Goal: Information Seeking & Learning: Learn about a topic

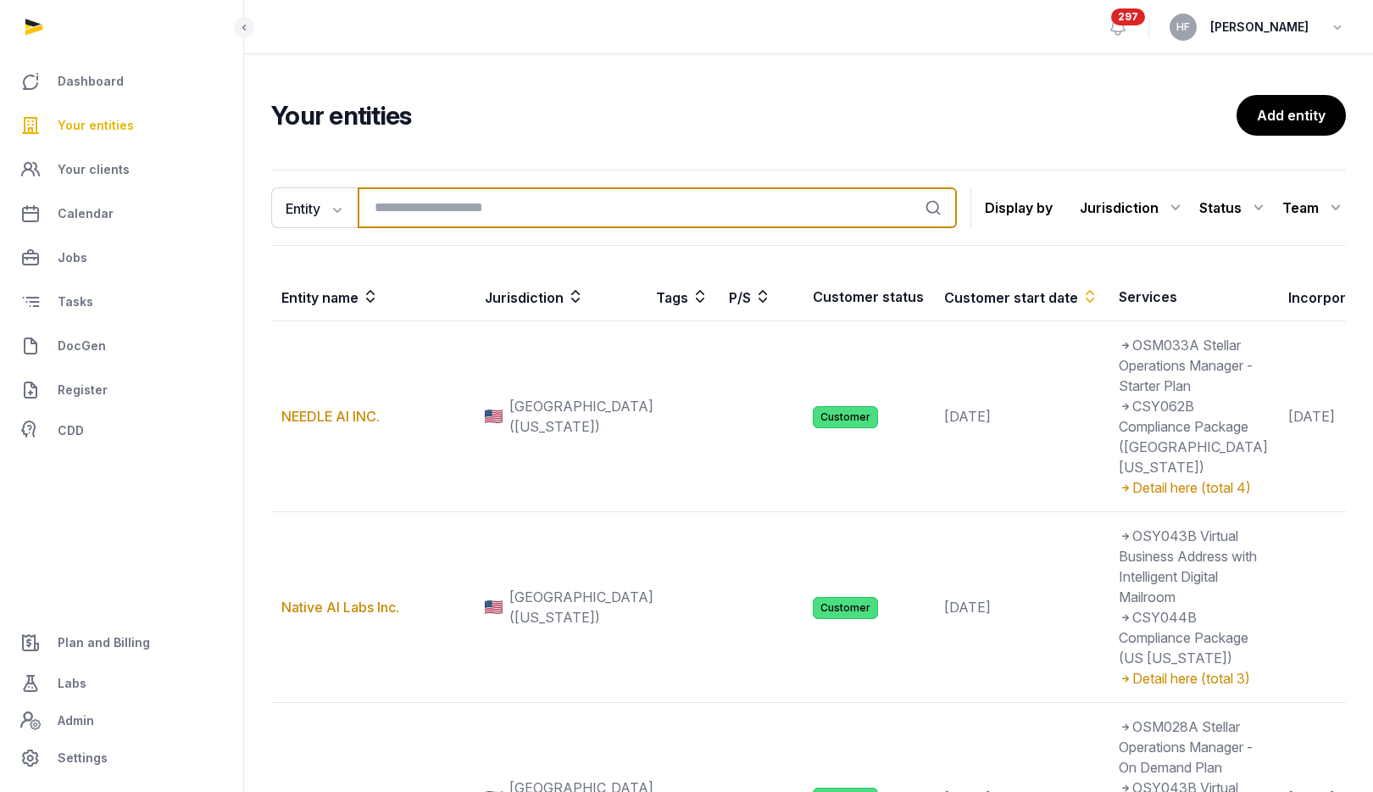
click at [417, 209] on input "search" at bounding box center [657, 207] width 599 height 41
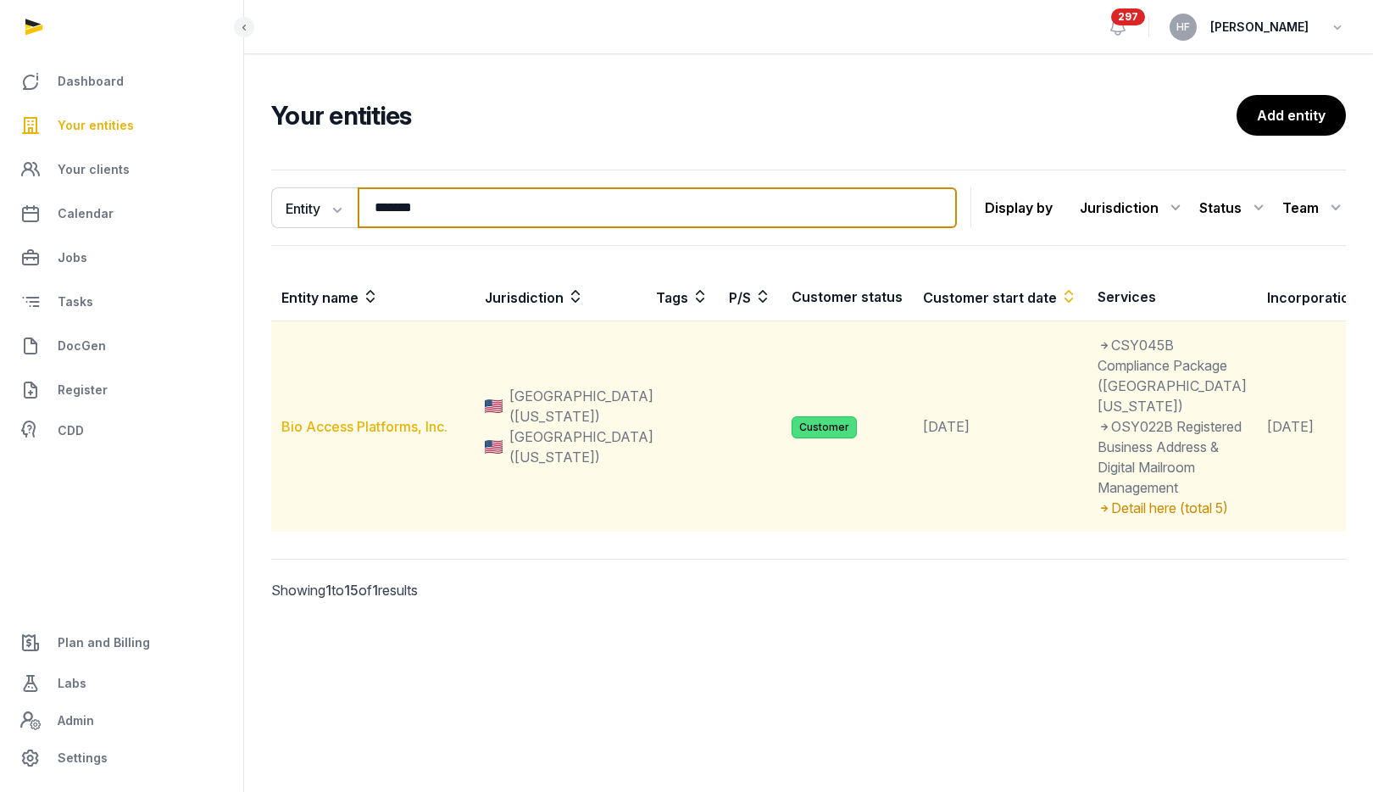
type input "*******"
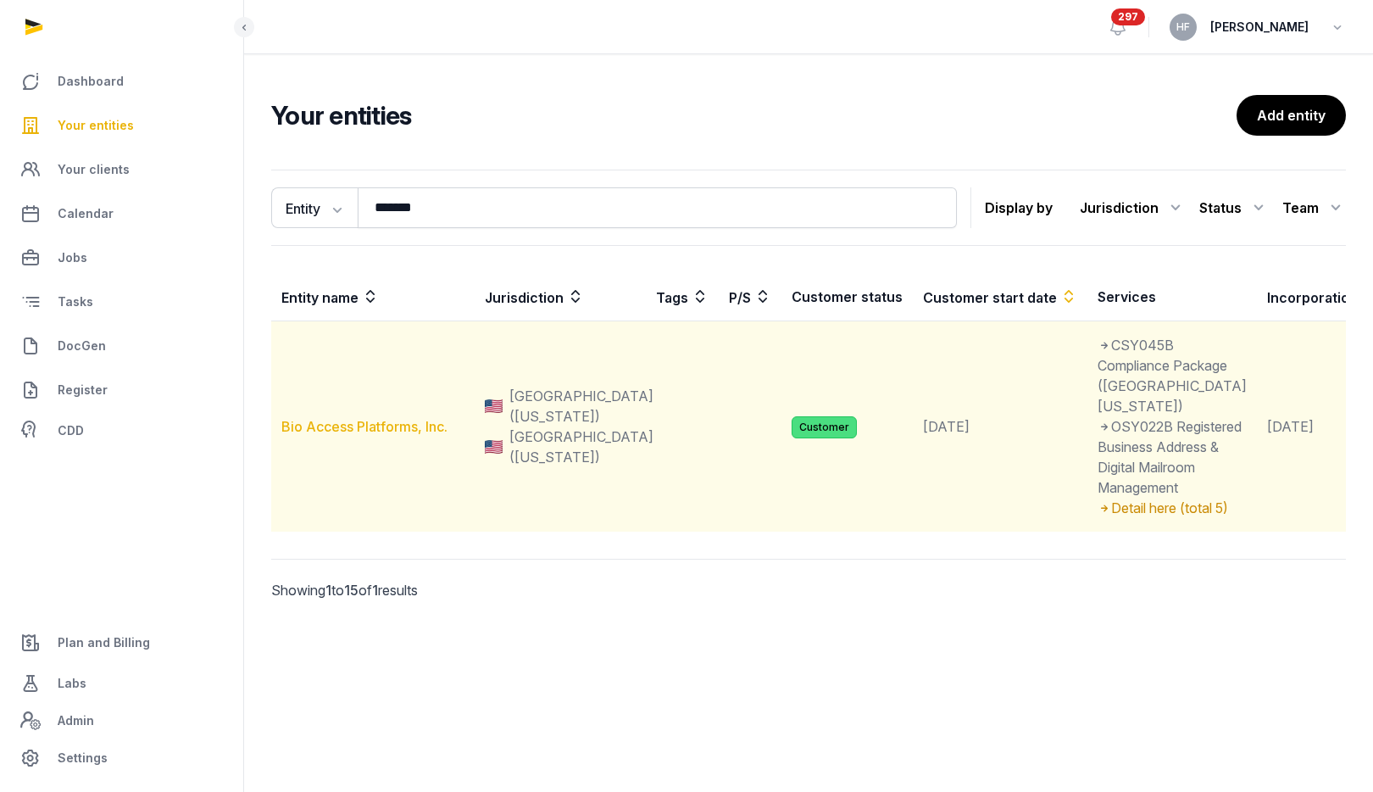
click at [409, 435] on link "Bio Access Platforms, Inc." at bounding box center [364, 426] width 166 height 17
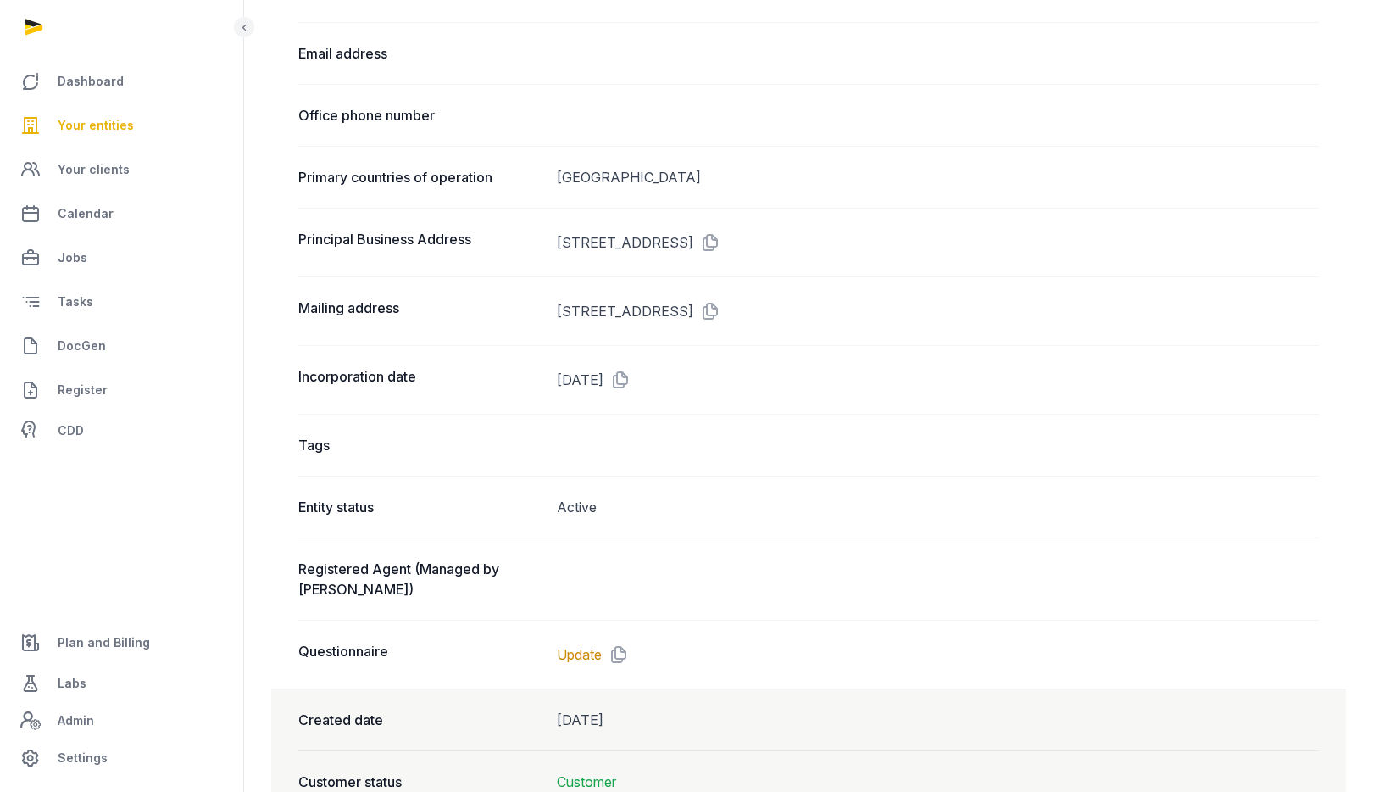
scroll to position [1001, 0]
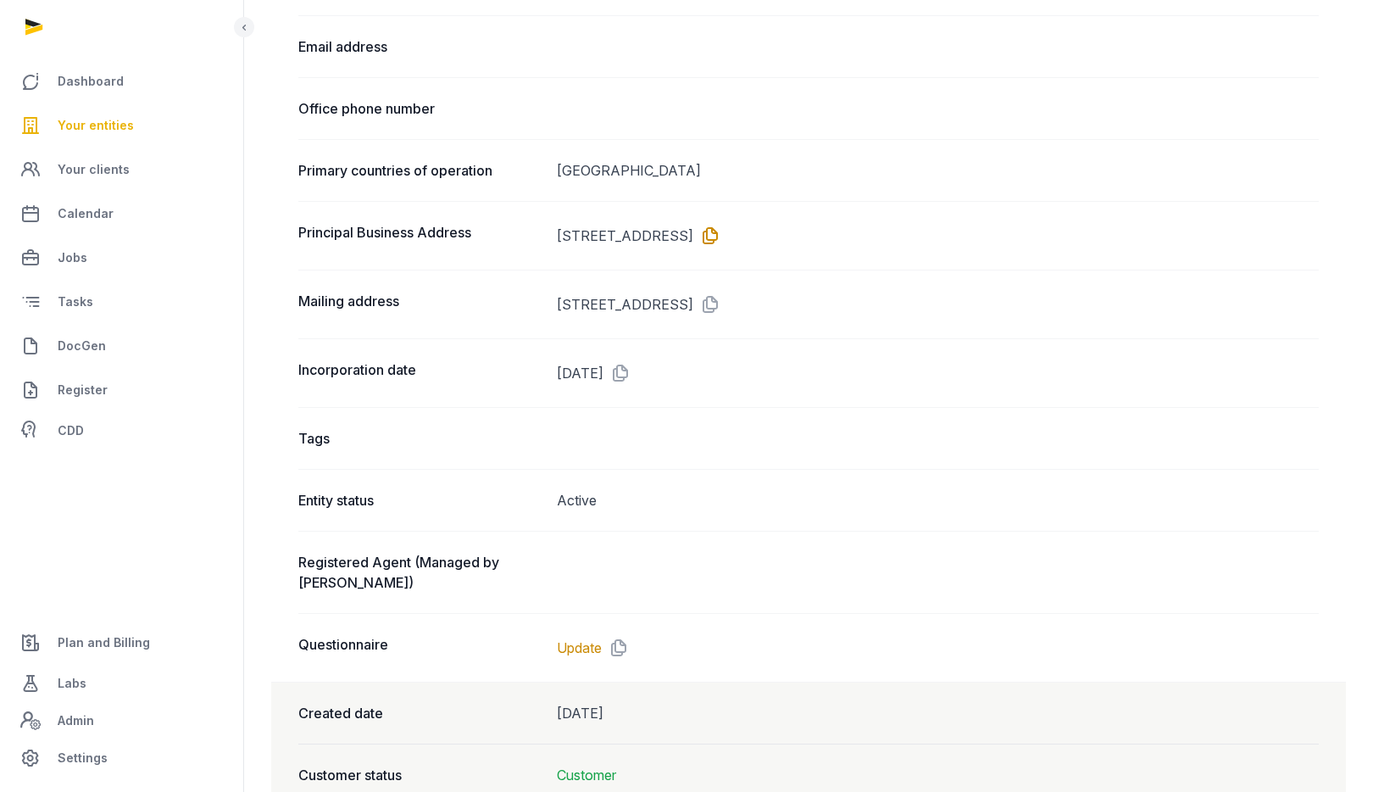
click at [720, 229] on icon at bounding box center [706, 235] width 27 height 27
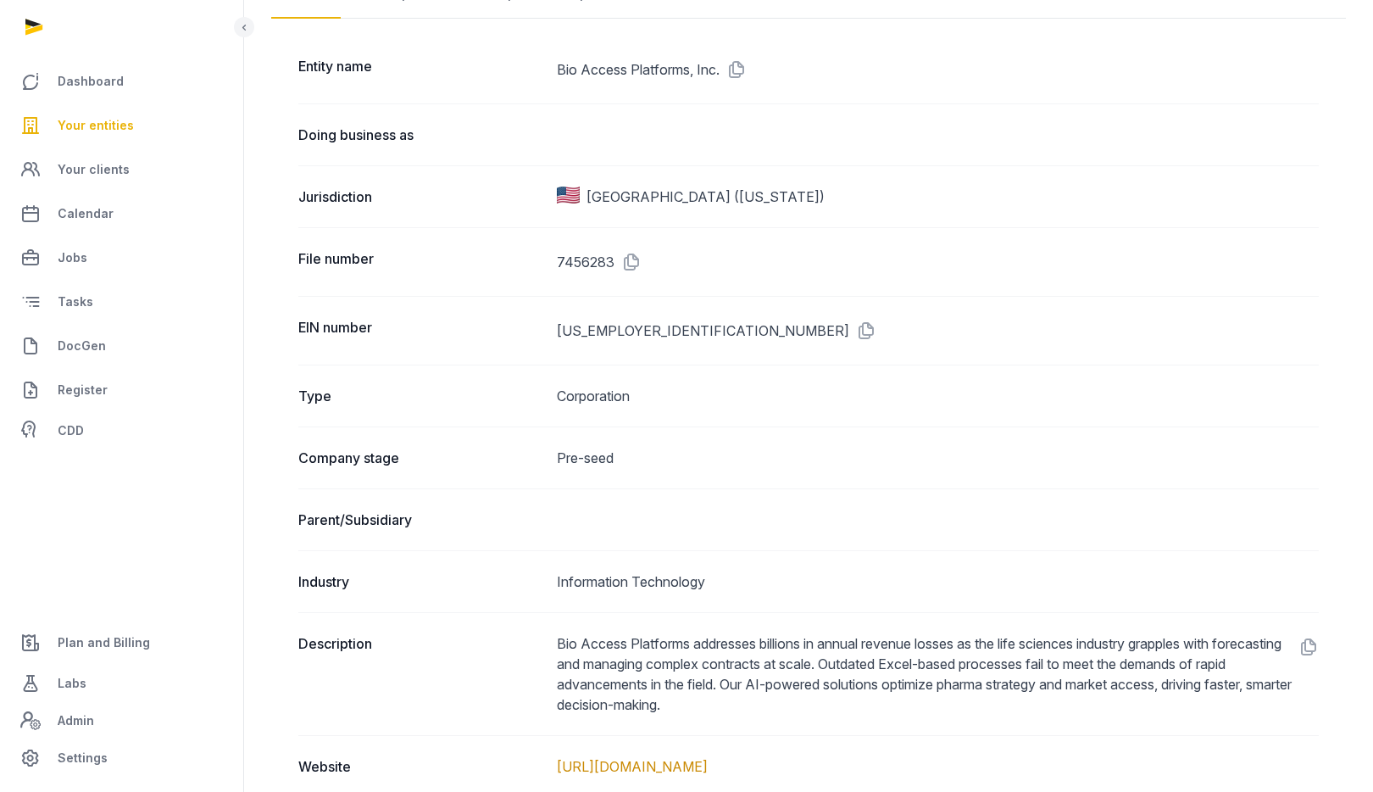
scroll to position [0, 0]
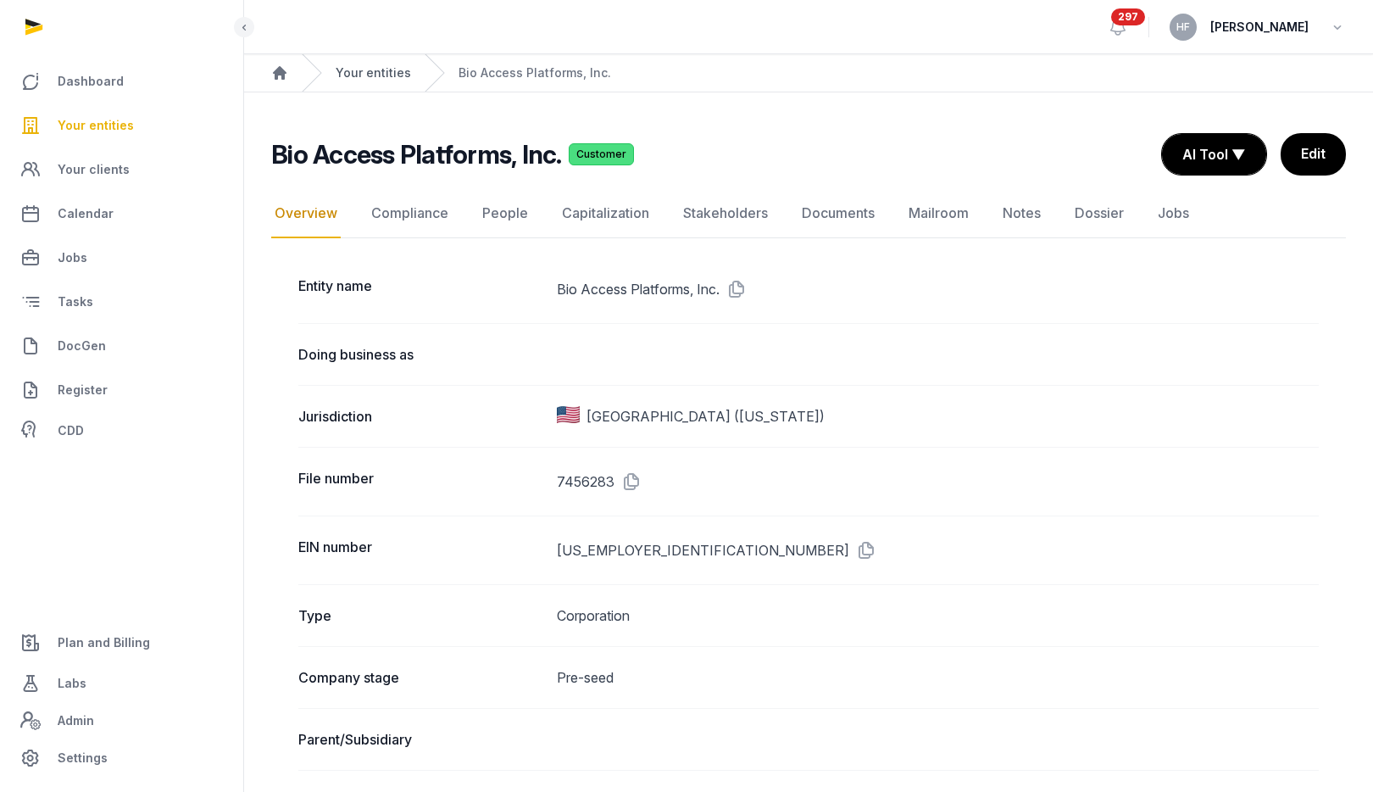
click at [387, 71] on link "Your entities" at bounding box center [373, 72] width 75 height 17
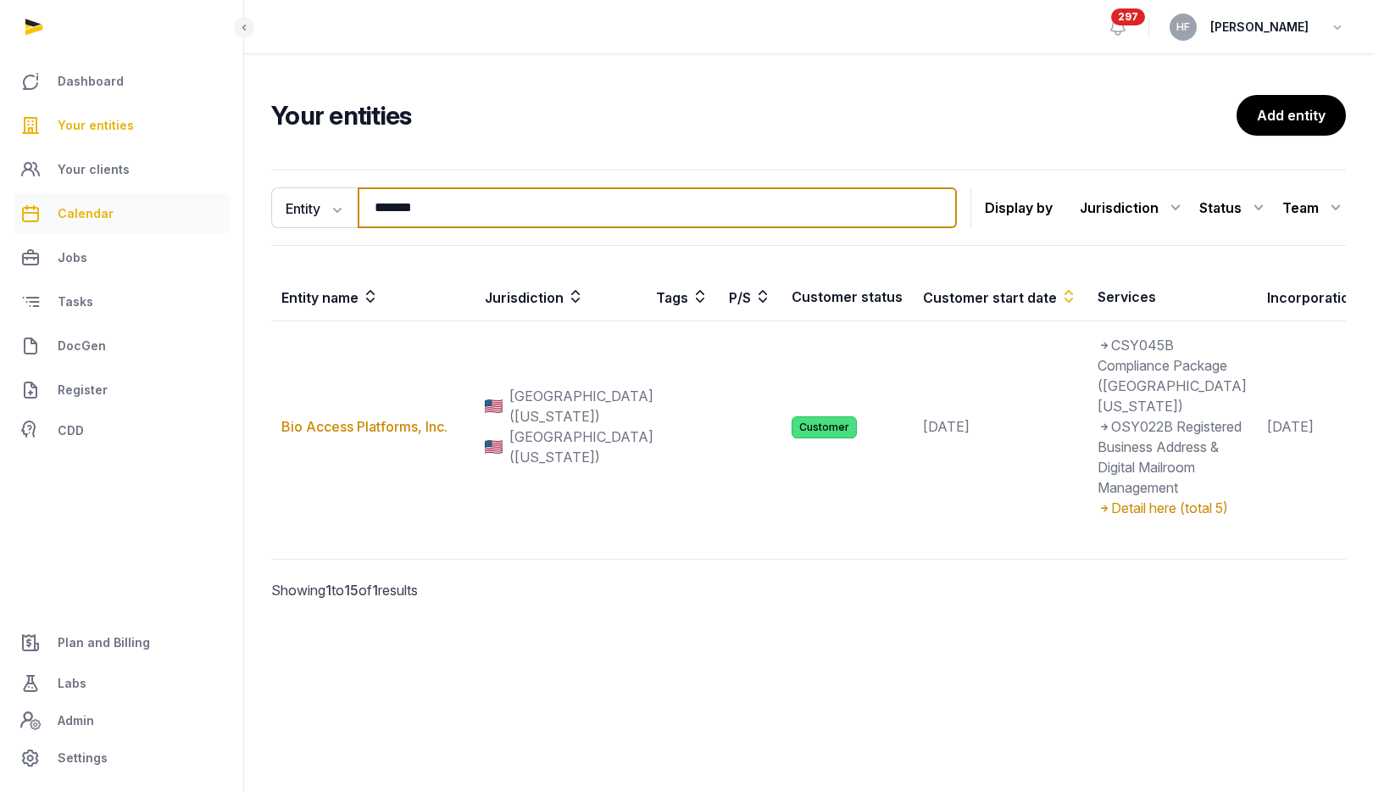
drag, startPoint x: 450, startPoint y: 208, endPoint x: 218, endPoint y: 208, distance: 232.3
click at [238, 208] on div "Dashboard Your entities Your clients Calendar Jobs Tasks DocGen Register CDD Pl…" at bounding box center [686, 396] width 1373 height 792
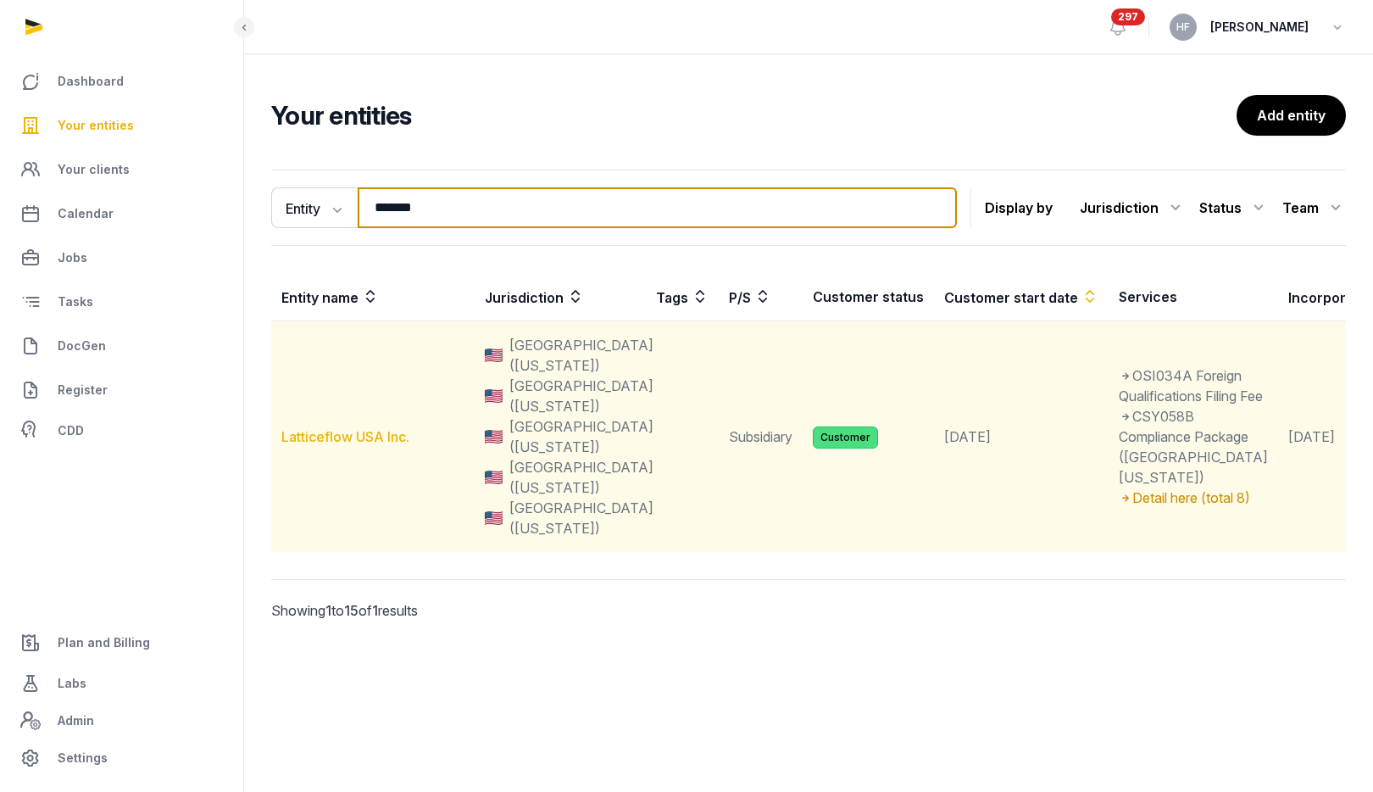
type input "*******"
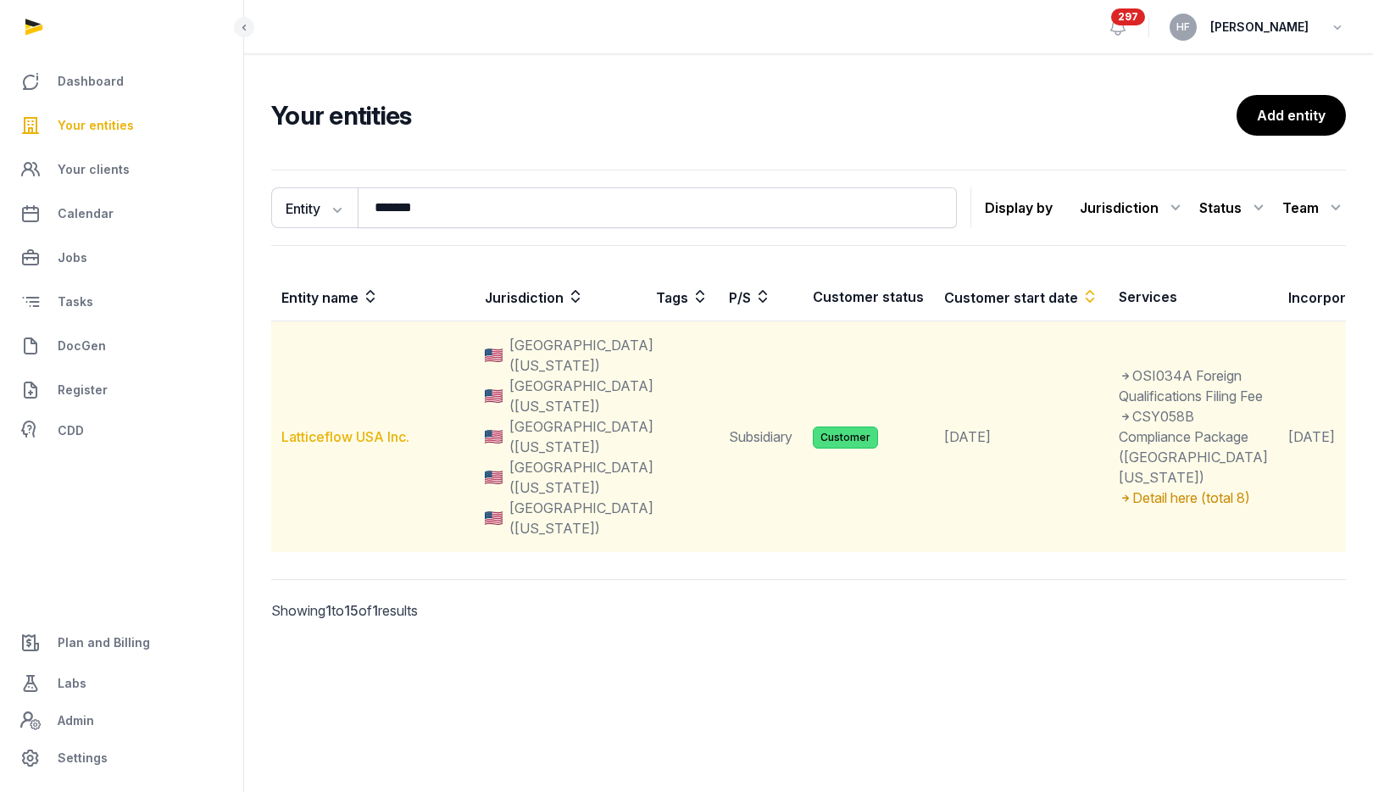
click at [354, 438] on link "Latticeflow USA Inc." at bounding box center [345, 436] width 128 height 17
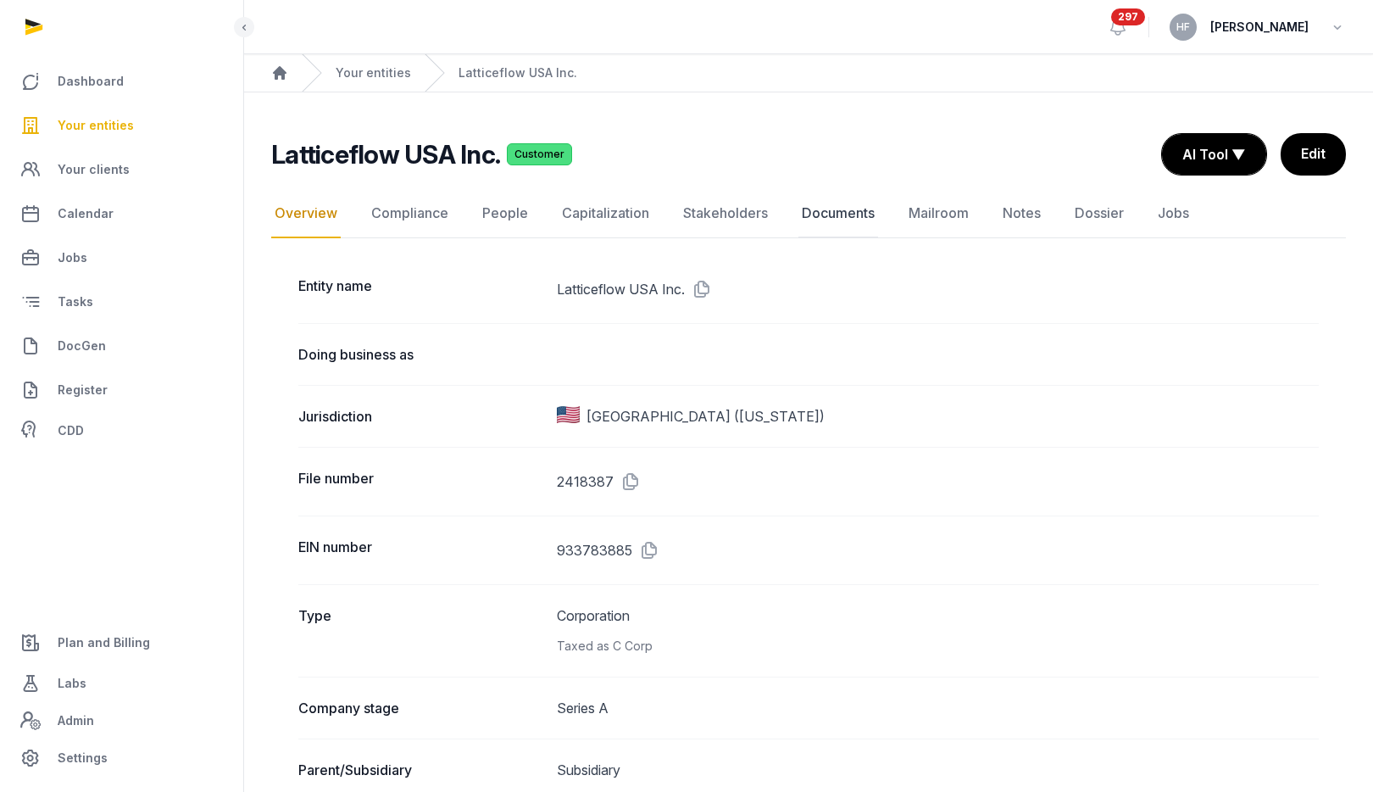
click at [802, 211] on link "Documents" at bounding box center [838, 213] width 80 height 49
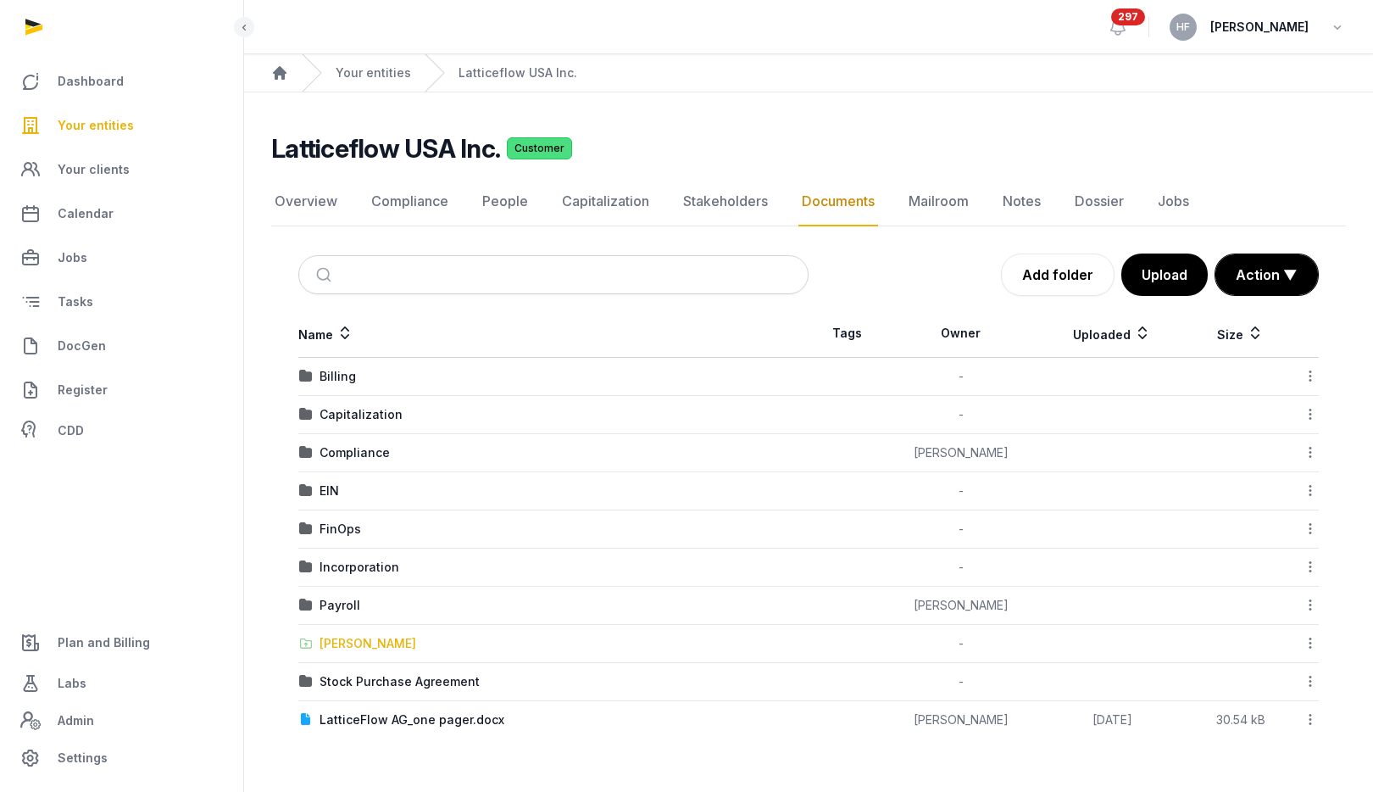
click at [363, 640] on div "[PERSON_NAME]" at bounding box center [368, 643] width 97 height 17
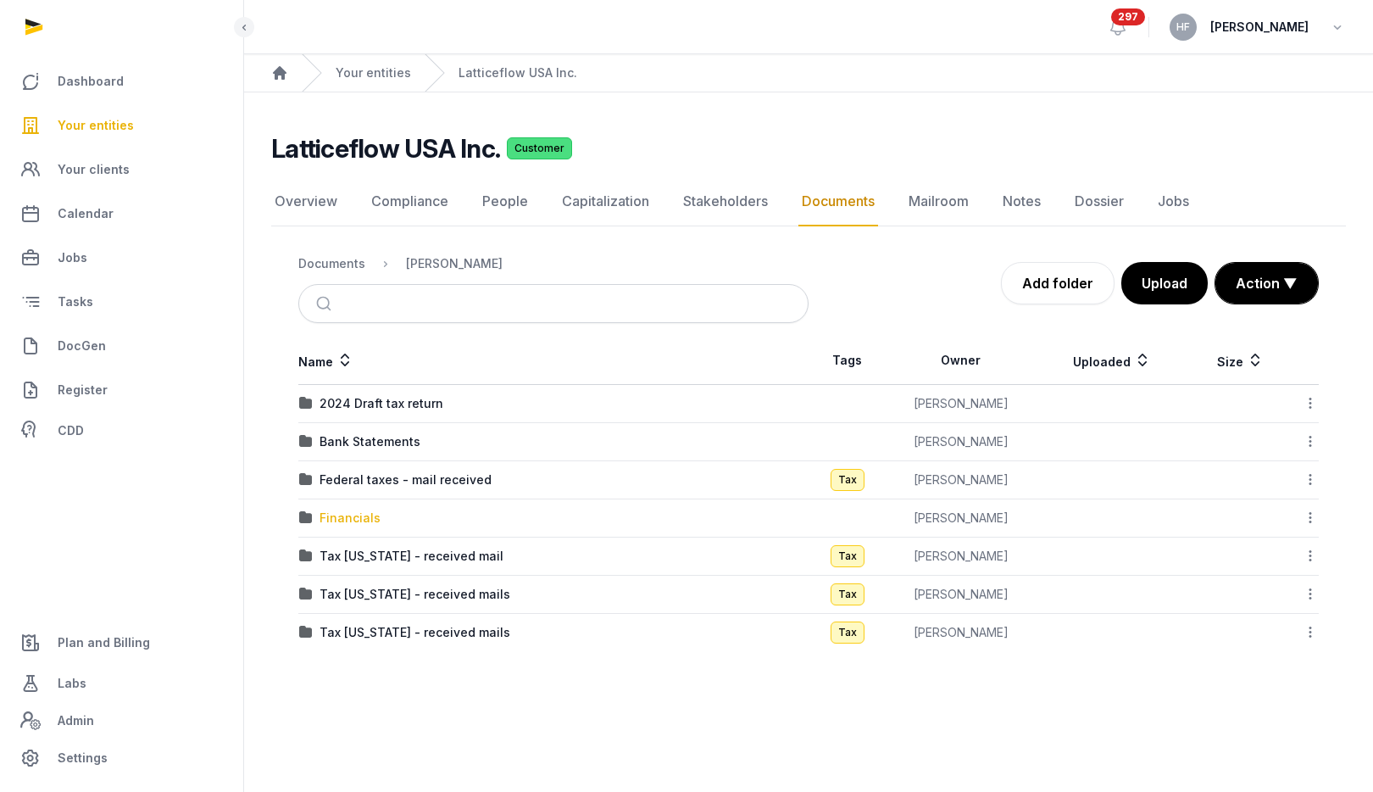
click at [358, 516] on div "Financials" at bounding box center [350, 517] width 61 height 17
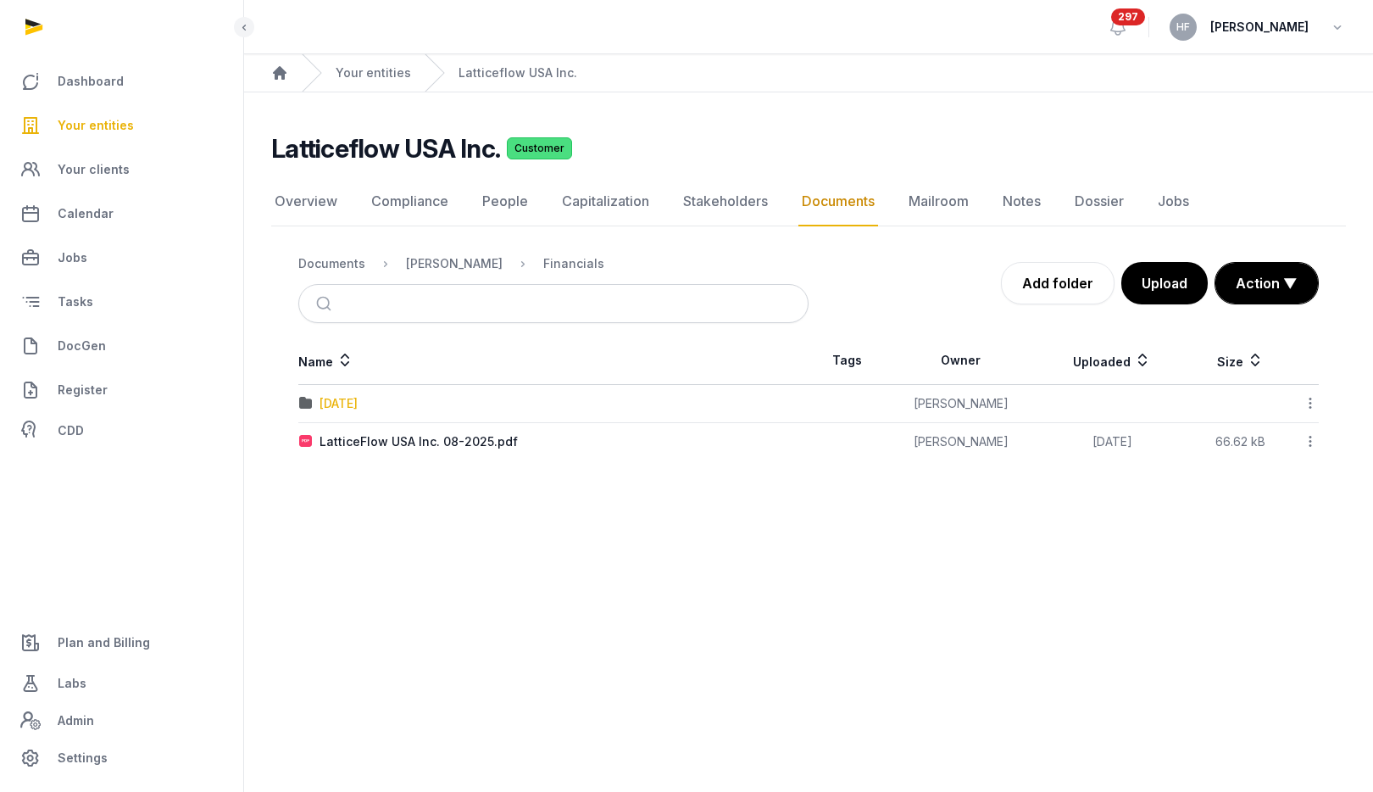
click at [358, 404] on div "[DATE]" at bounding box center [339, 403] width 38 height 17
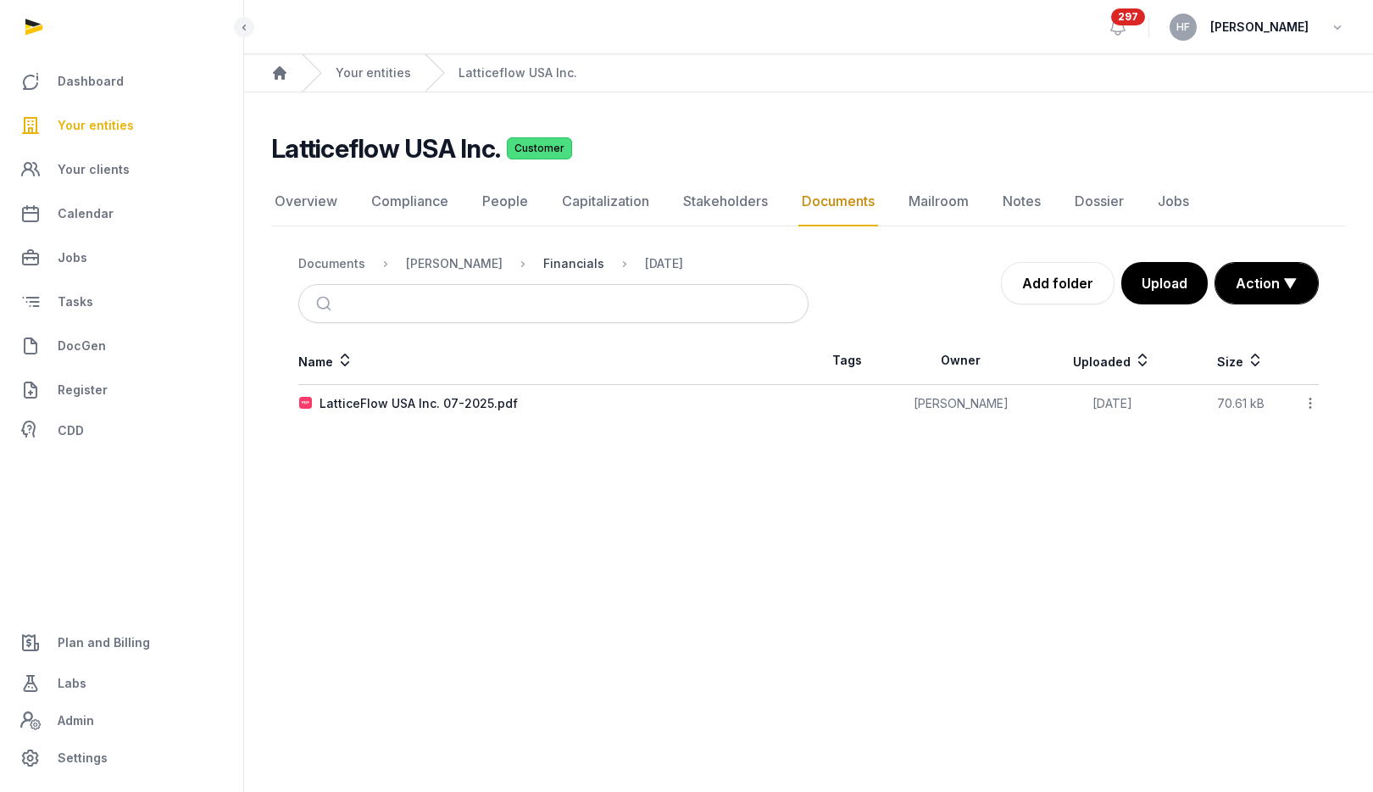
click at [560, 270] on div "Financials" at bounding box center [573, 263] width 61 height 17
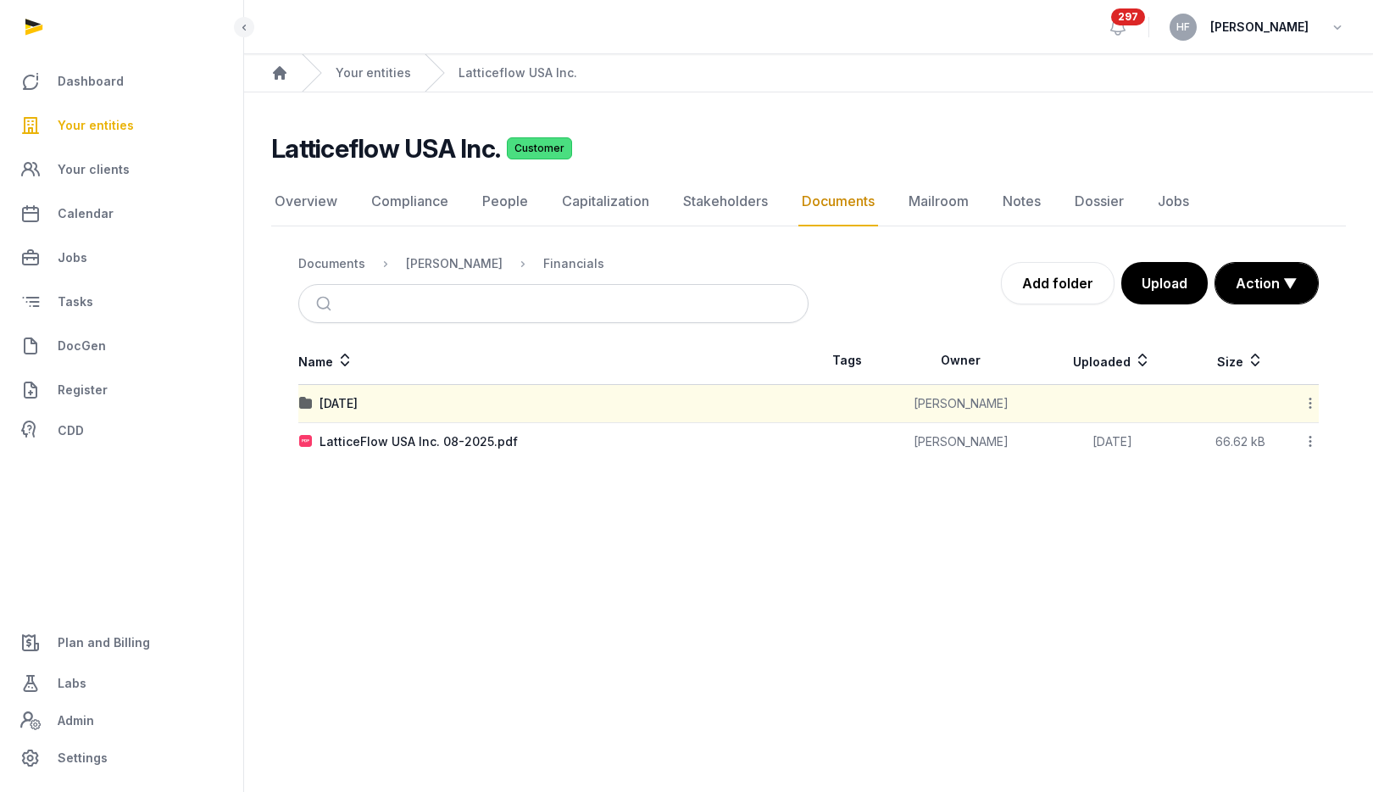
click at [1316, 398] on icon at bounding box center [1310, 403] width 15 height 18
click at [1283, 565] on div "Move" at bounding box center [1250, 569] width 136 height 31
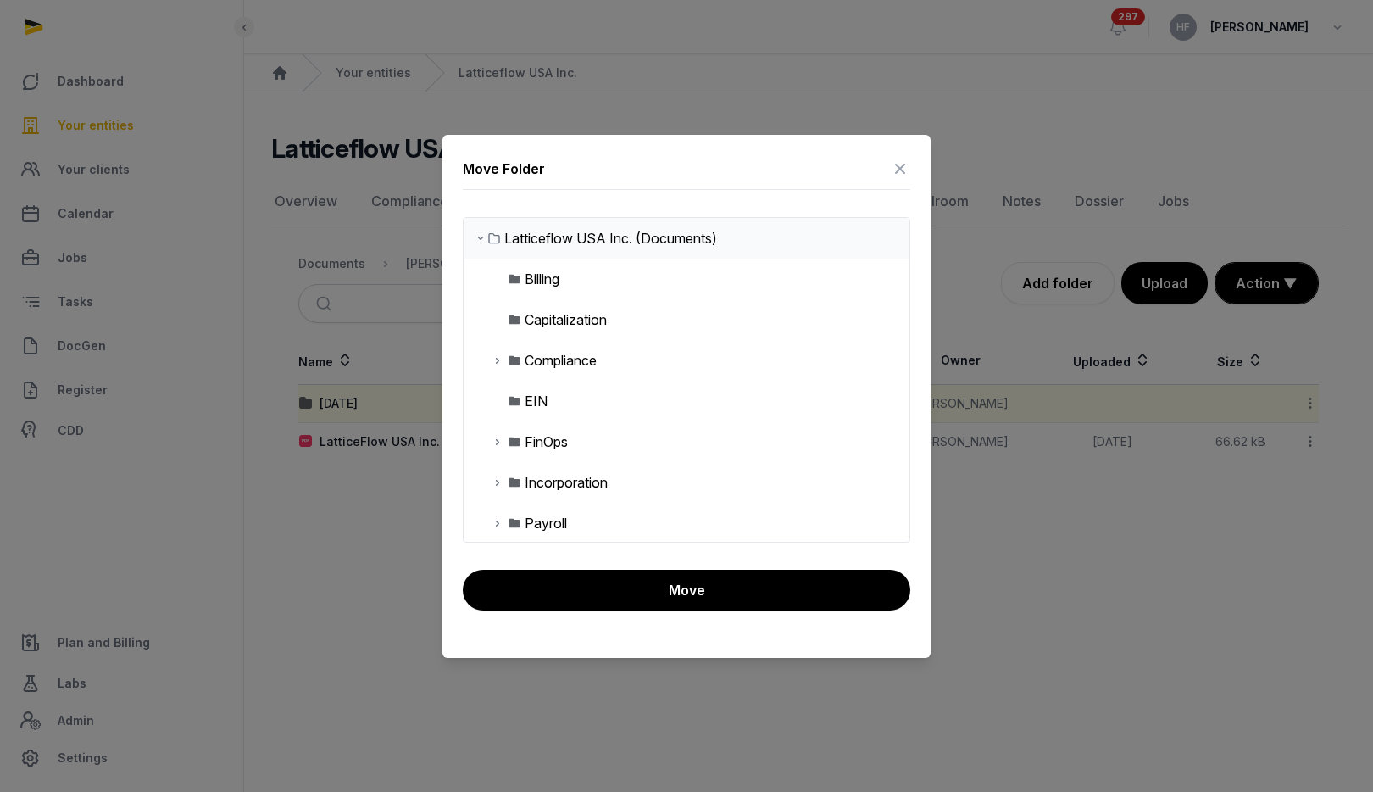
click at [498, 437] on icon at bounding box center [498, 441] width 14 height 20
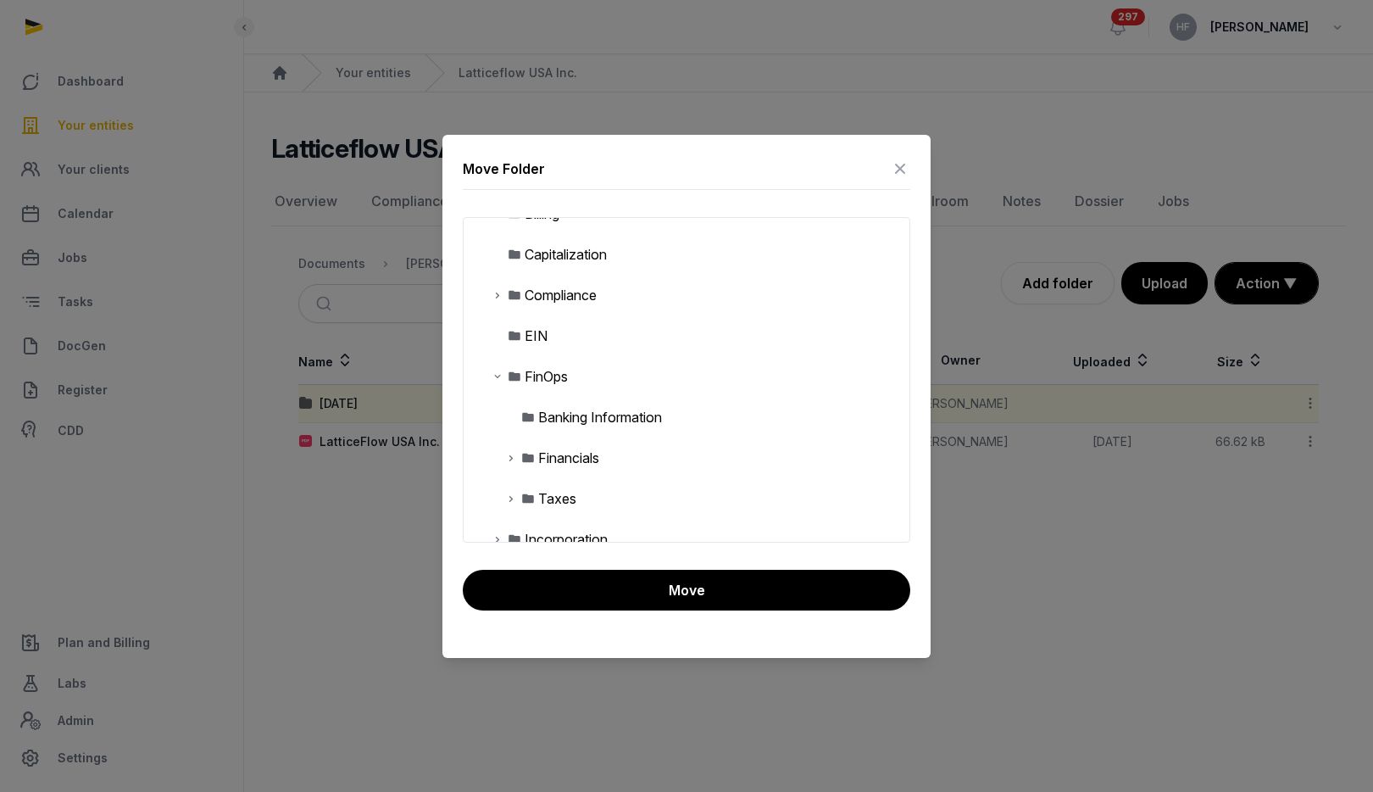
scroll to position [71, 0]
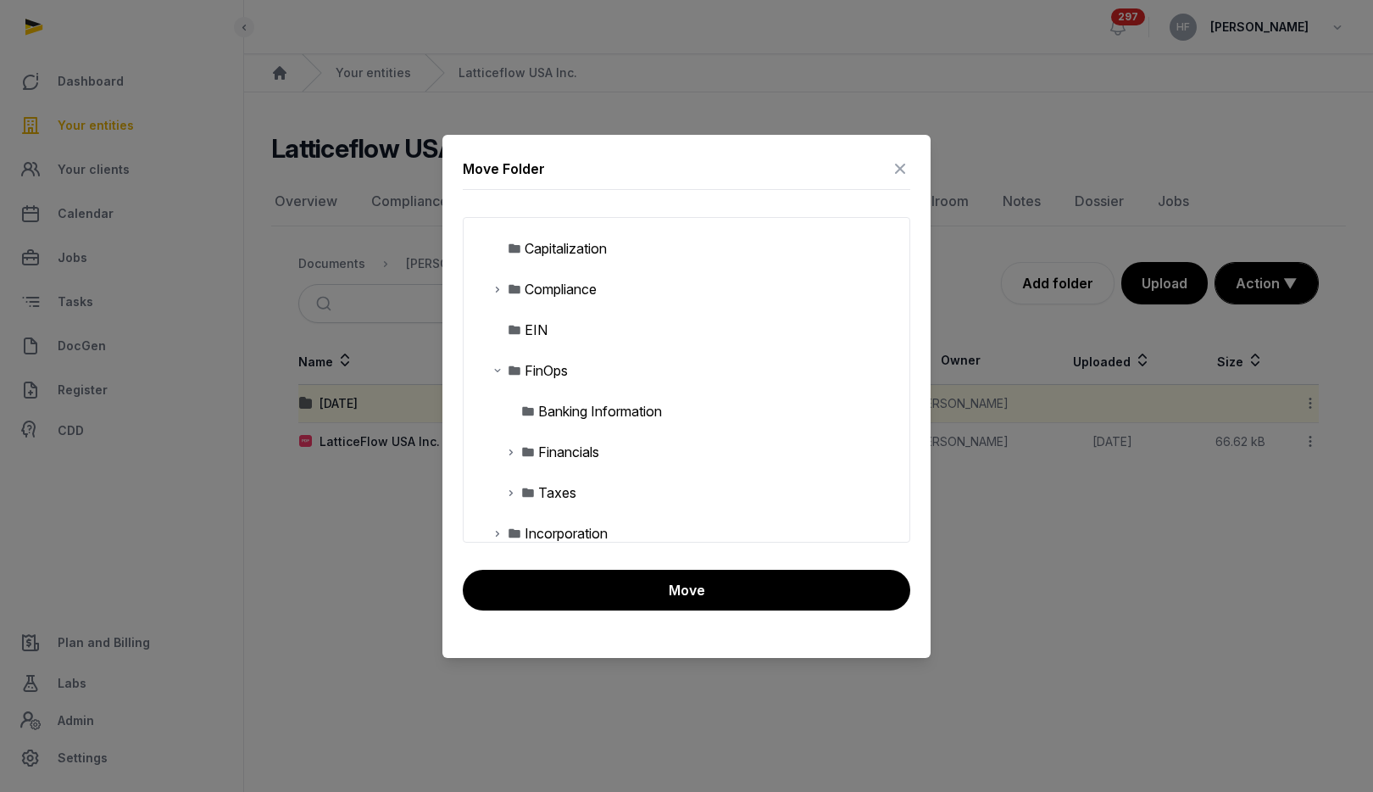
click at [508, 451] on icon at bounding box center [511, 452] width 14 height 20
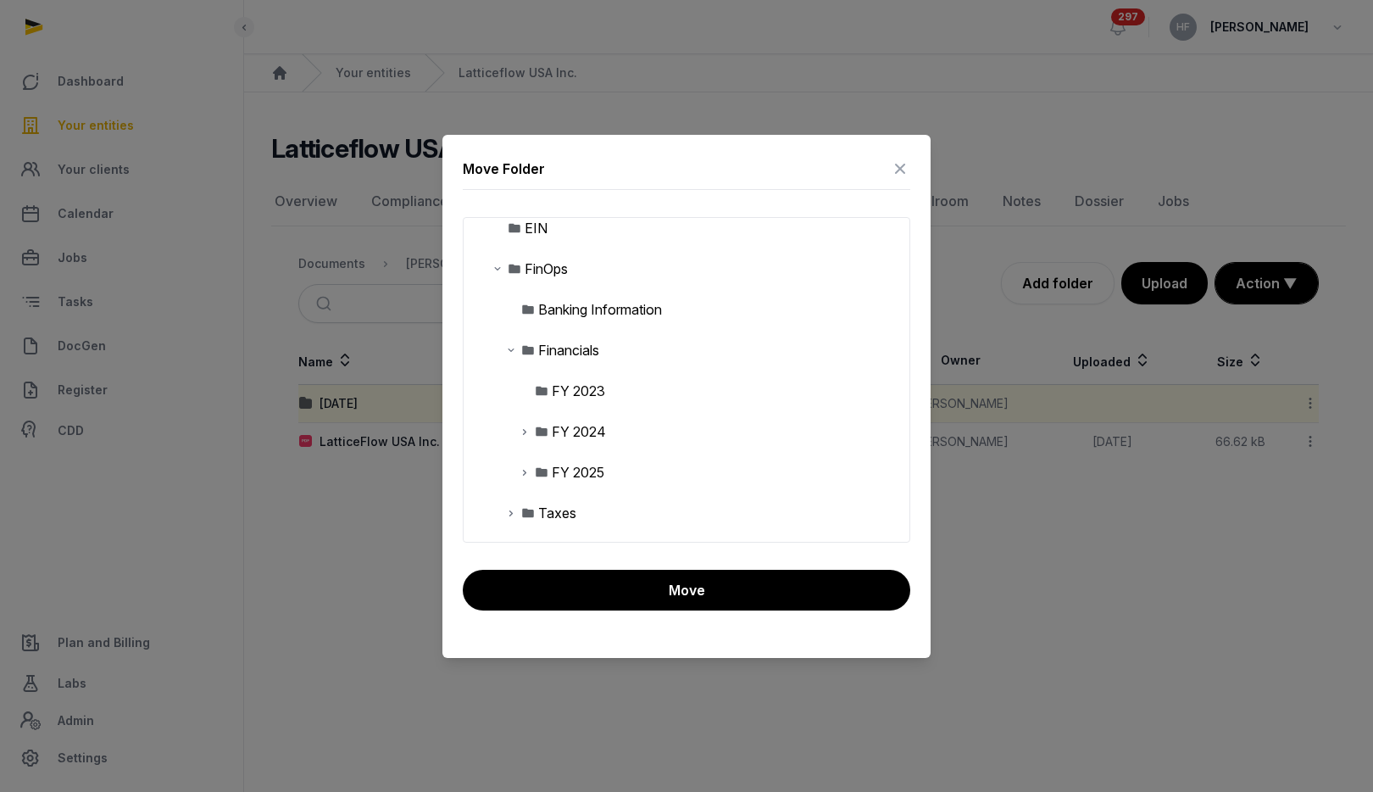
scroll to position [177, 0]
click at [520, 464] on icon at bounding box center [525, 468] width 14 height 20
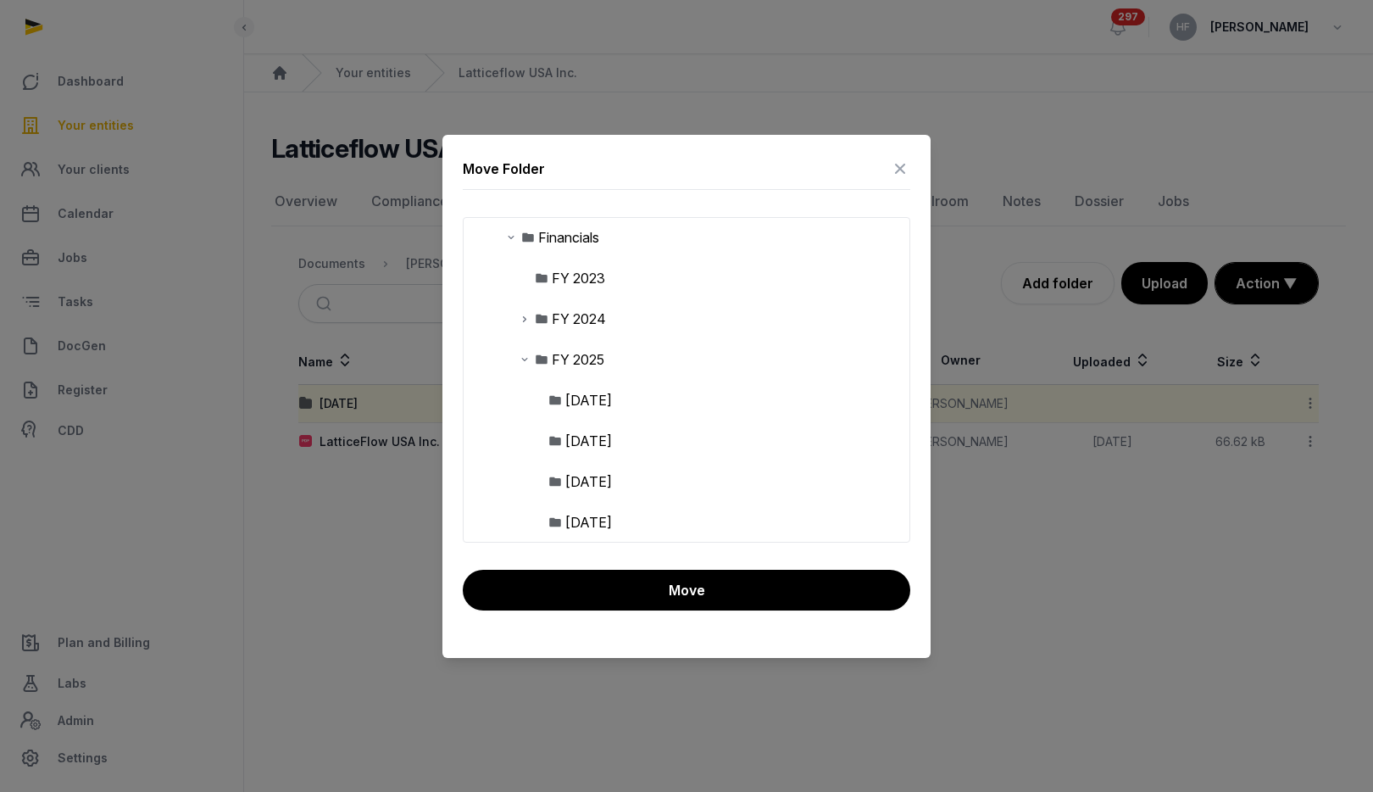
scroll to position [297, 0]
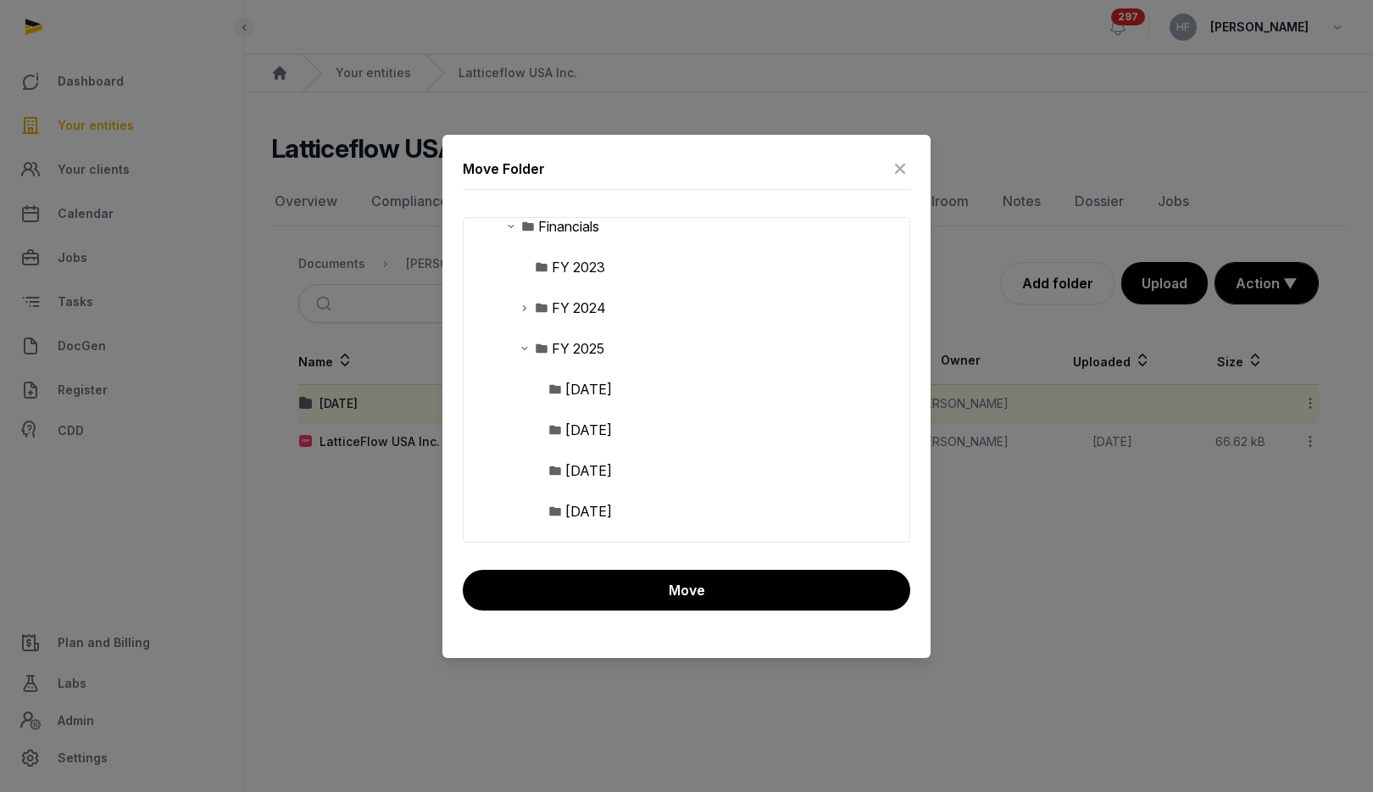
click at [573, 335] on div "FY 2025" at bounding box center [687, 348] width 446 height 41
click at [574, 343] on div "FY 2025" at bounding box center [578, 348] width 53 height 20
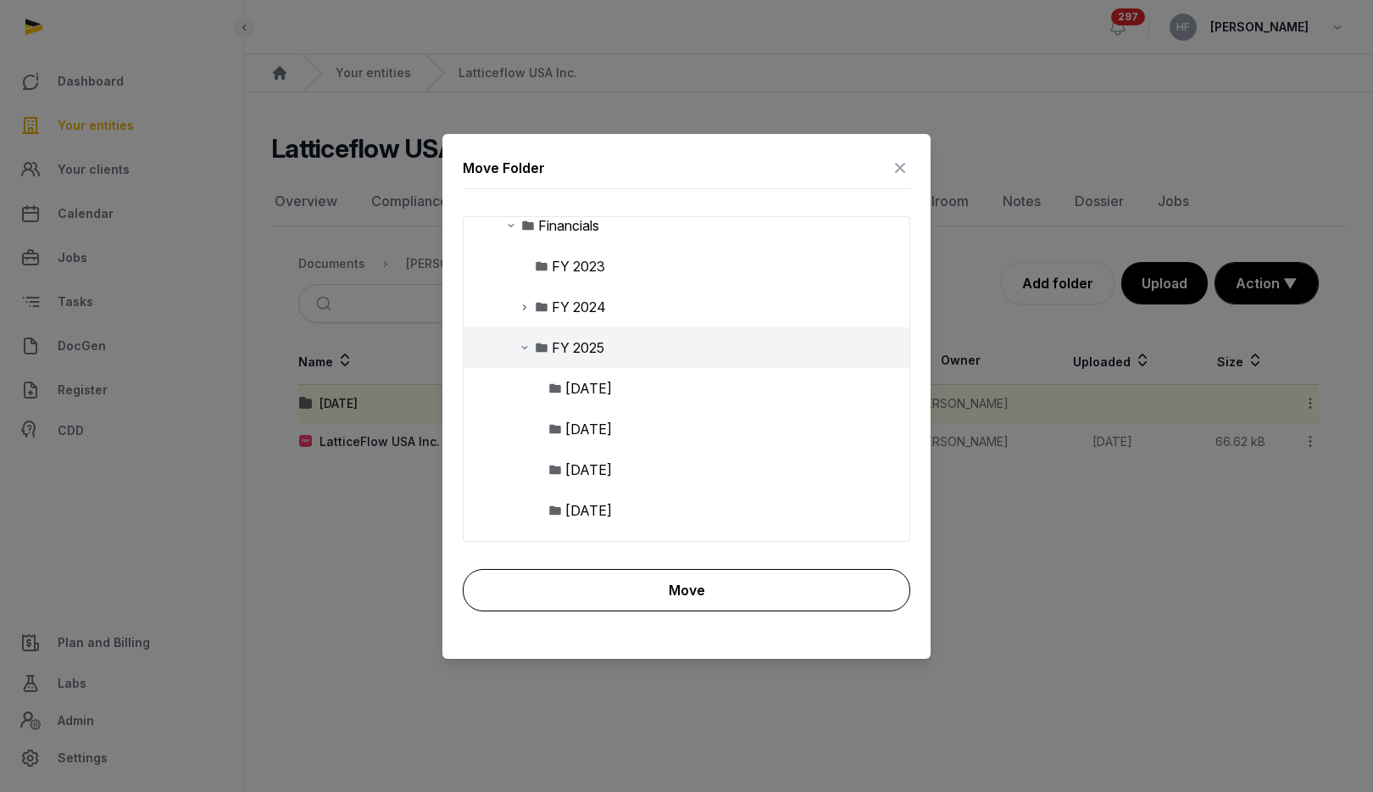
click at [697, 584] on button "Move" at bounding box center [687, 590] width 448 height 42
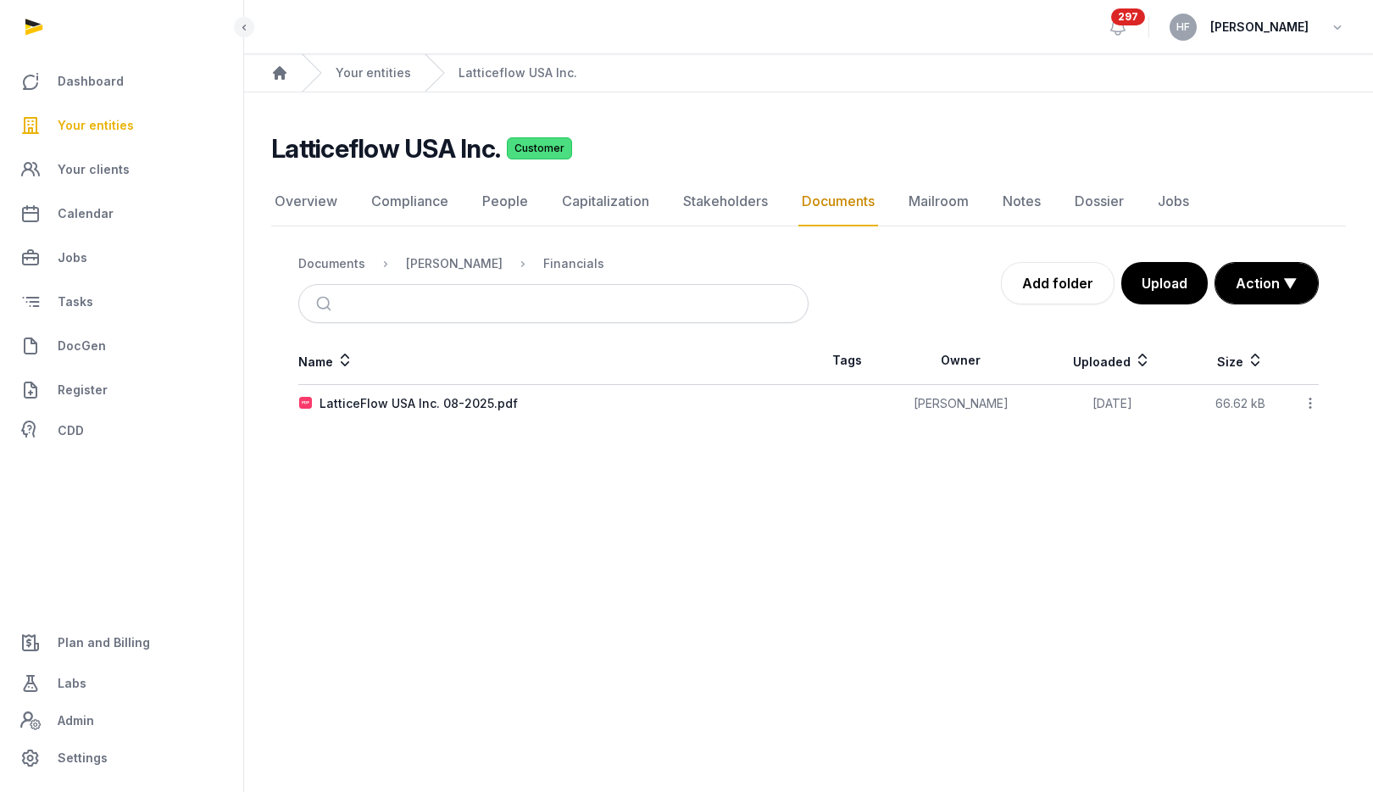
click at [1310, 406] on icon at bounding box center [1310, 403] width 15 height 18
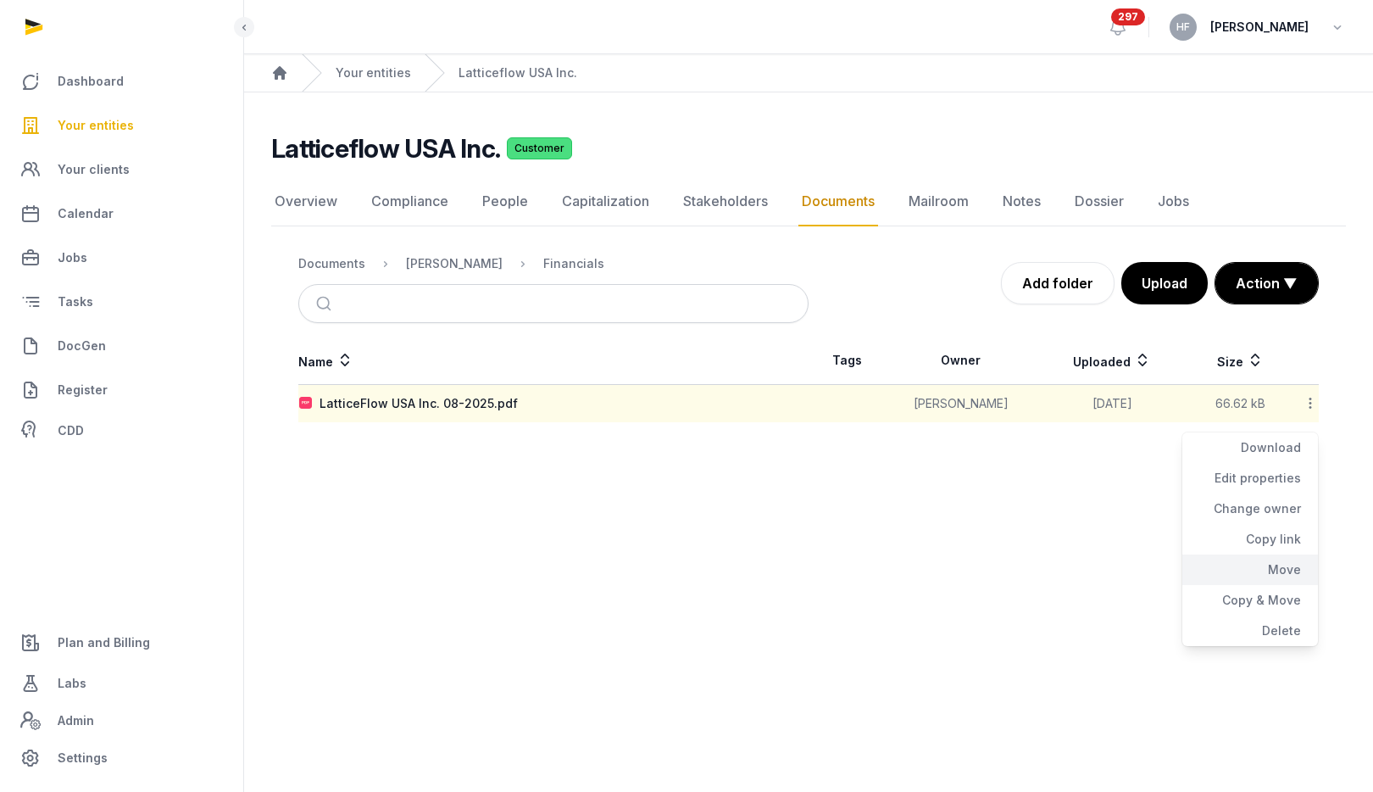
click at [1288, 570] on div "Move" at bounding box center [1250, 569] width 136 height 31
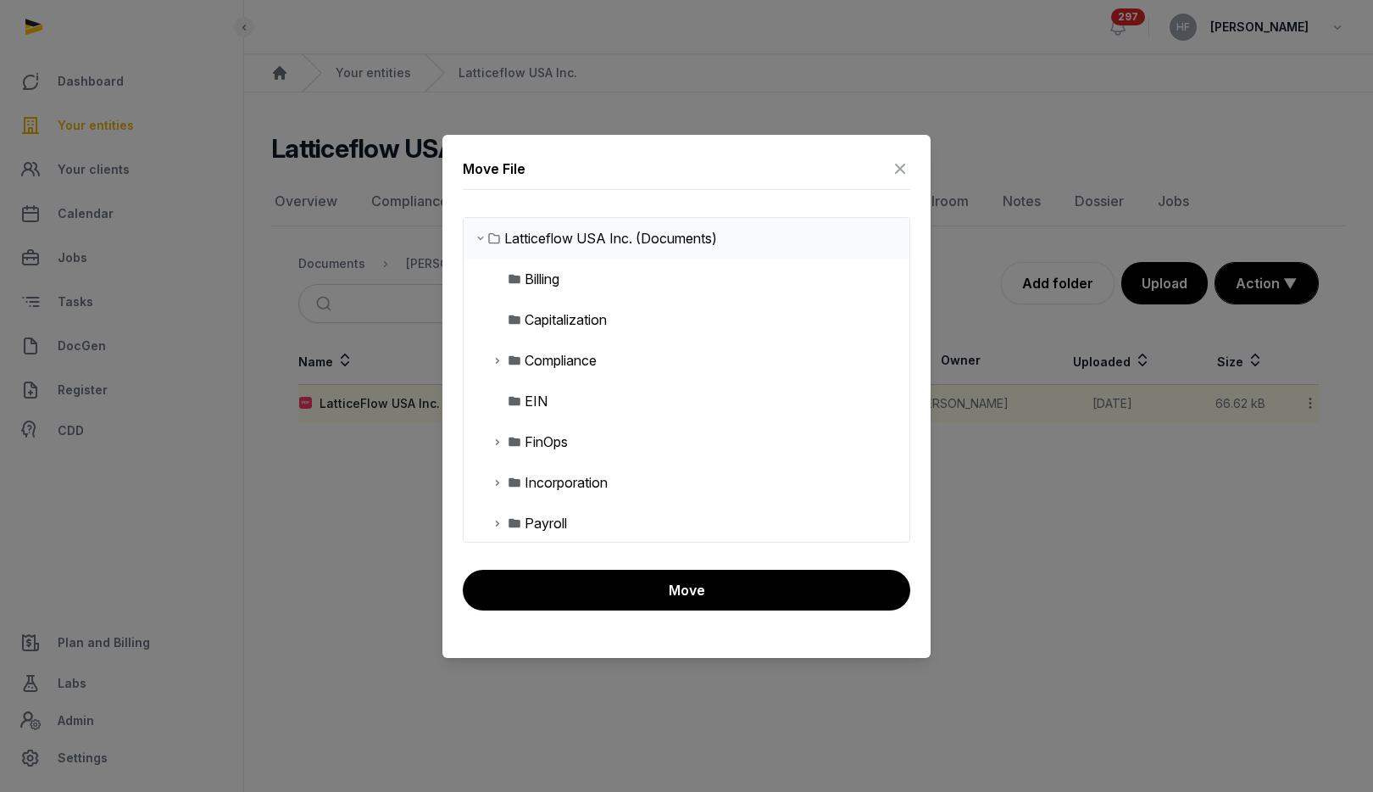
click at [495, 447] on icon at bounding box center [498, 441] width 14 height 20
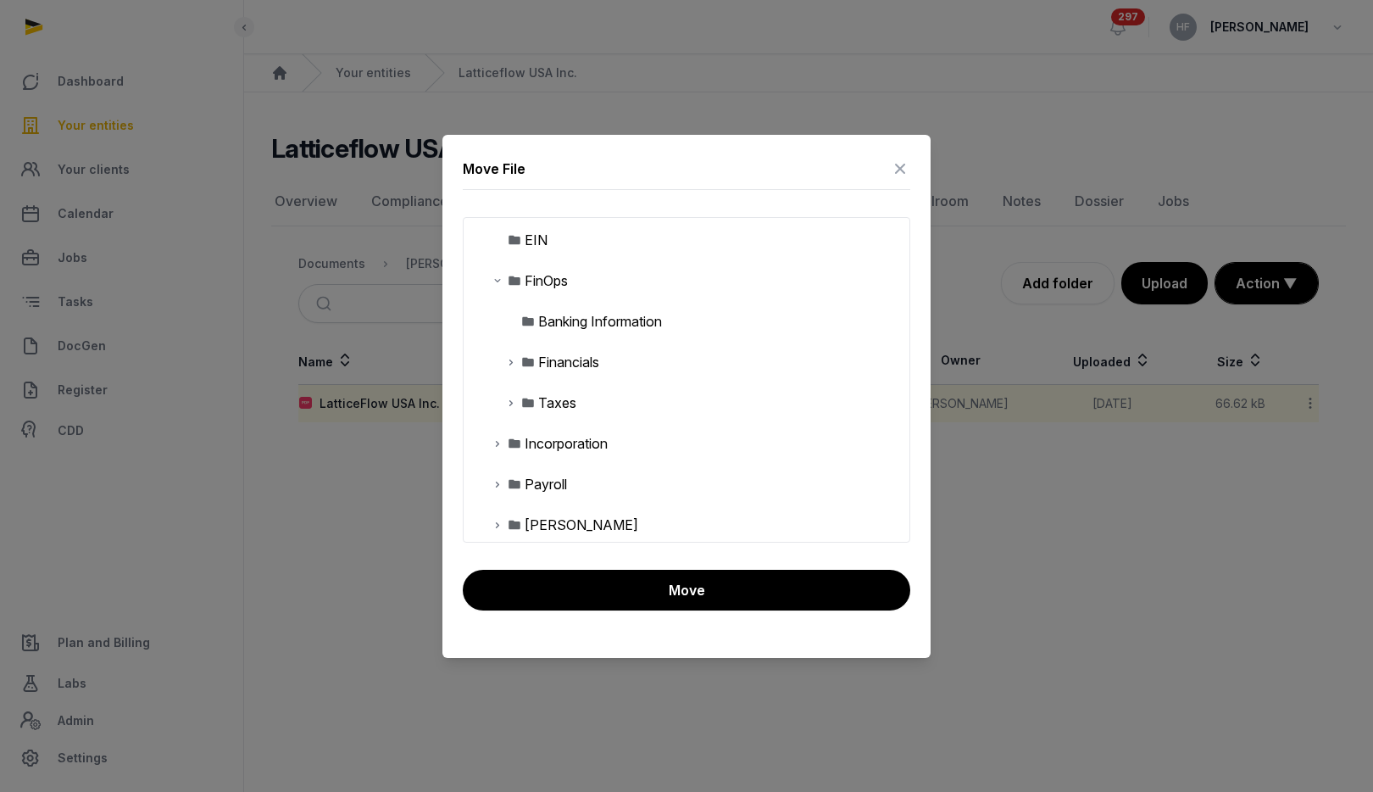
scroll to position [169, 0]
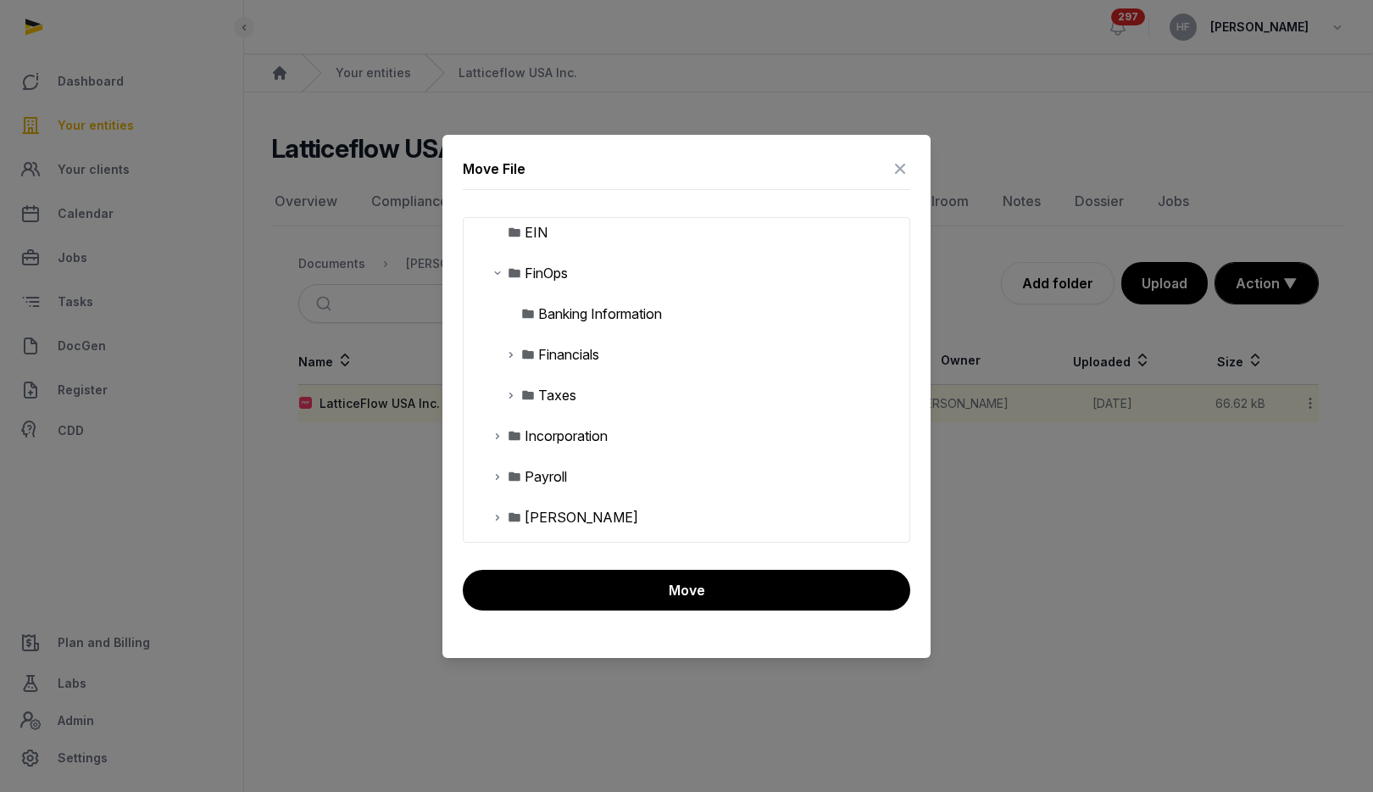
click at [512, 353] on icon at bounding box center [511, 354] width 14 height 20
click at [519, 475] on icon at bounding box center [525, 476] width 14 height 20
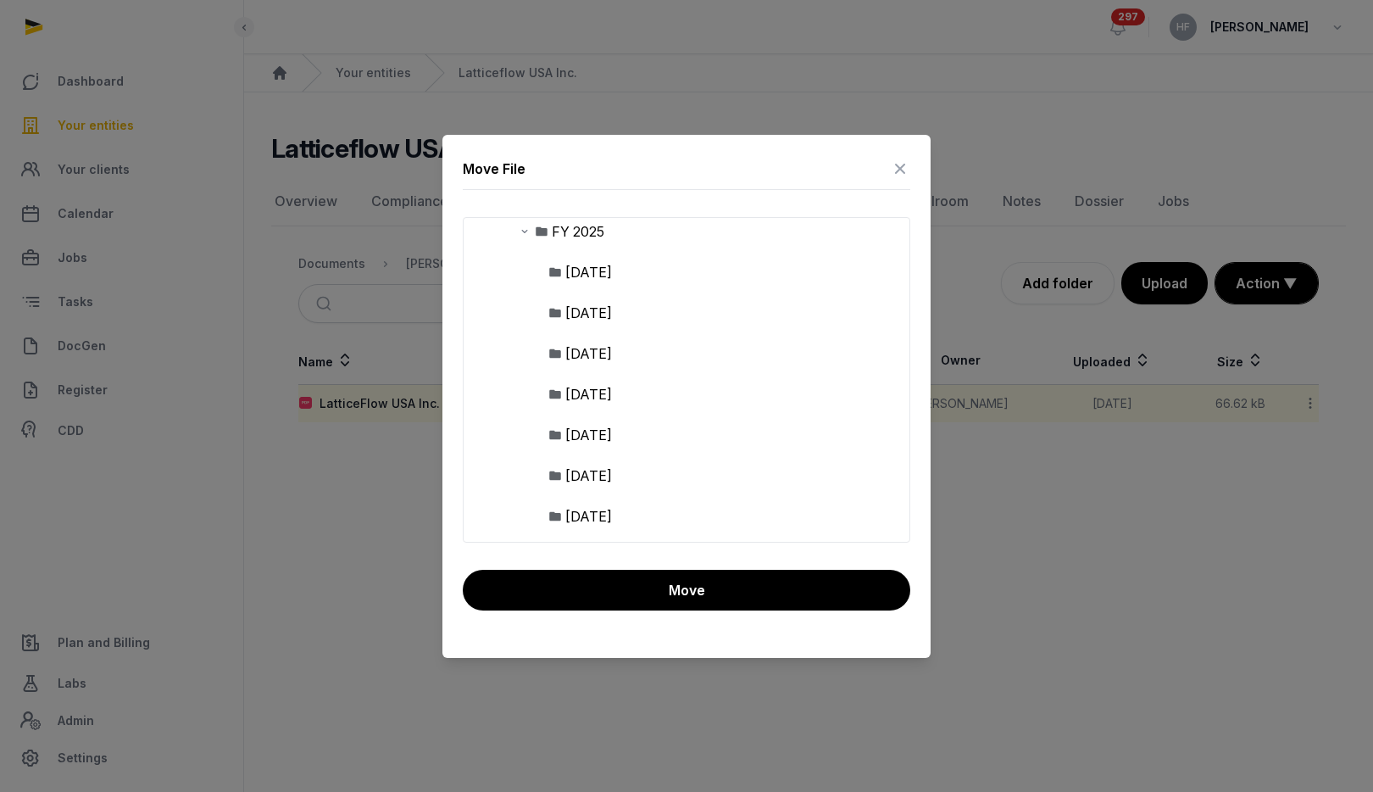
scroll to position [426, 0]
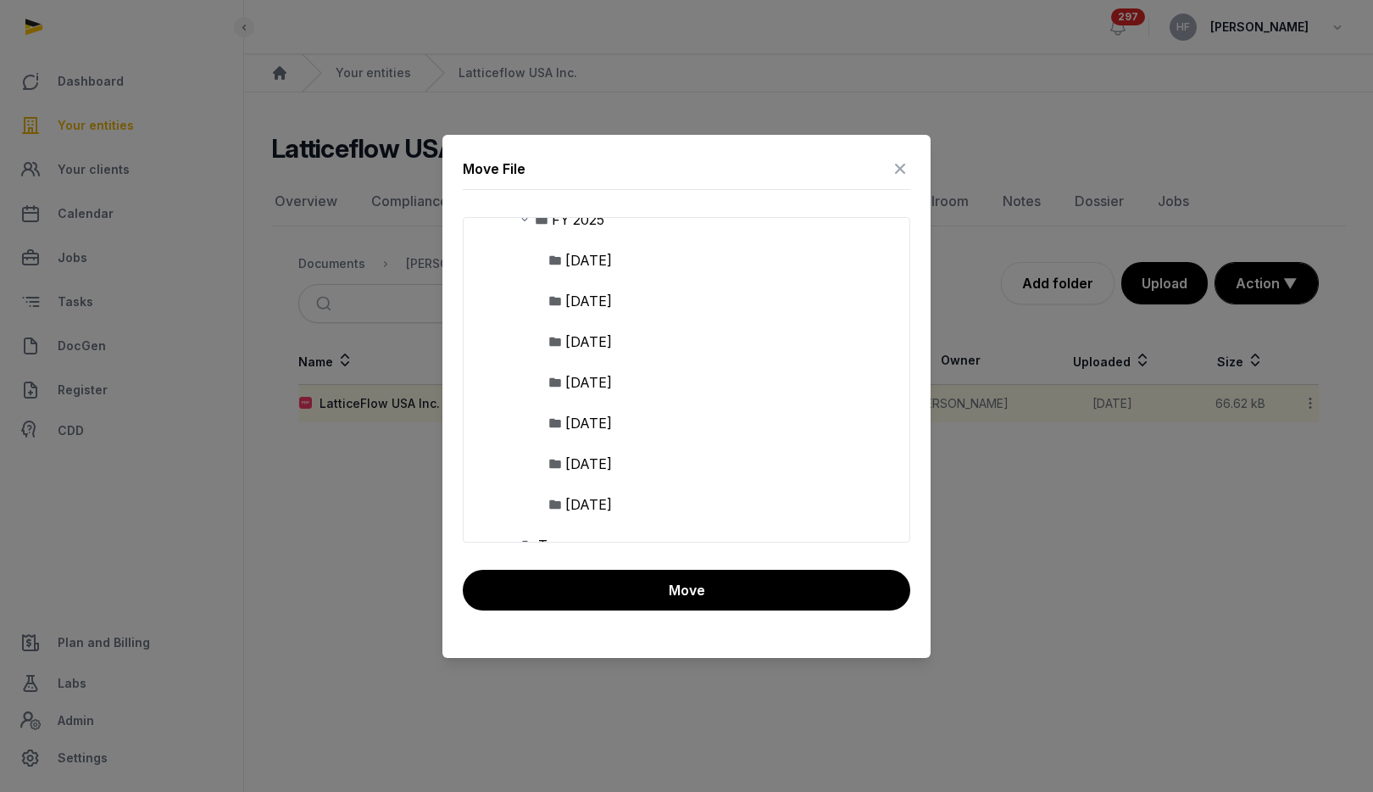
click at [612, 499] on div "[DATE]" at bounding box center [588, 504] width 47 height 20
click at [595, 233] on div "FY 2025" at bounding box center [687, 219] width 446 height 41
click at [595, 226] on div "FY 2025" at bounding box center [578, 219] width 53 height 20
click at [736, 587] on button "Move" at bounding box center [687, 590] width 448 height 41
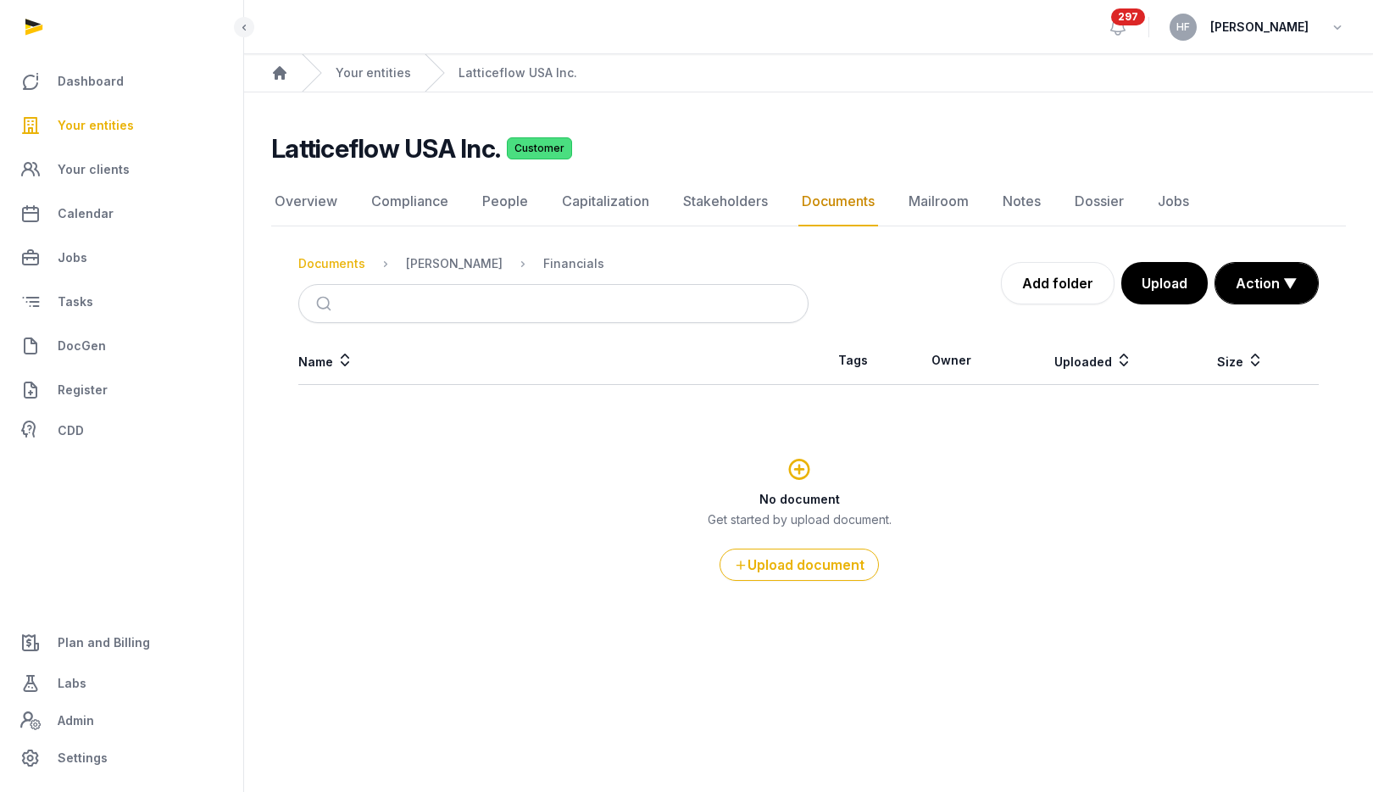
click at [335, 266] on div "Documents" at bounding box center [331, 263] width 67 height 17
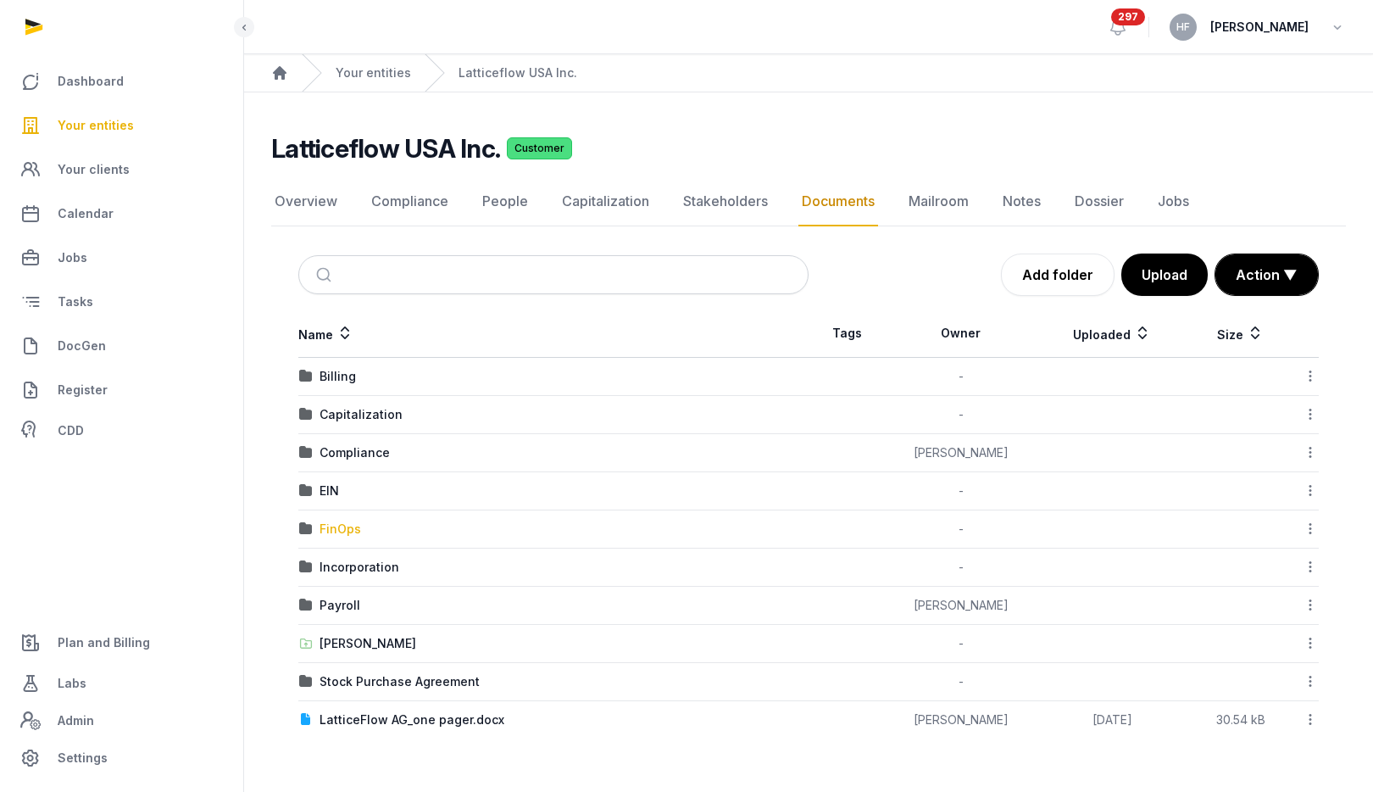
click at [342, 530] on div "FinOps" at bounding box center [341, 528] width 42 height 17
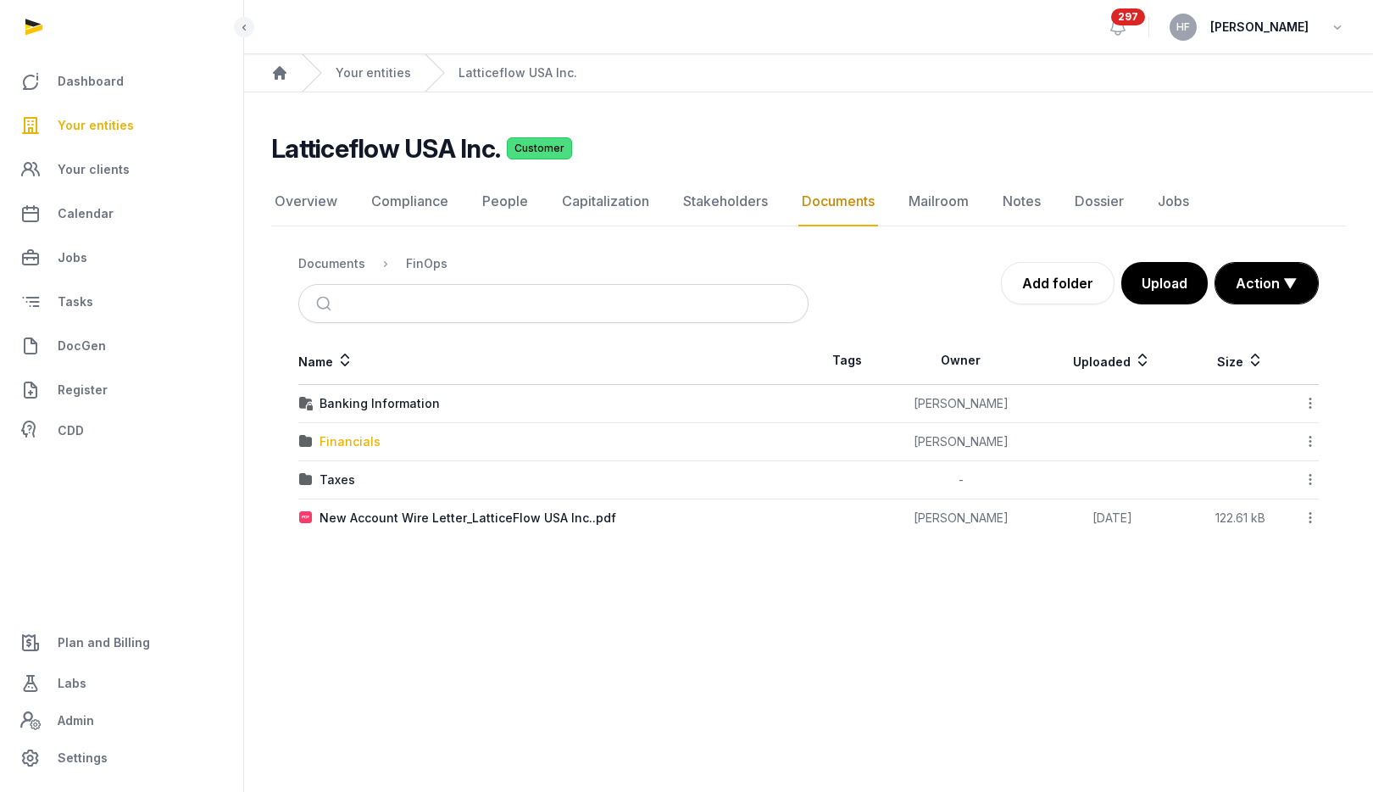
click at [367, 442] on div "Financials" at bounding box center [350, 441] width 61 height 17
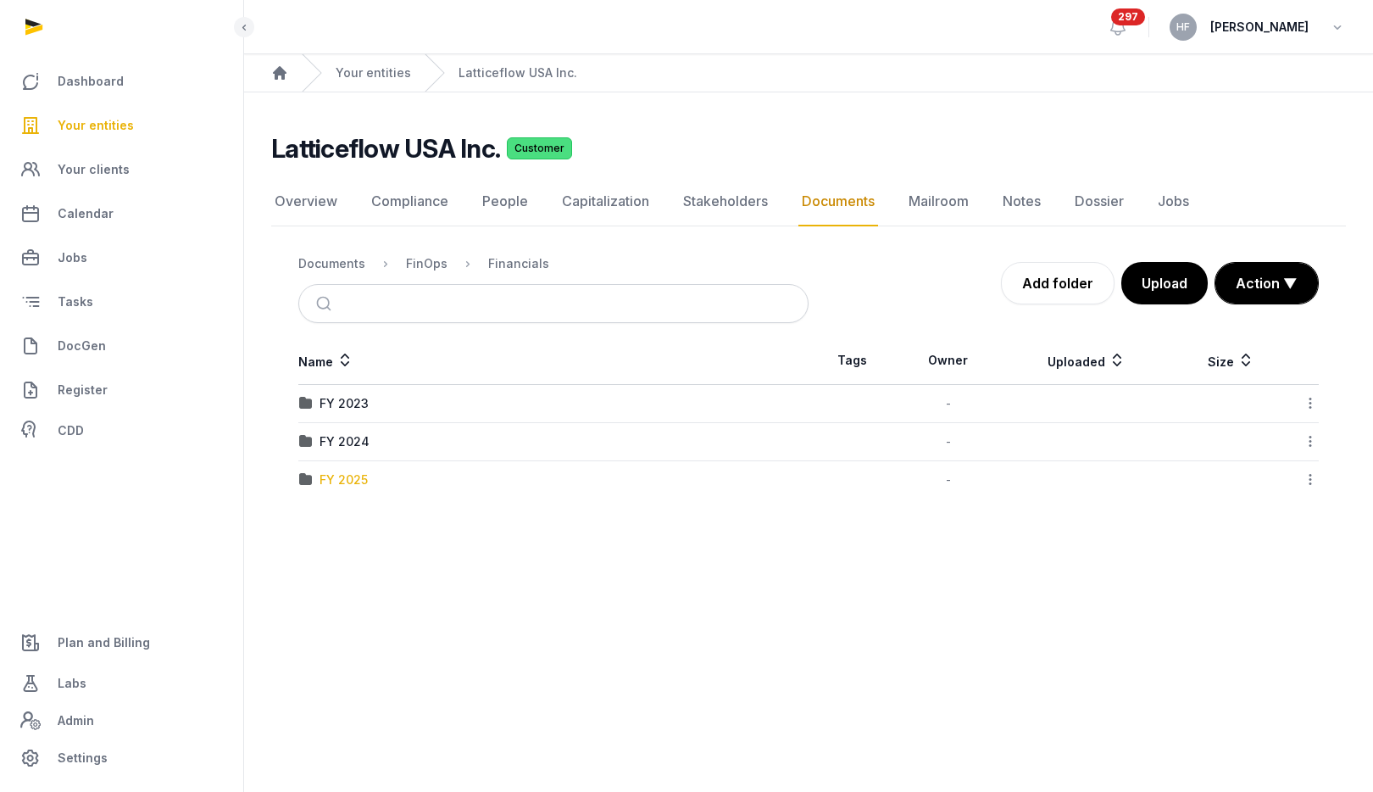
click at [345, 476] on div "FY 2025" at bounding box center [344, 479] width 48 height 17
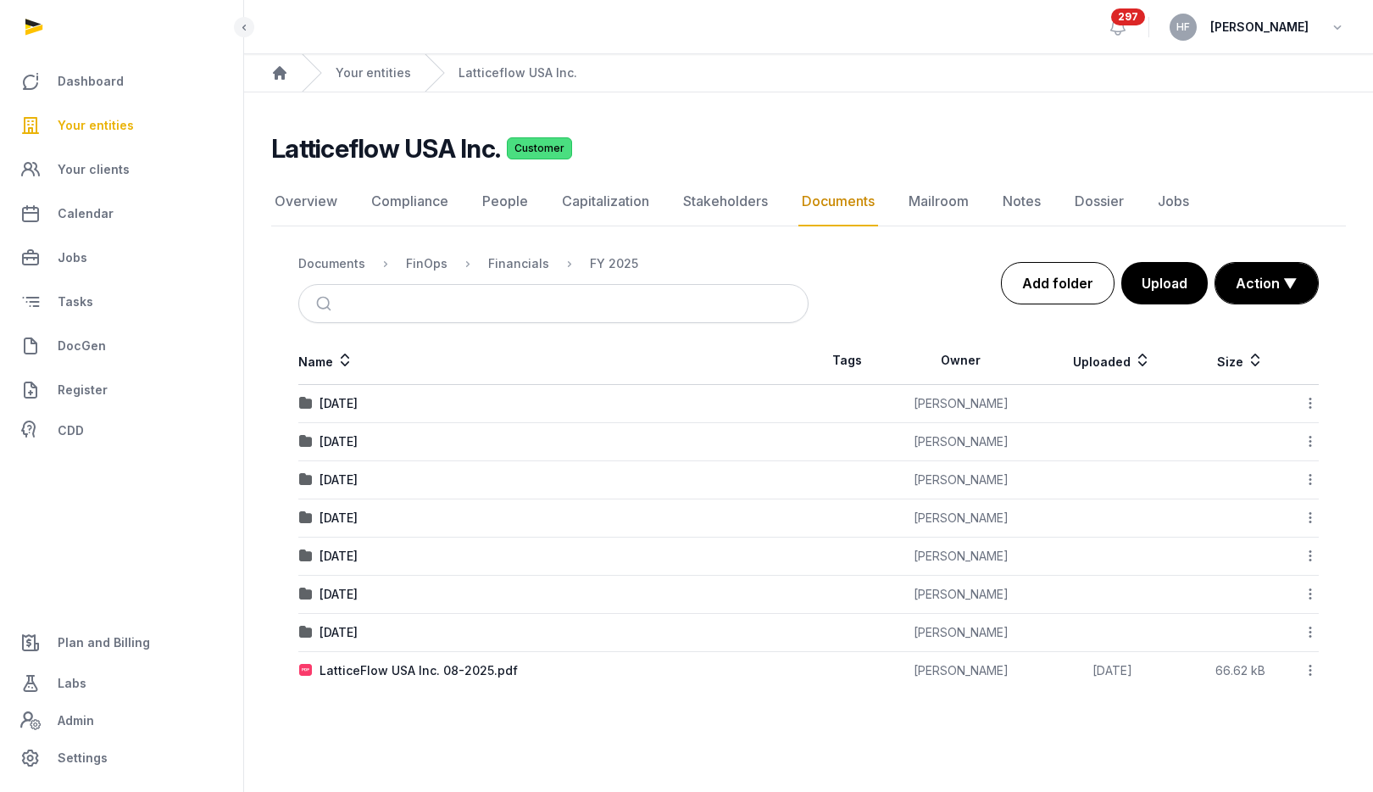
click at [1049, 274] on link "Add folder" at bounding box center [1058, 283] width 114 height 42
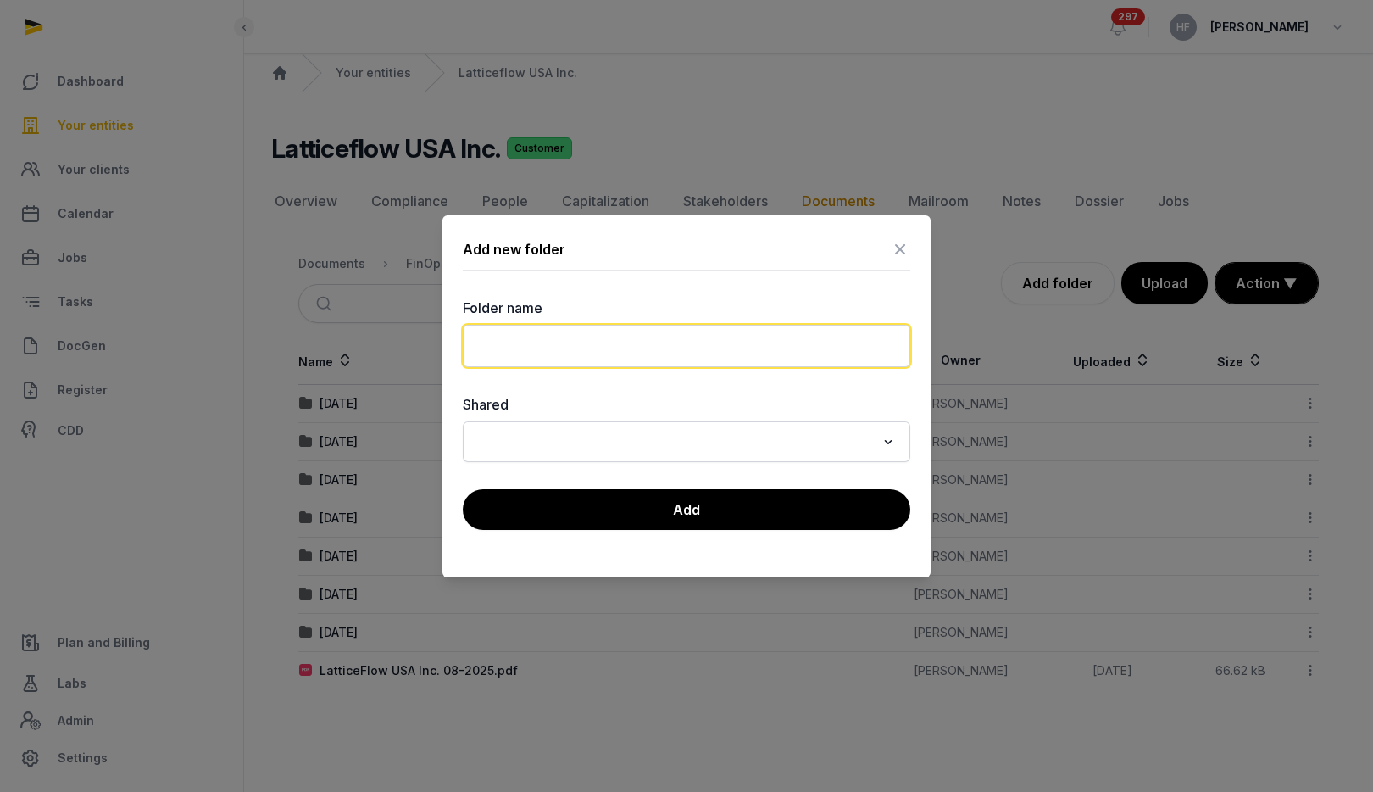
click at [746, 350] on input "text" at bounding box center [687, 346] width 448 height 42
type input "*"
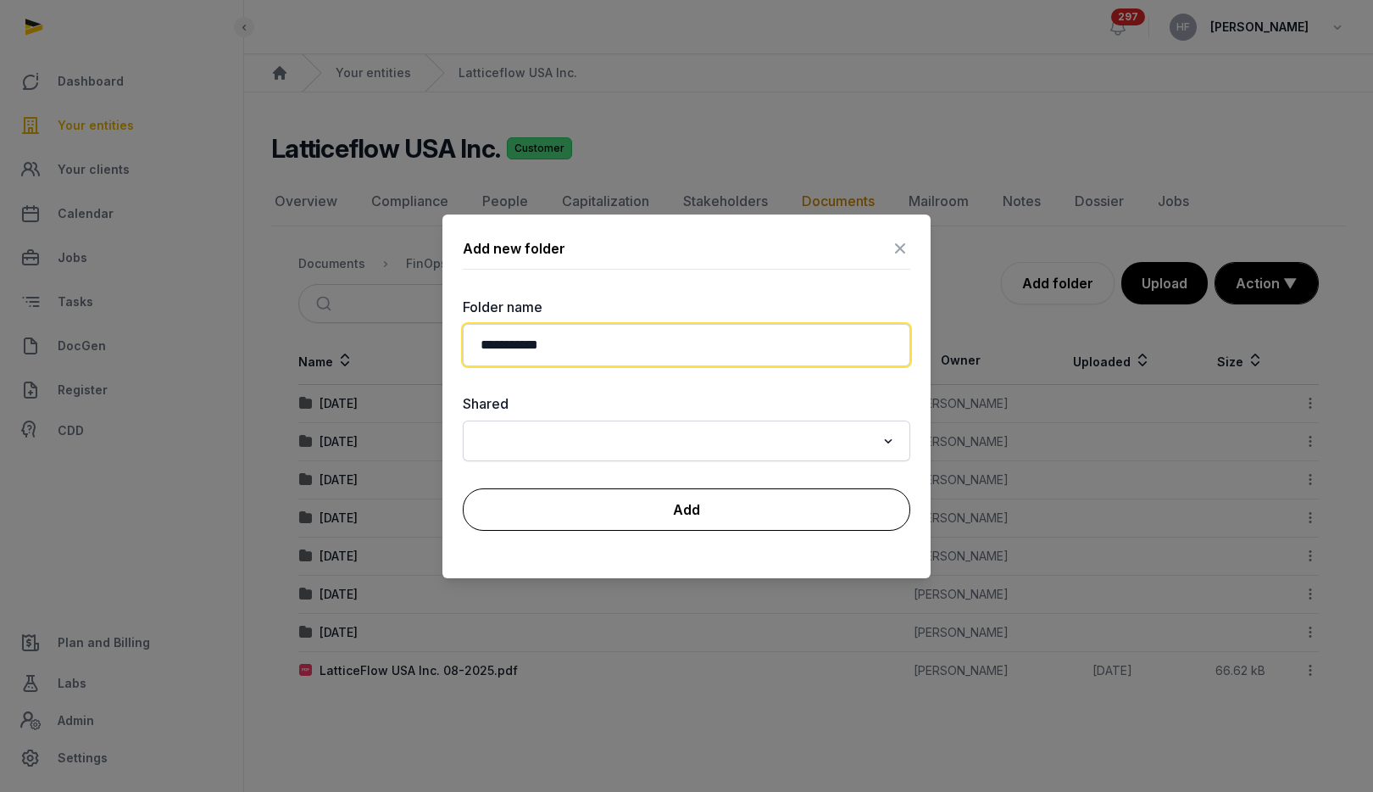
type input "**********"
click at [702, 515] on button "Add" at bounding box center [687, 509] width 448 height 42
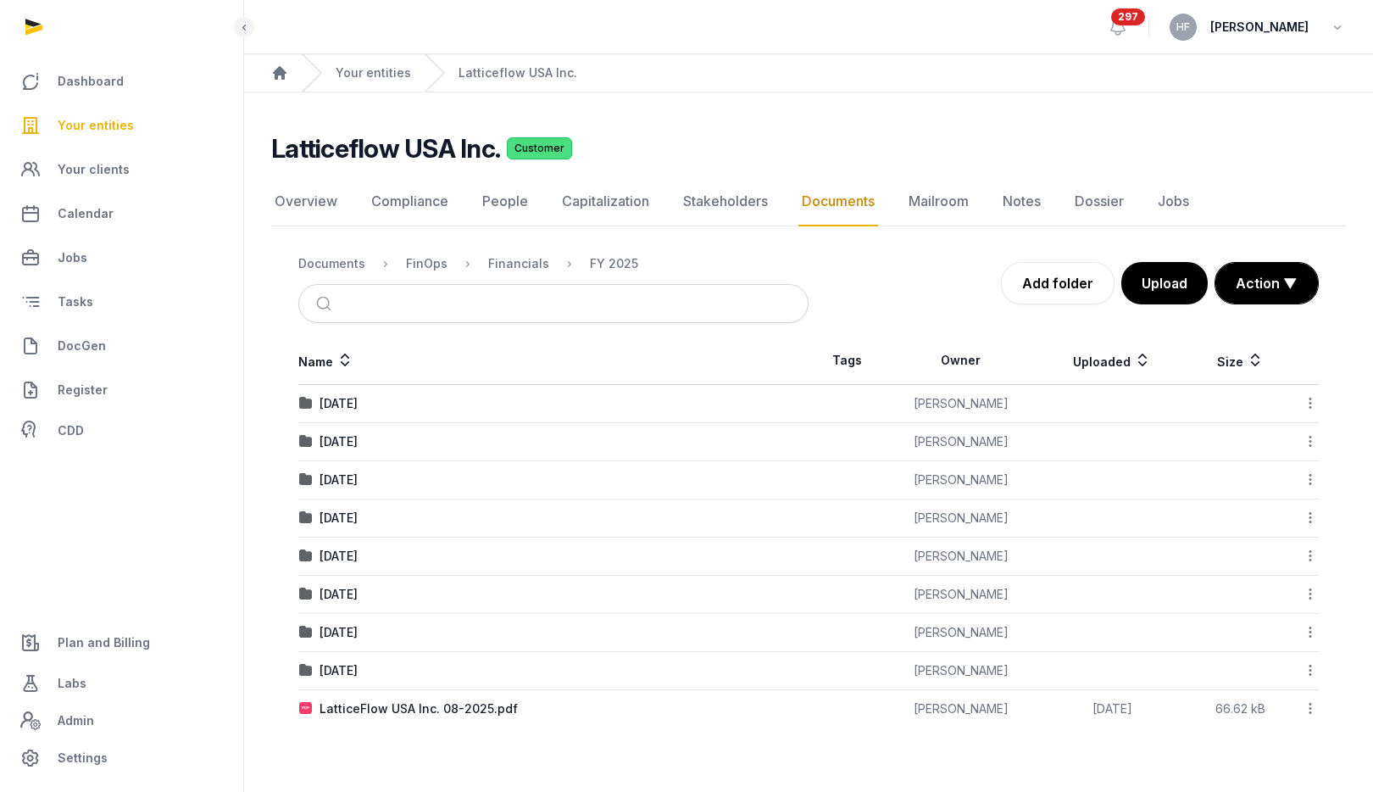
click at [1306, 709] on icon at bounding box center [1310, 708] width 15 height 18
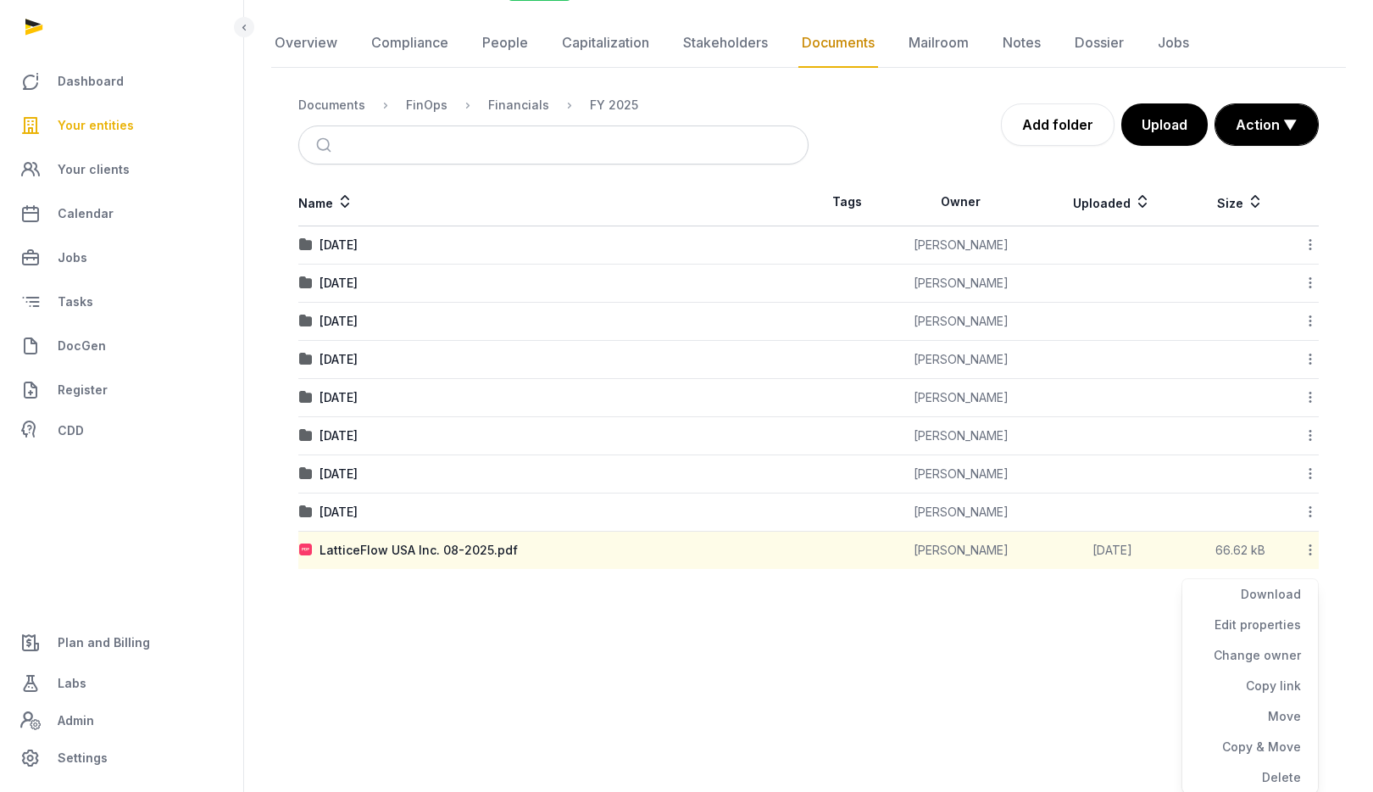
scroll to position [159, 0]
click at [1287, 714] on div "Move" at bounding box center [1250, 715] width 136 height 31
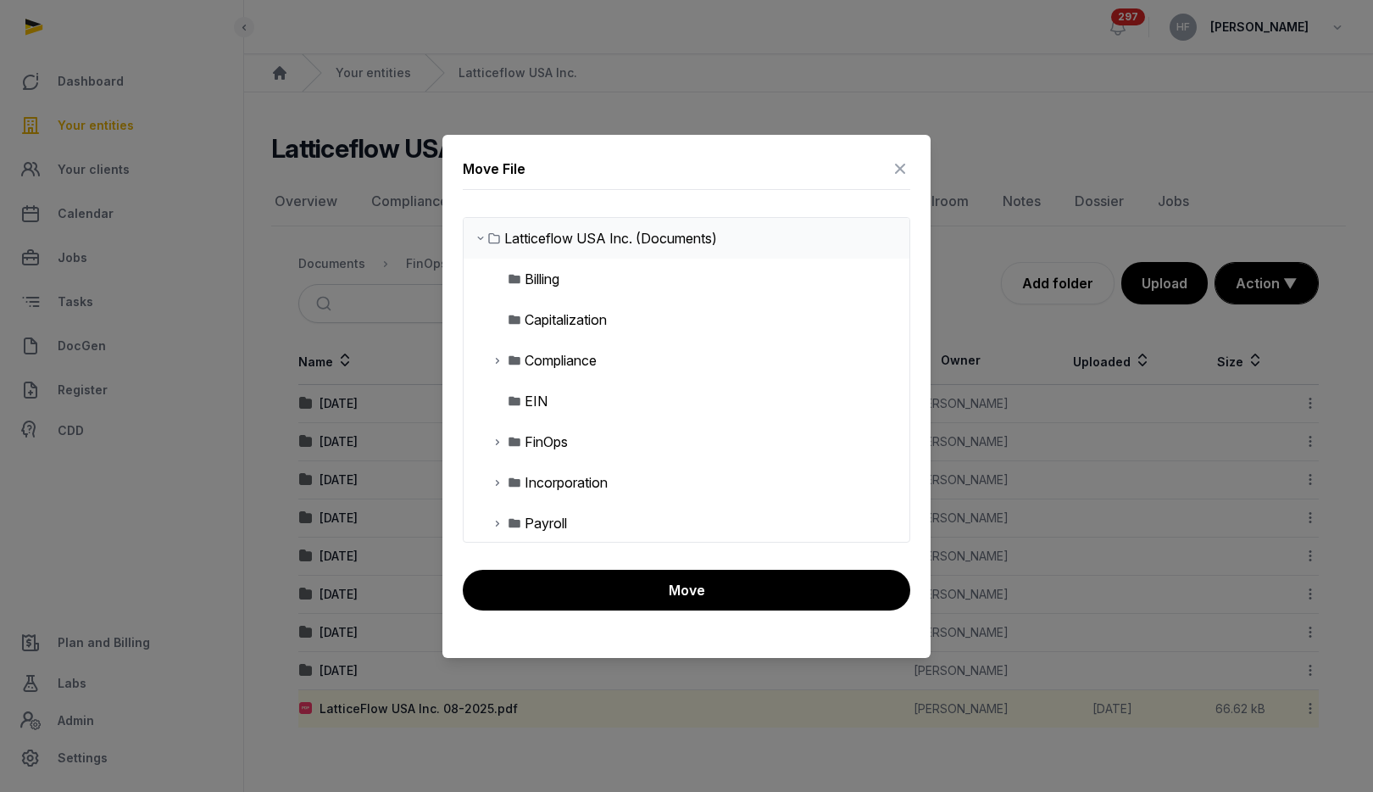
click at [498, 442] on icon at bounding box center [498, 441] width 14 height 20
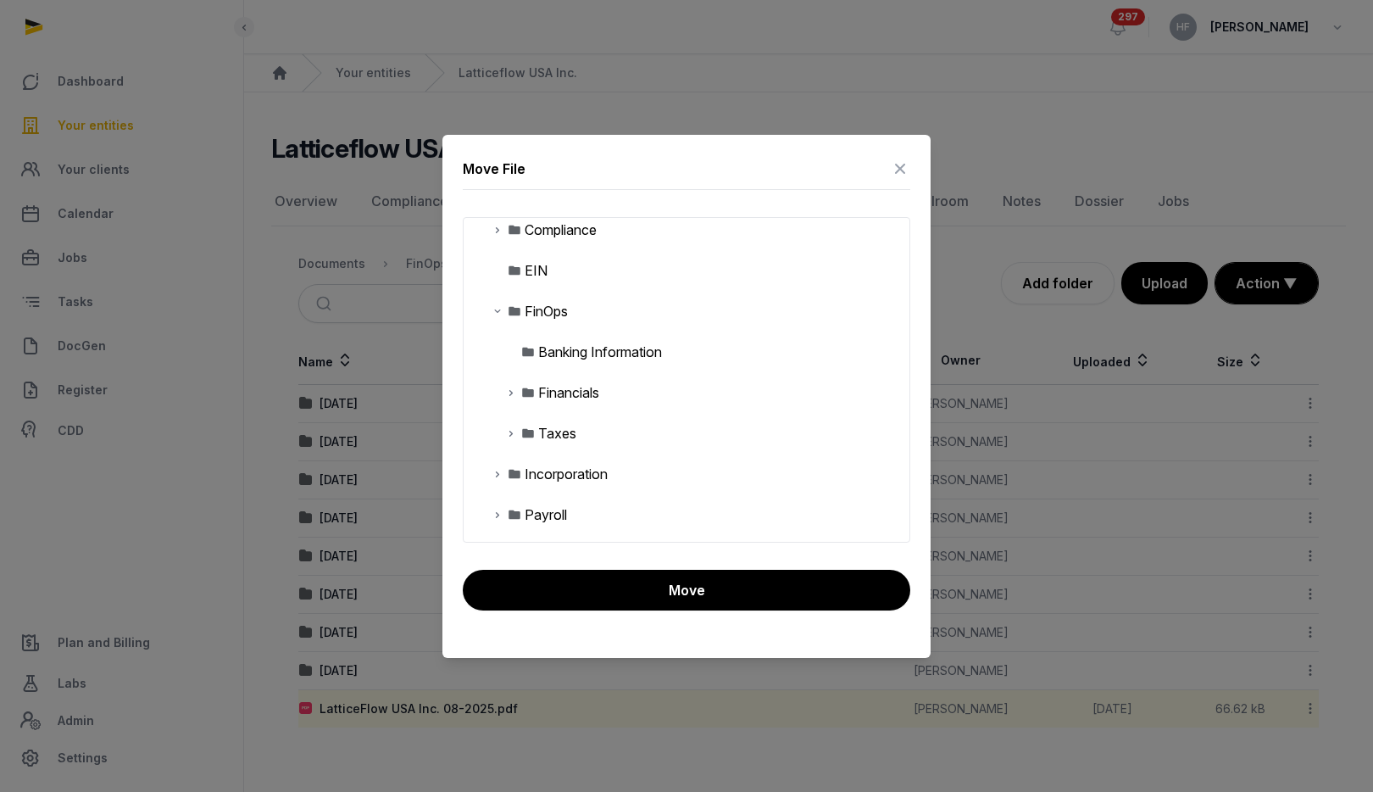
scroll to position [139, 0]
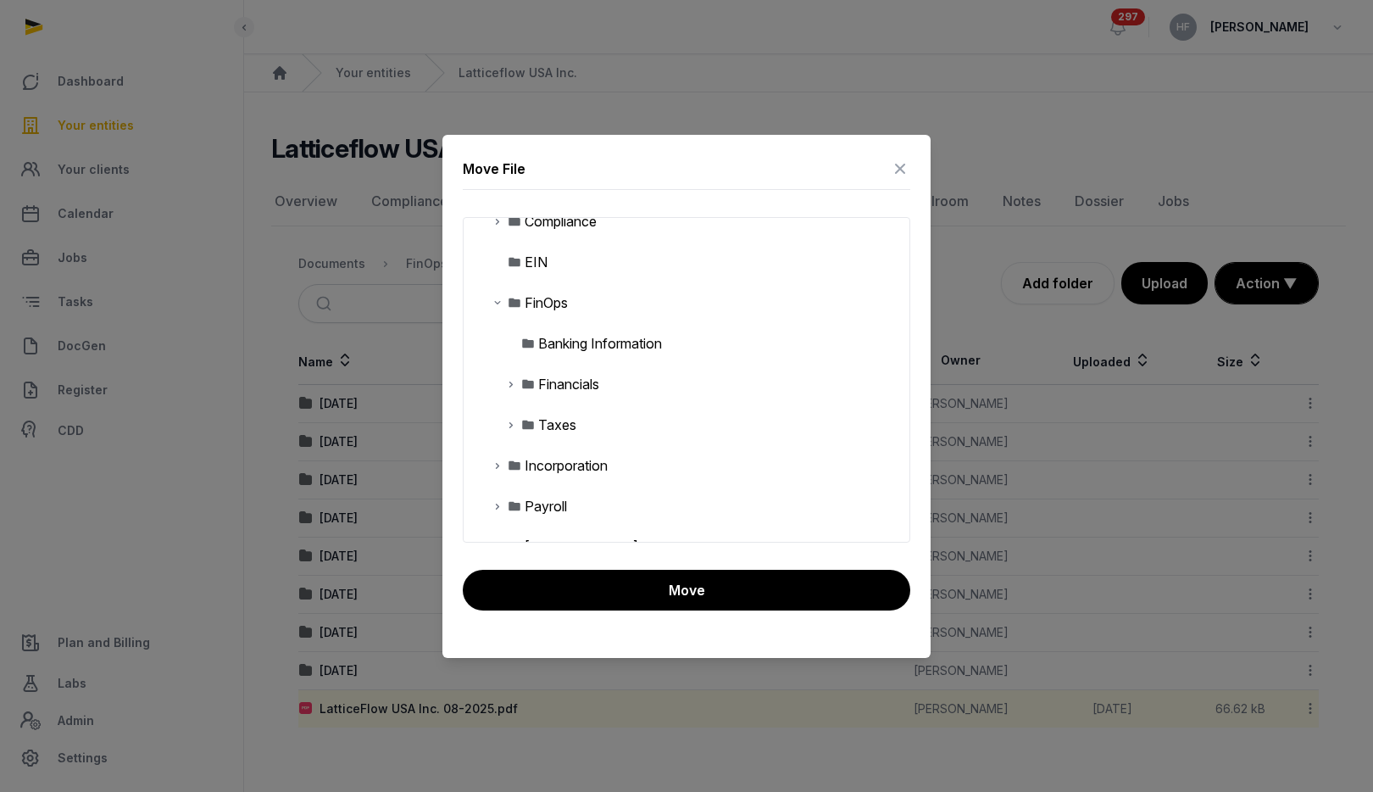
click at [512, 384] on icon at bounding box center [511, 384] width 14 height 20
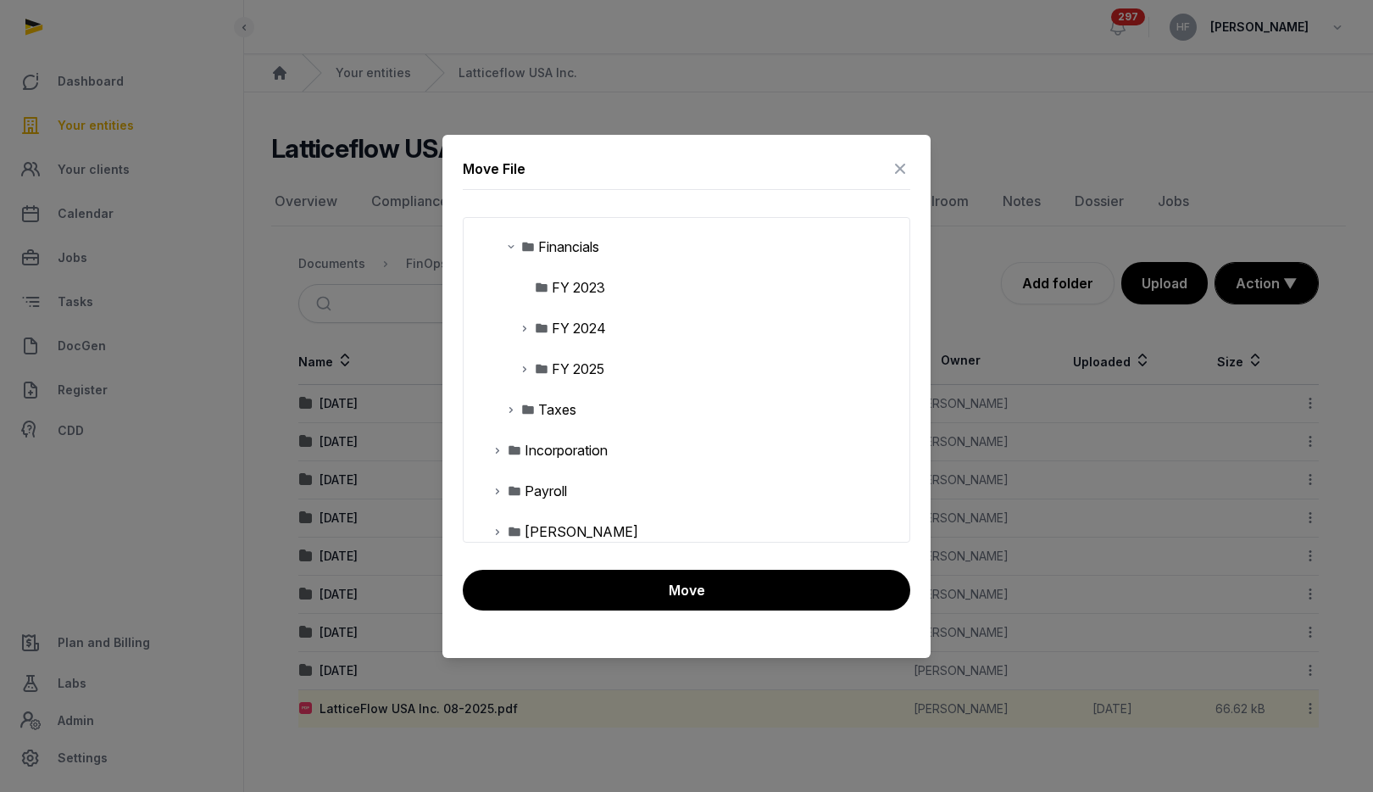
click at [523, 366] on icon at bounding box center [525, 369] width 14 height 20
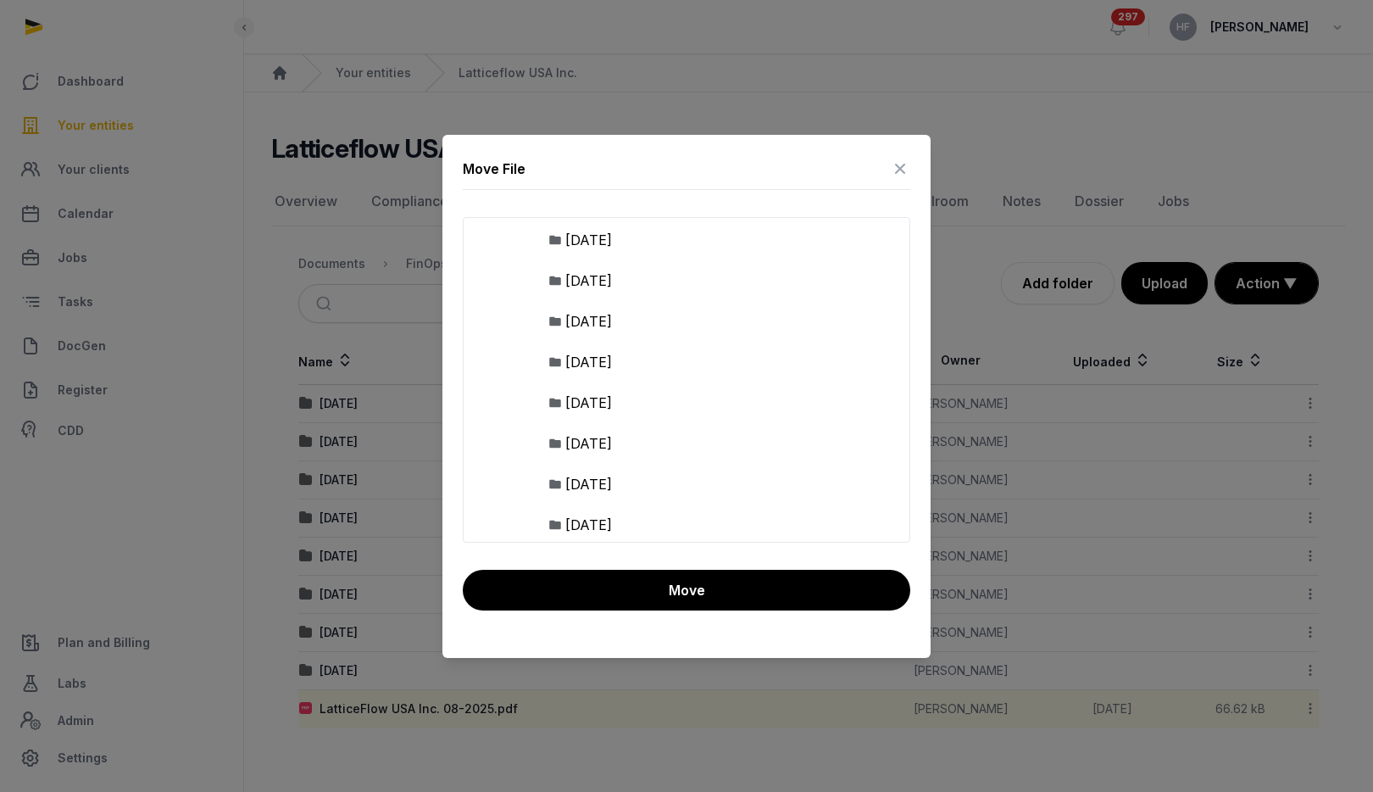
scroll to position [460, 0]
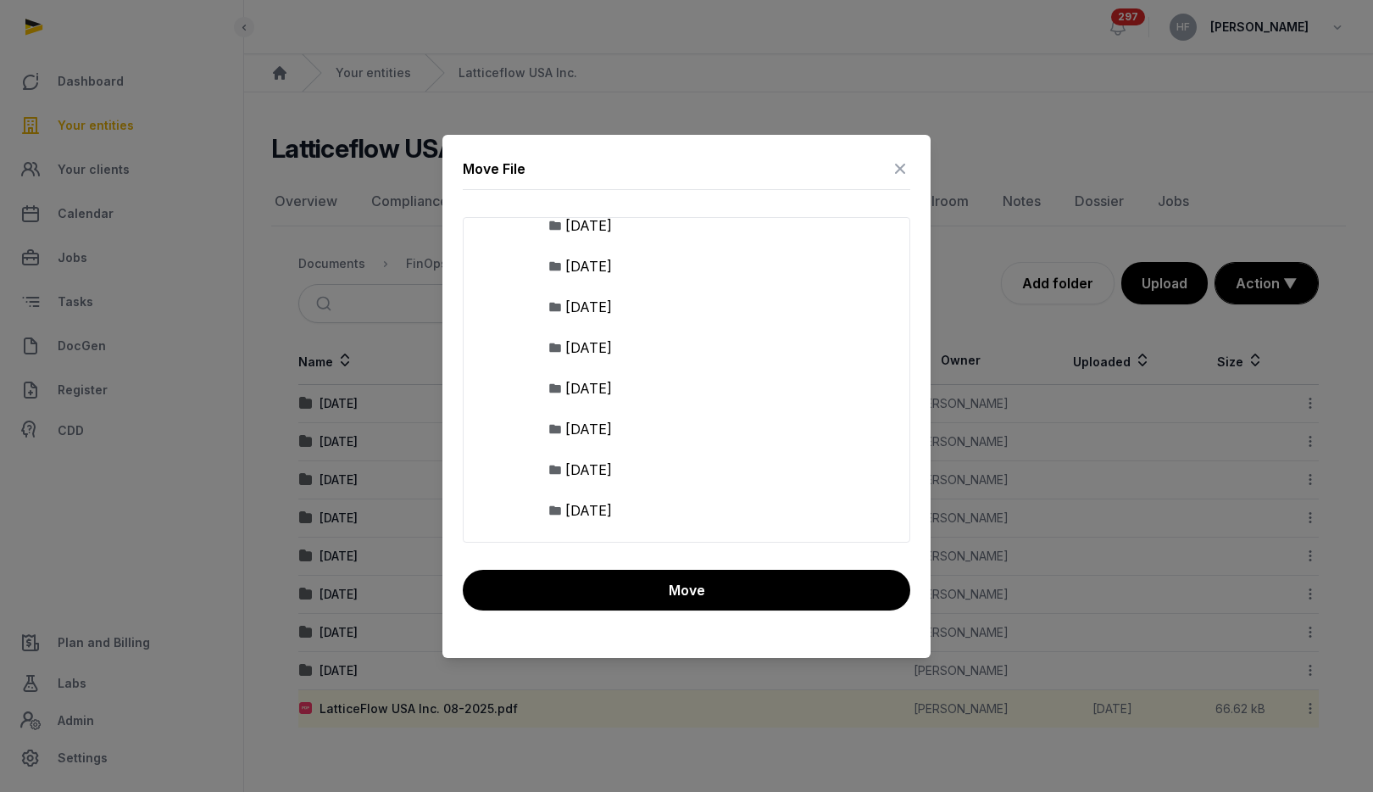
click at [612, 509] on div "[DATE]" at bounding box center [588, 510] width 47 height 20
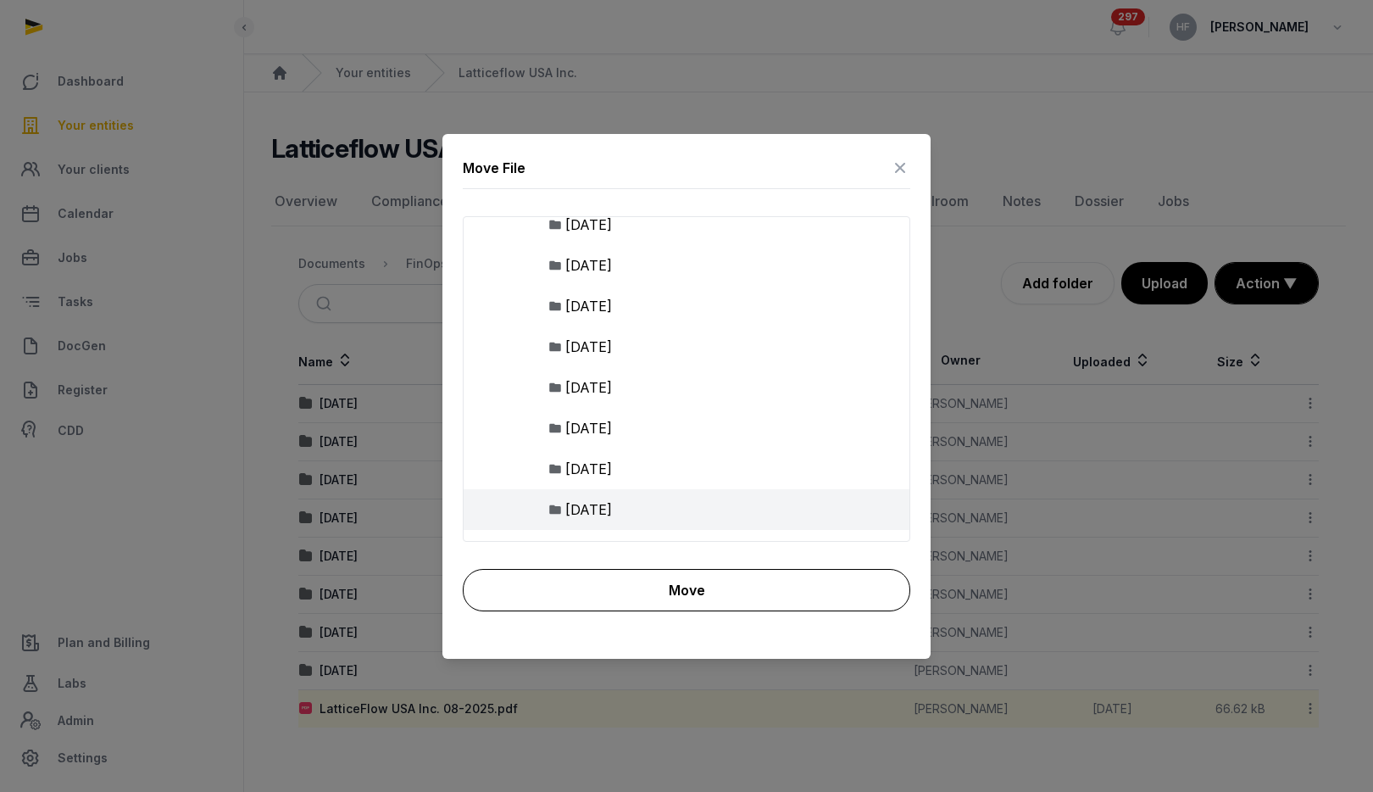
click at [677, 597] on button "Move" at bounding box center [687, 590] width 448 height 42
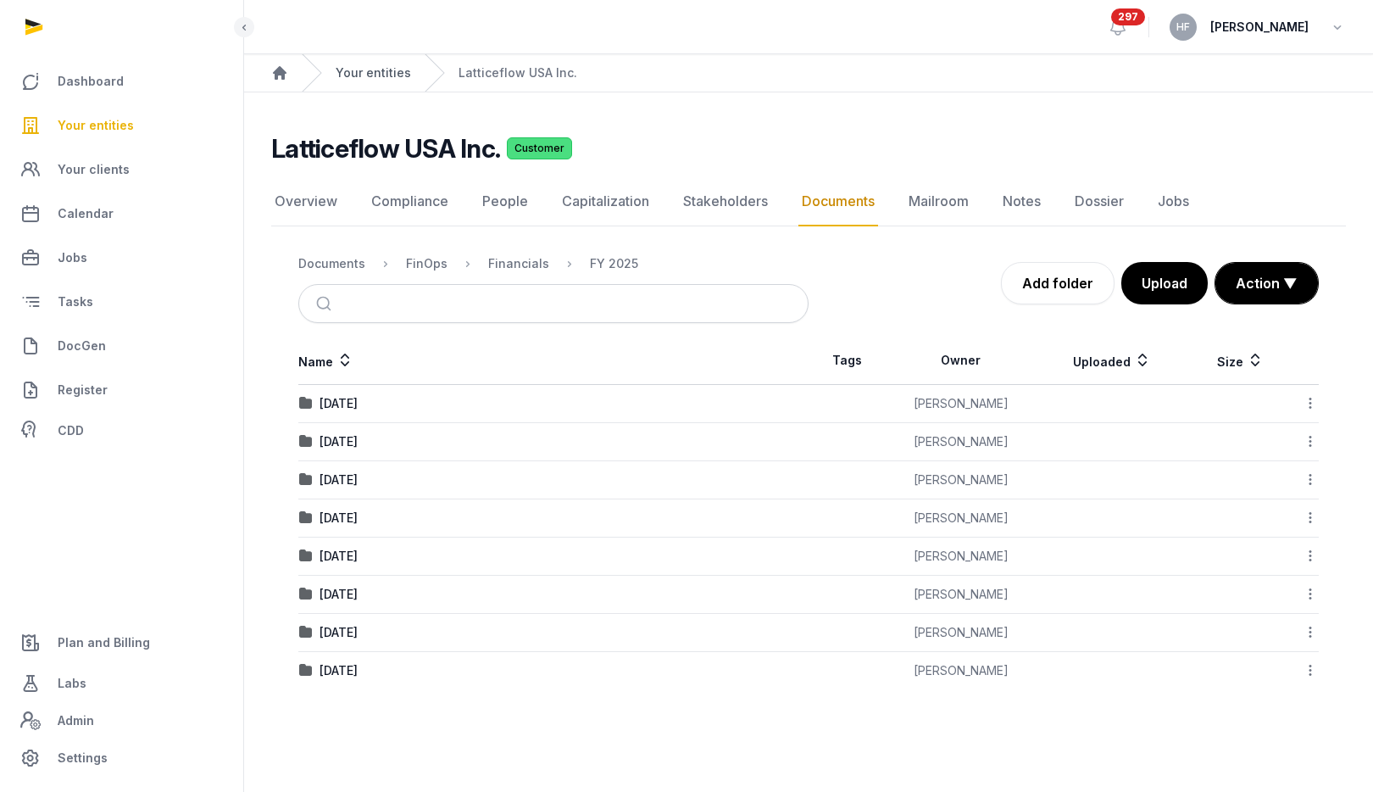
click at [385, 70] on link "Your entities" at bounding box center [373, 72] width 75 height 17
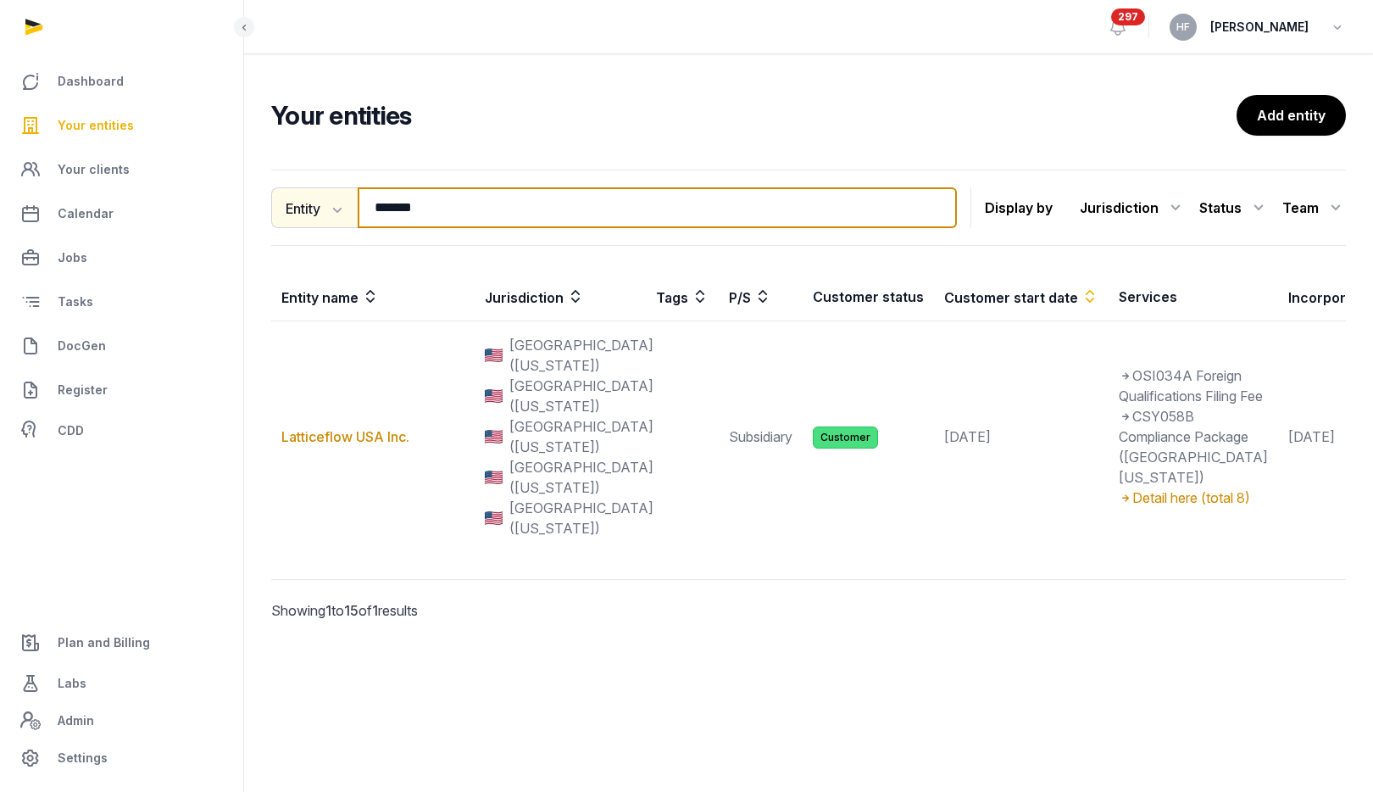
drag, startPoint x: 441, startPoint y: 216, endPoint x: 281, endPoint y: 199, distance: 161.1
click at [287, 201] on div "Entity Entity People Tags Services ******* Search" at bounding box center [614, 207] width 686 height 41
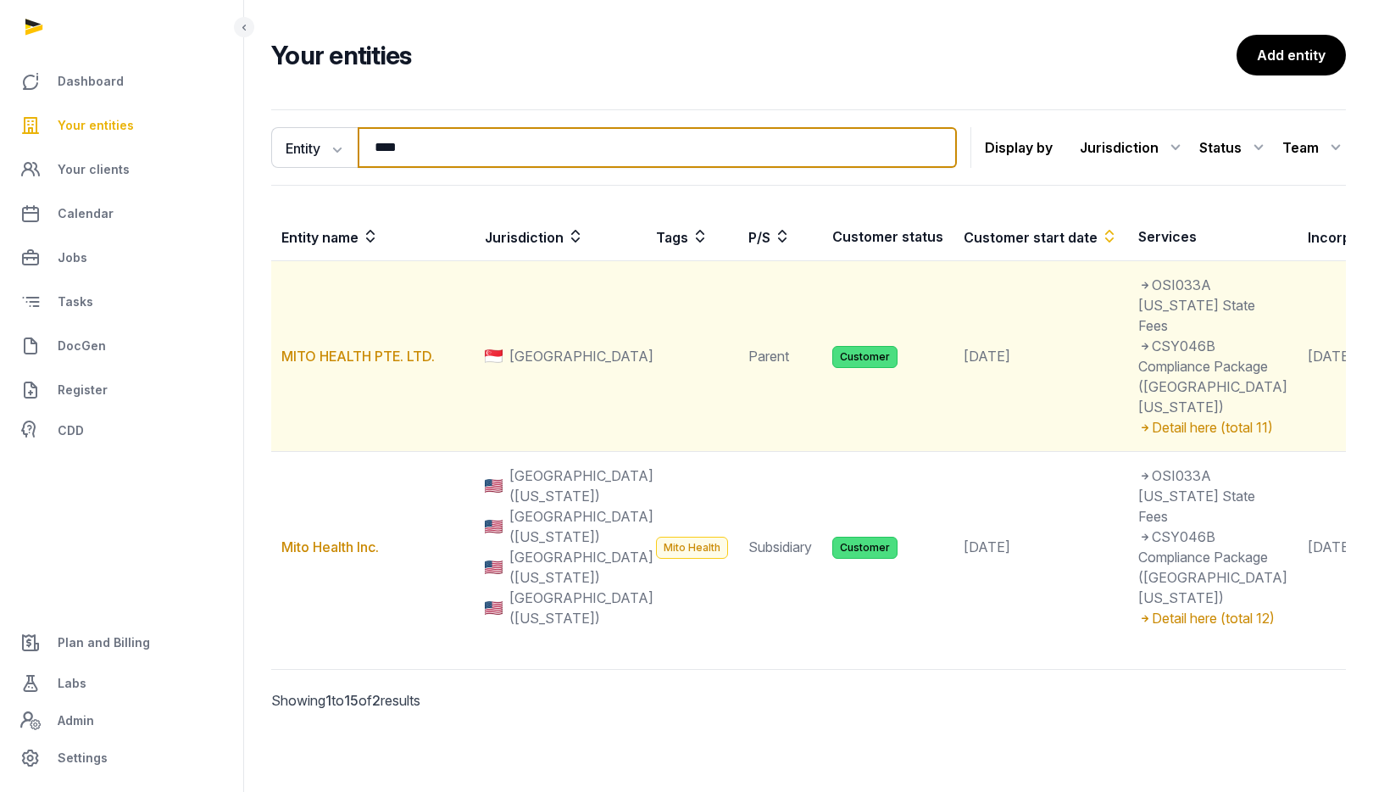
scroll to position [147, 0]
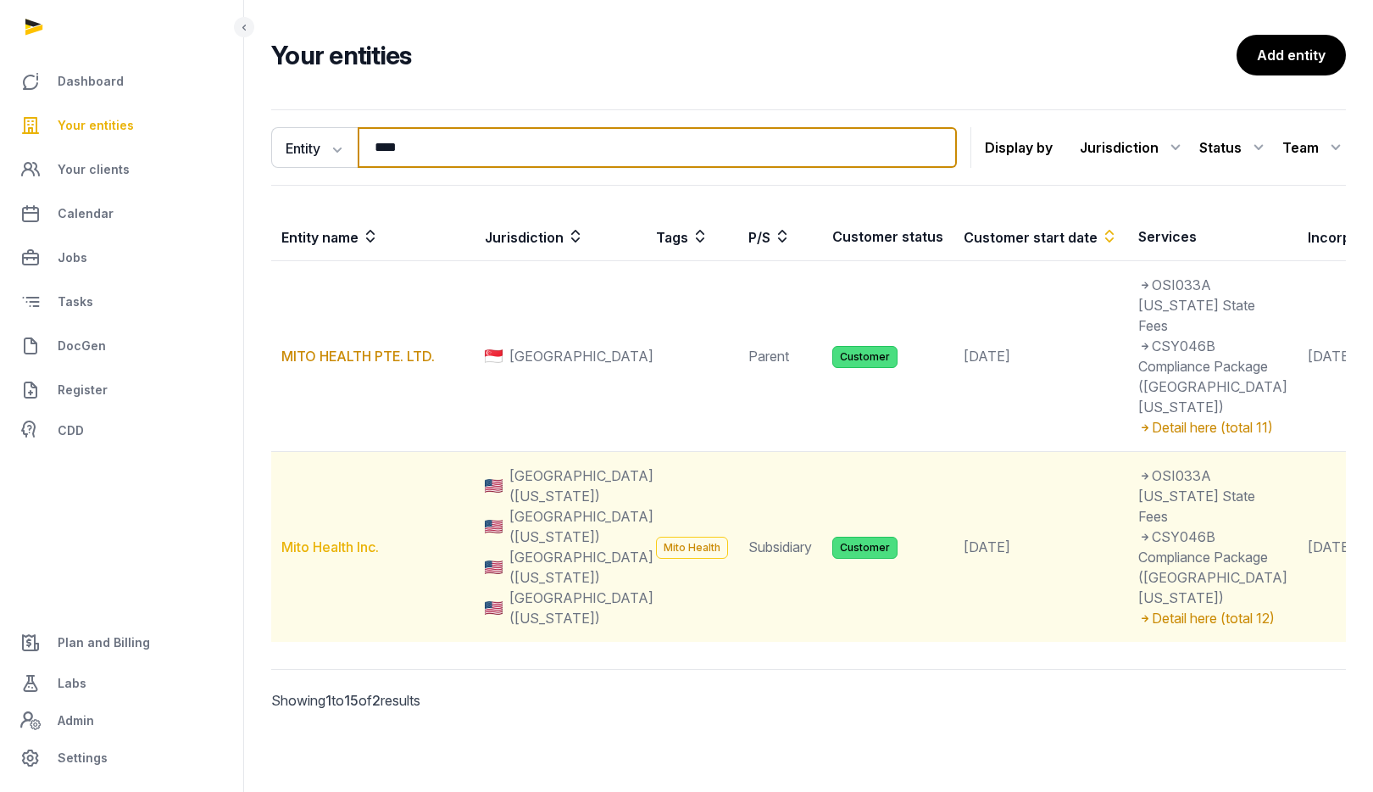
type input "****"
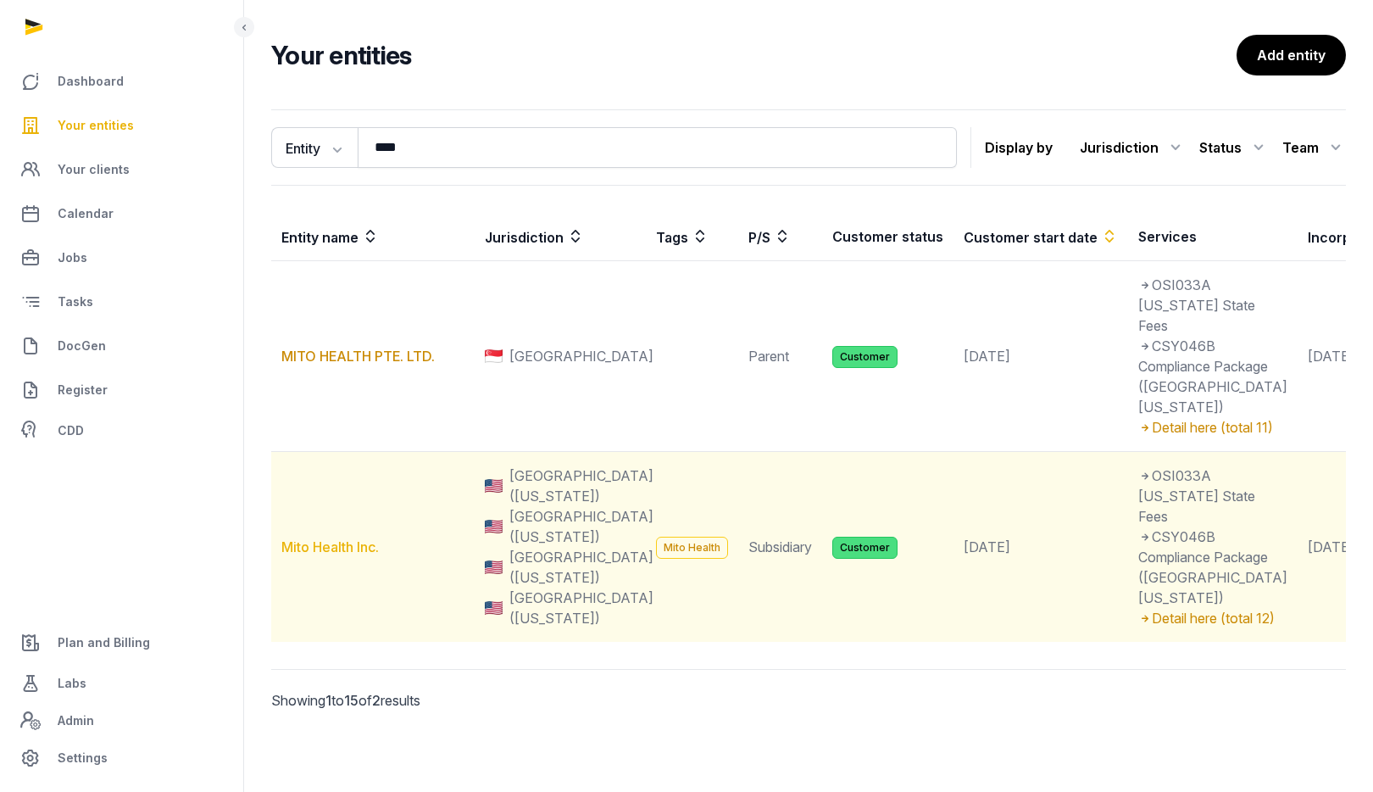
click at [362, 555] on link "Mito Health Inc." at bounding box center [329, 546] width 97 height 17
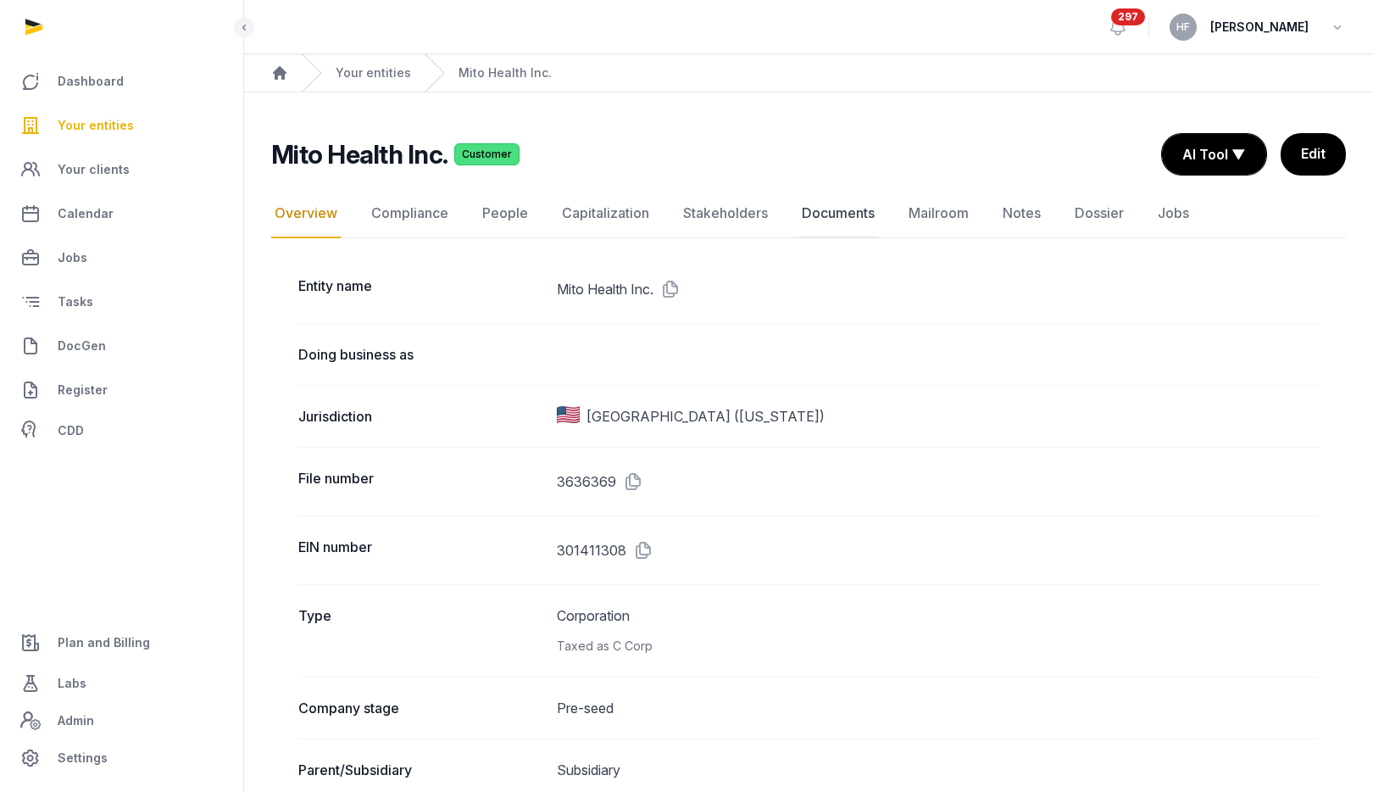
click at [852, 211] on link "Documents" at bounding box center [838, 213] width 80 height 49
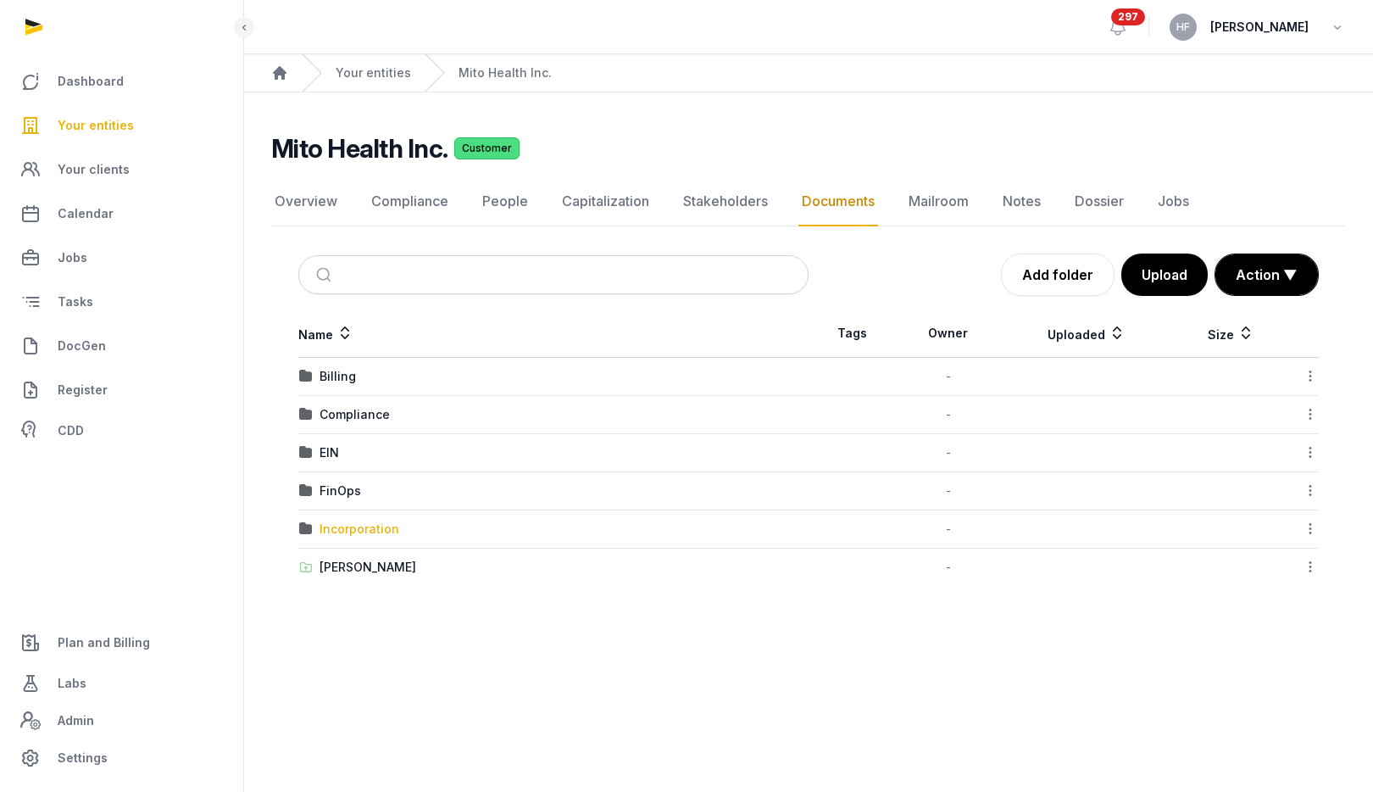
click at [358, 533] on div "Incorporation" at bounding box center [360, 528] width 80 height 17
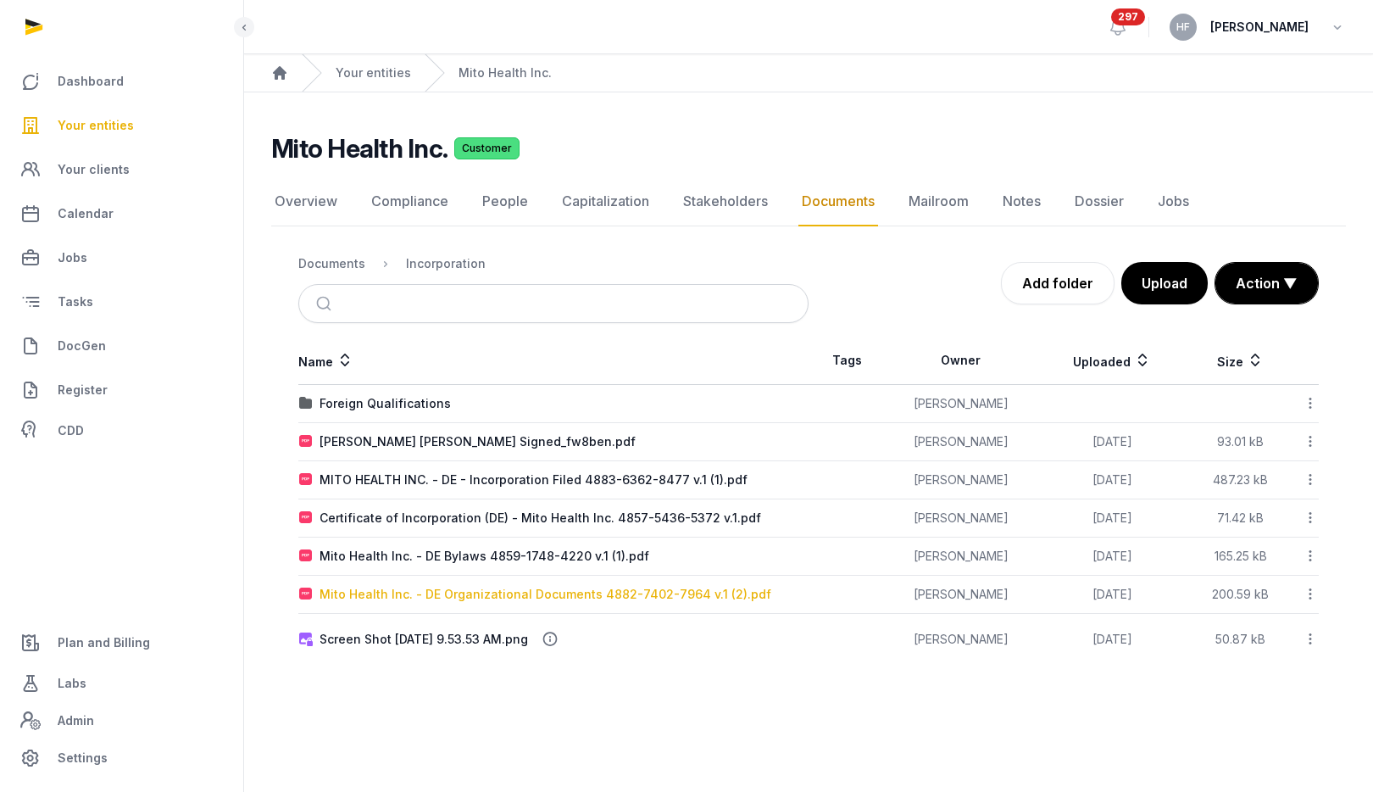
click at [628, 597] on div "Mito Health Inc. - DE Organizational Documents 4882-7402-7964 v.1 (2).pdf" at bounding box center [546, 594] width 452 height 17
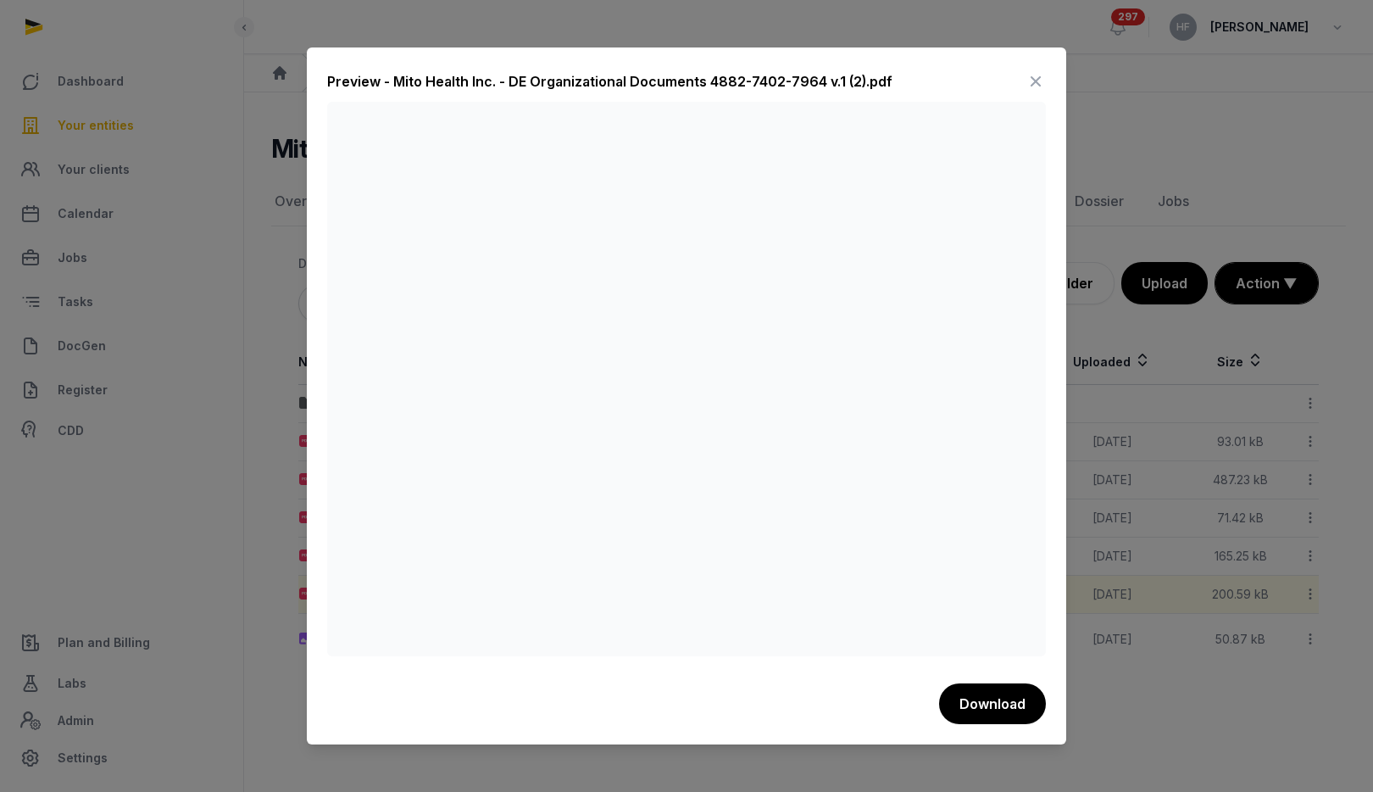
click at [1026, 81] on icon at bounding box center [1036, 81] width 20 height 27
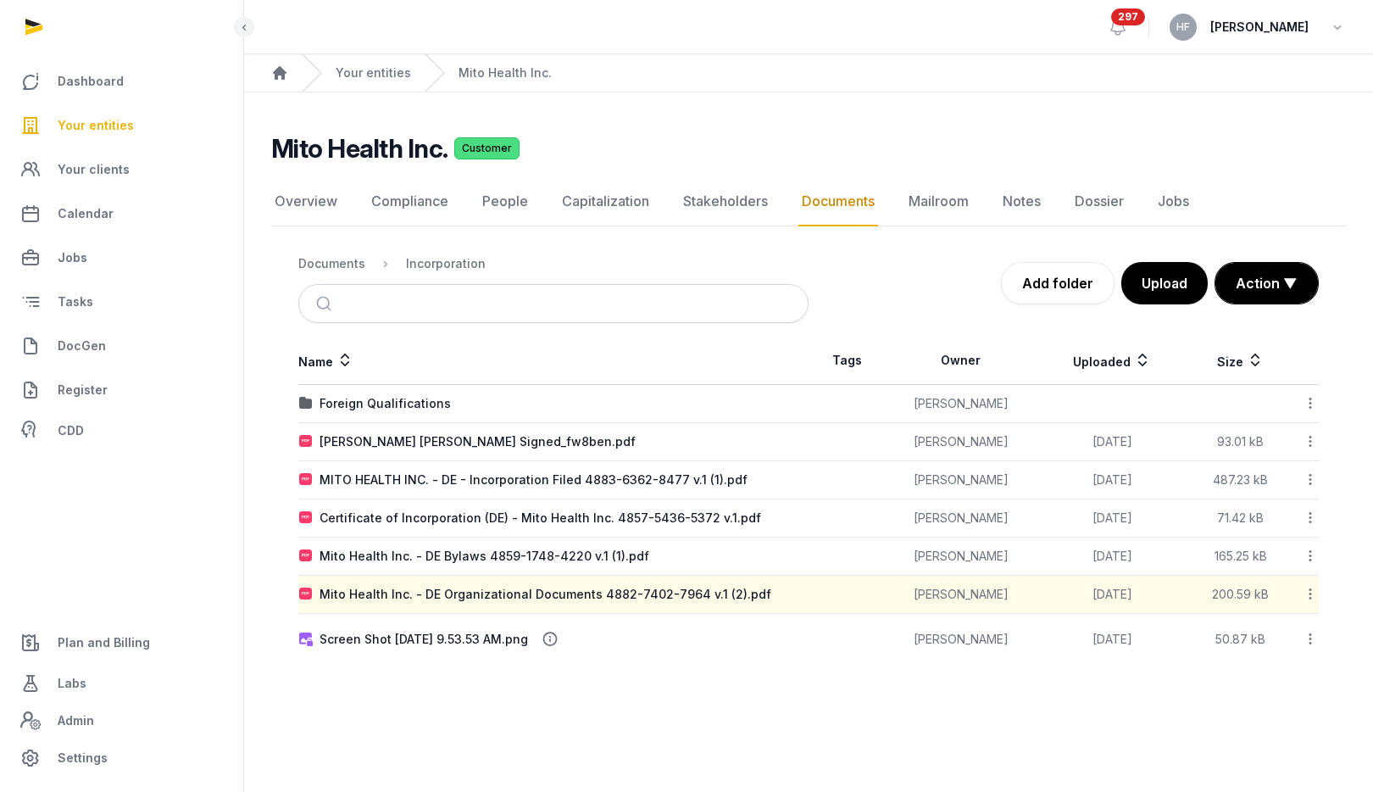
click at [323, 248] on nav "Documents Incorporation" at bounding box center [553, 263] width 510 height 41
click at [329, 275] on nav "Documents Incorporation" at bounding box center [553, 263] width 510 height 41
click at [329, 262] on div "Documents" at bounding box center [331, 263] width 67 height 17
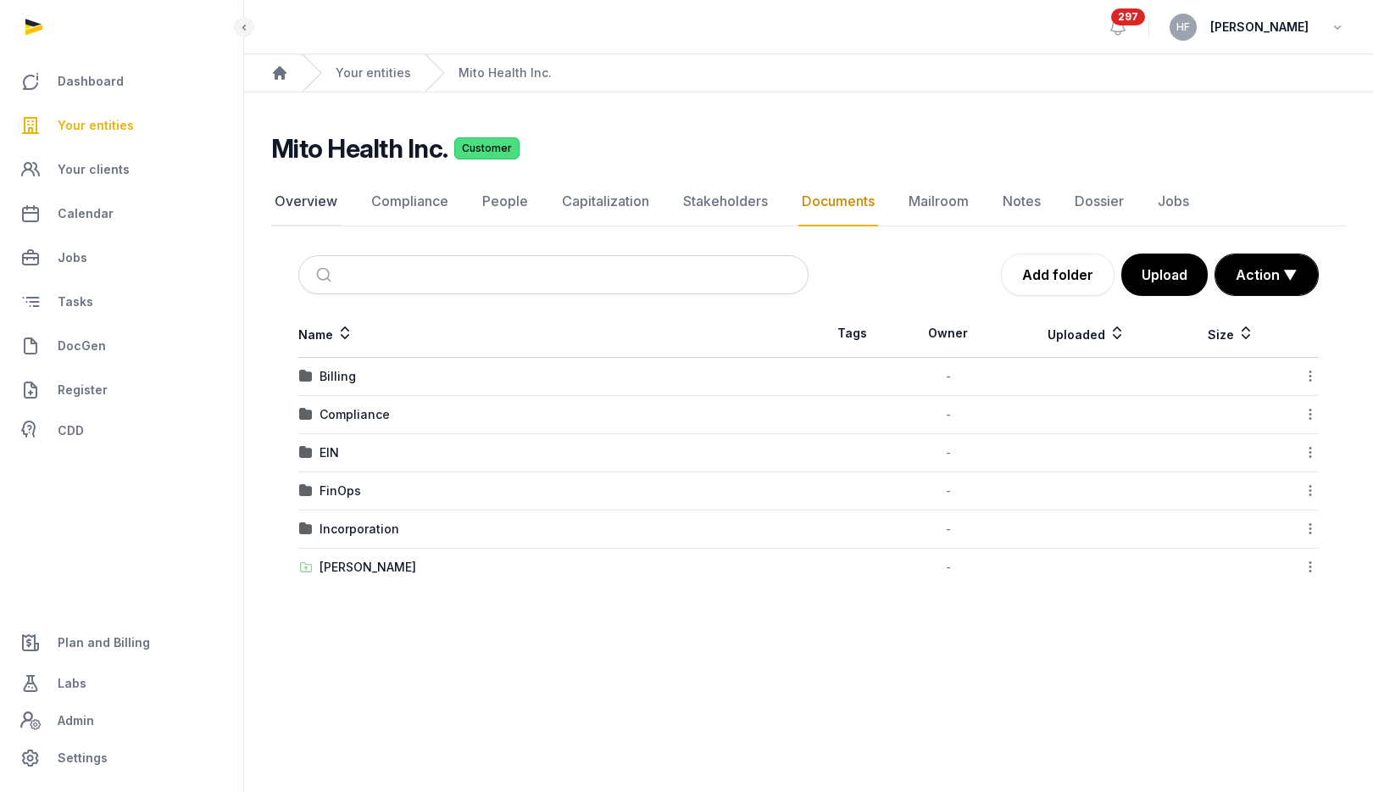
click at [319, 199] on link "Overview" at bounding box center [306, 201] width 70 height 49
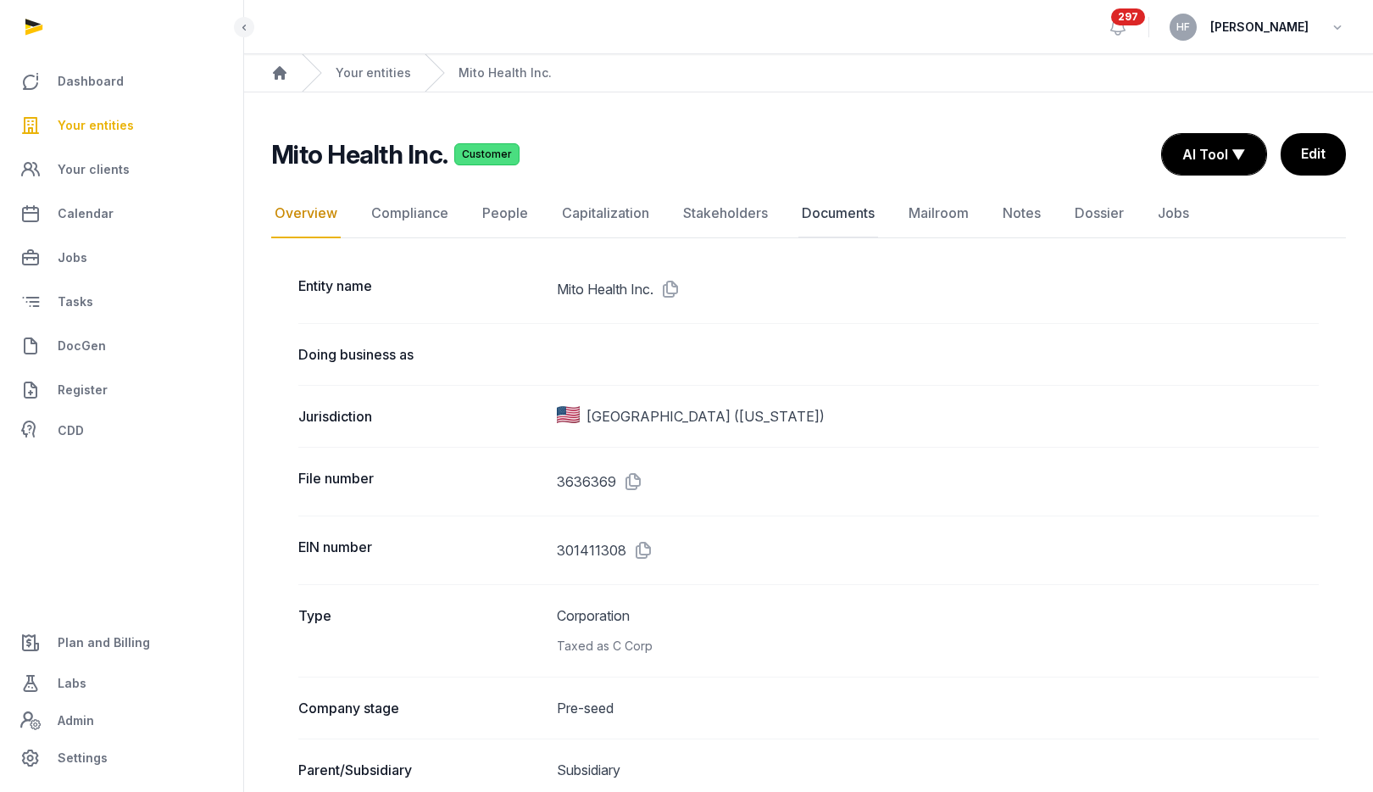
click at [847, 214] on link "Documents" at bounding box center [838, 213] width 80 height 49
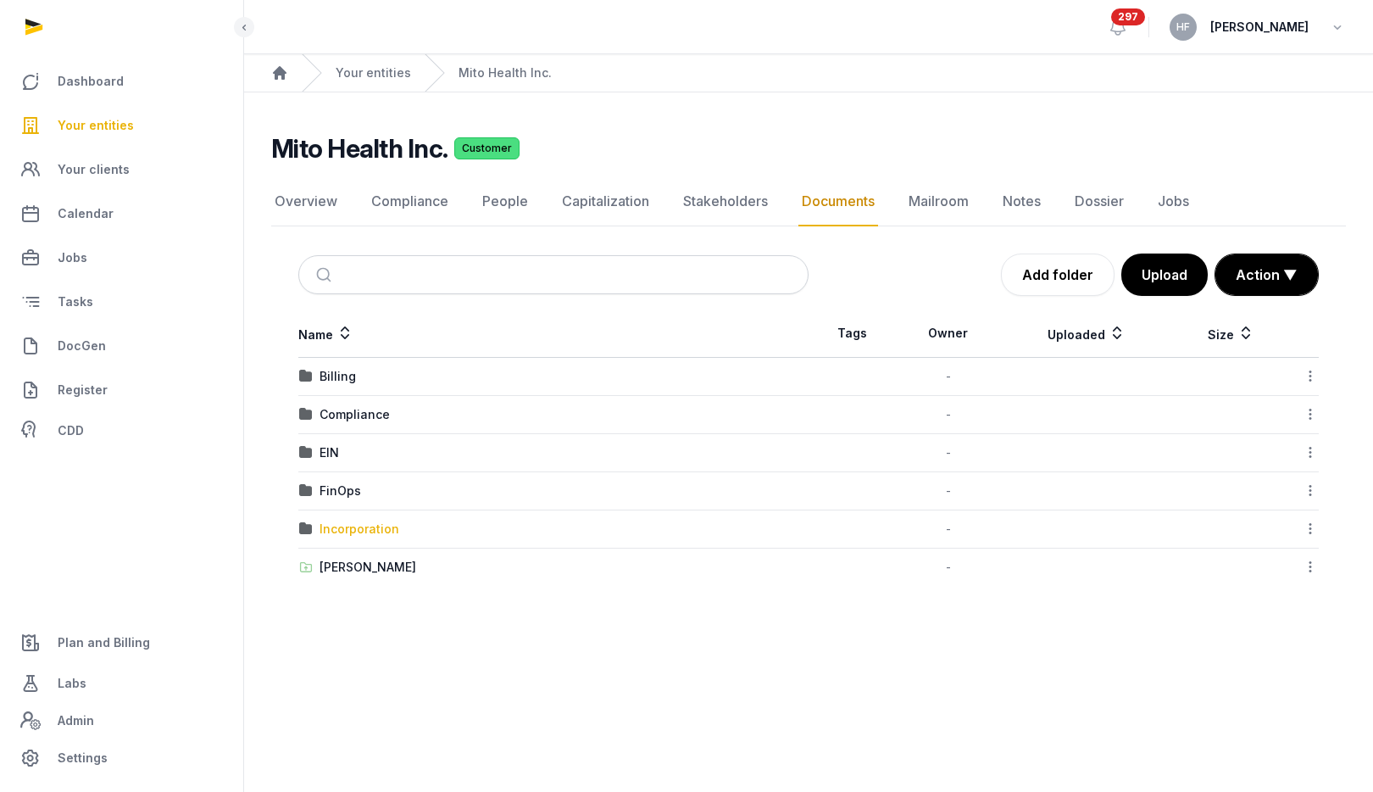
click at [381, 527] on div "Incorporation" at bounding box center [360, 528] width 80 height 17
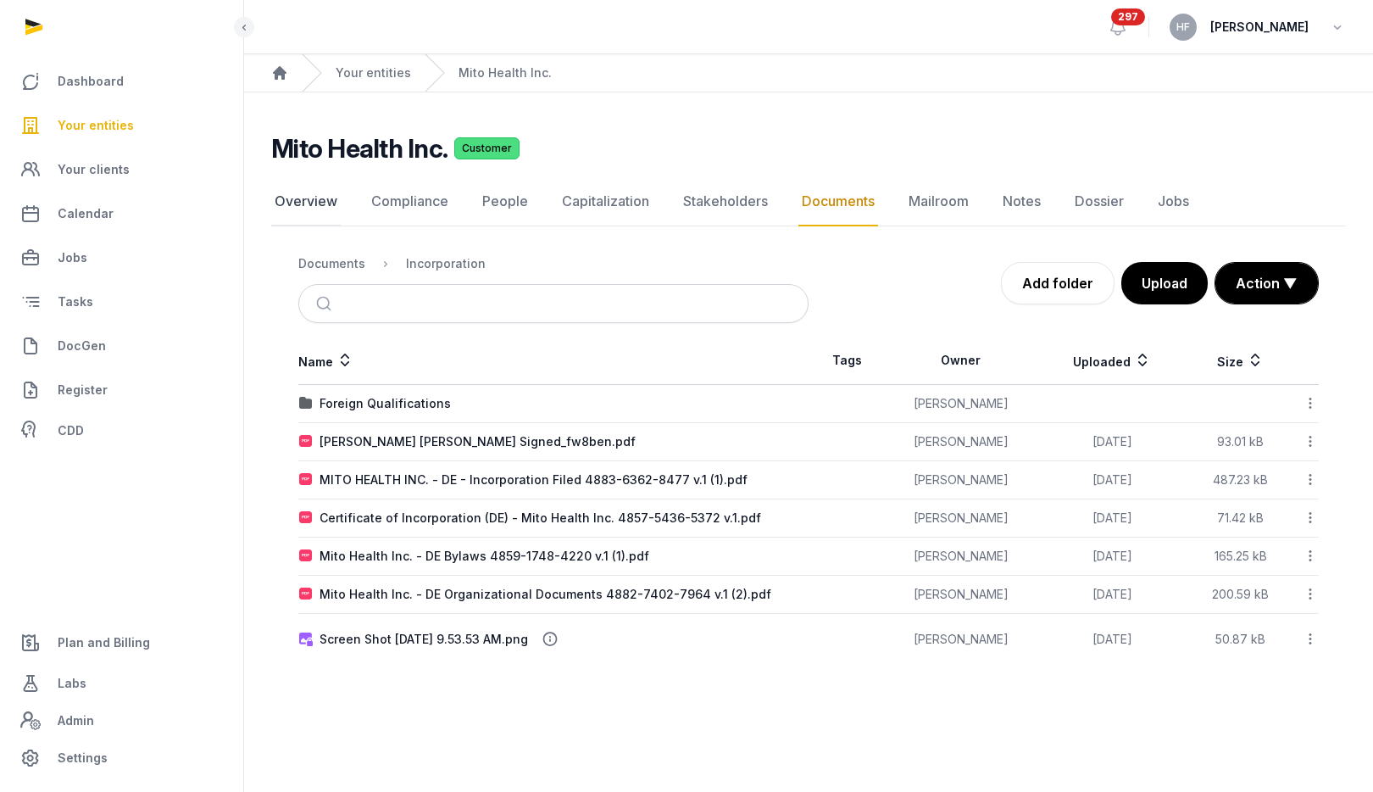
click at [314, 192] on link "Overview" at bounding box center [306, 201] width 70 height 49
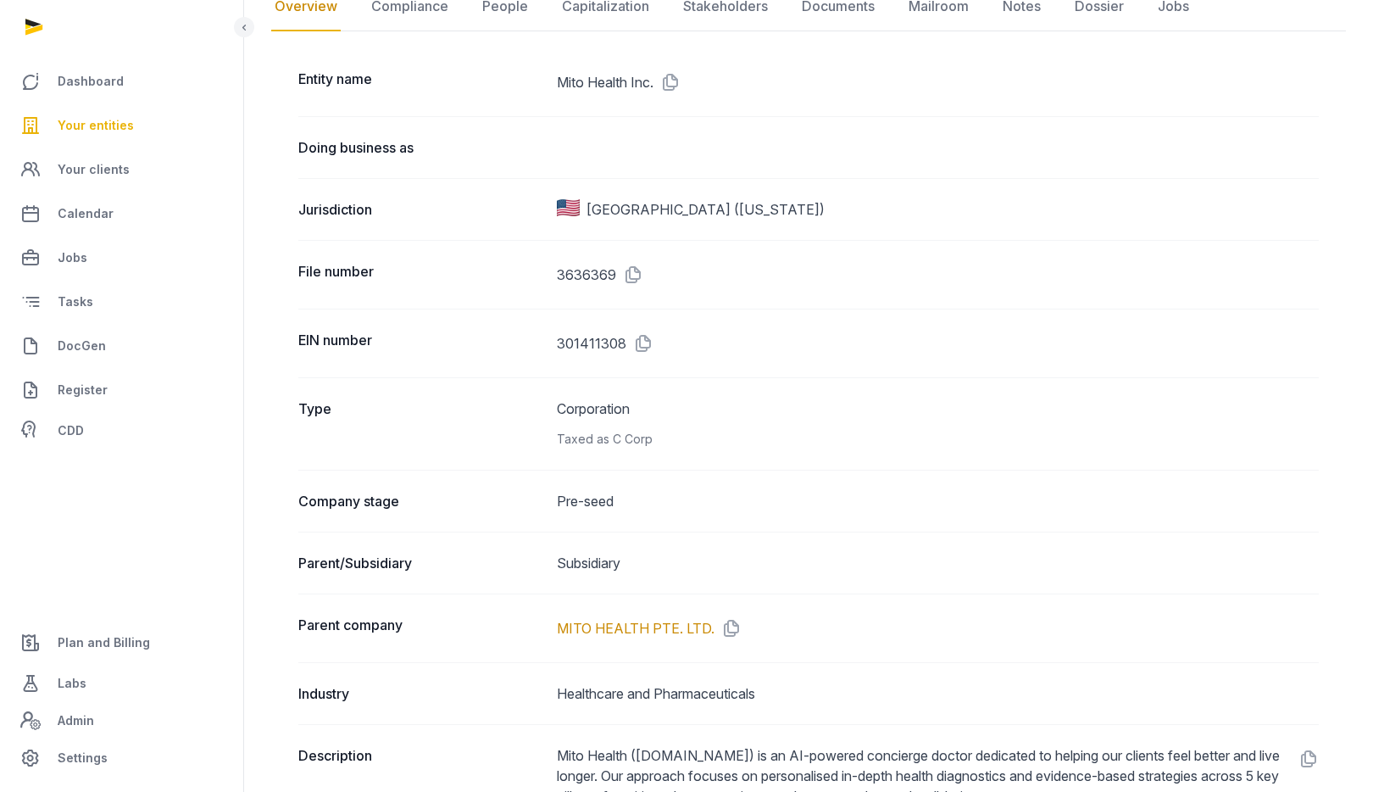
scroll to position [236, 0]
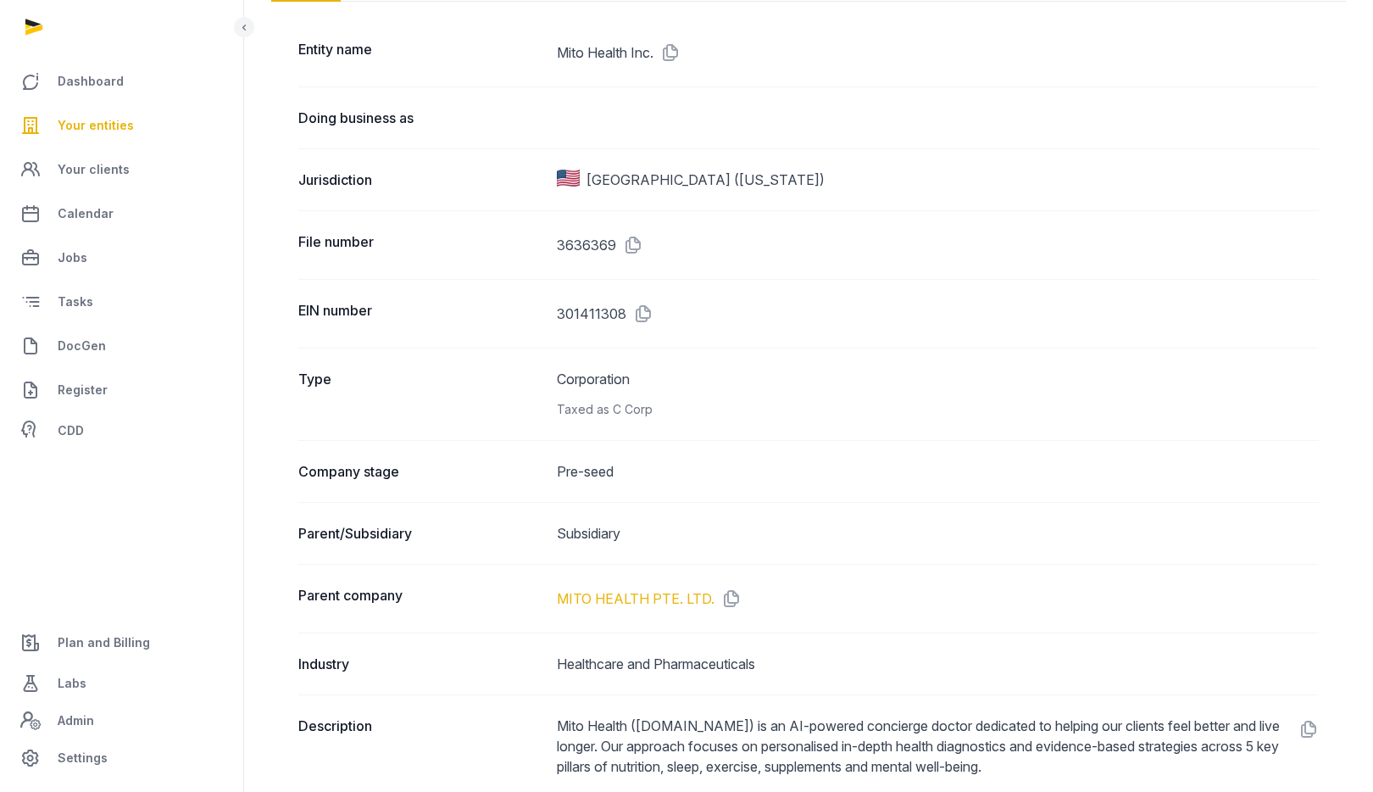
click at [673, 595] on link "MITO HEALTH PTE. LTD." at bounding box center [636, 598] width 158 height 20
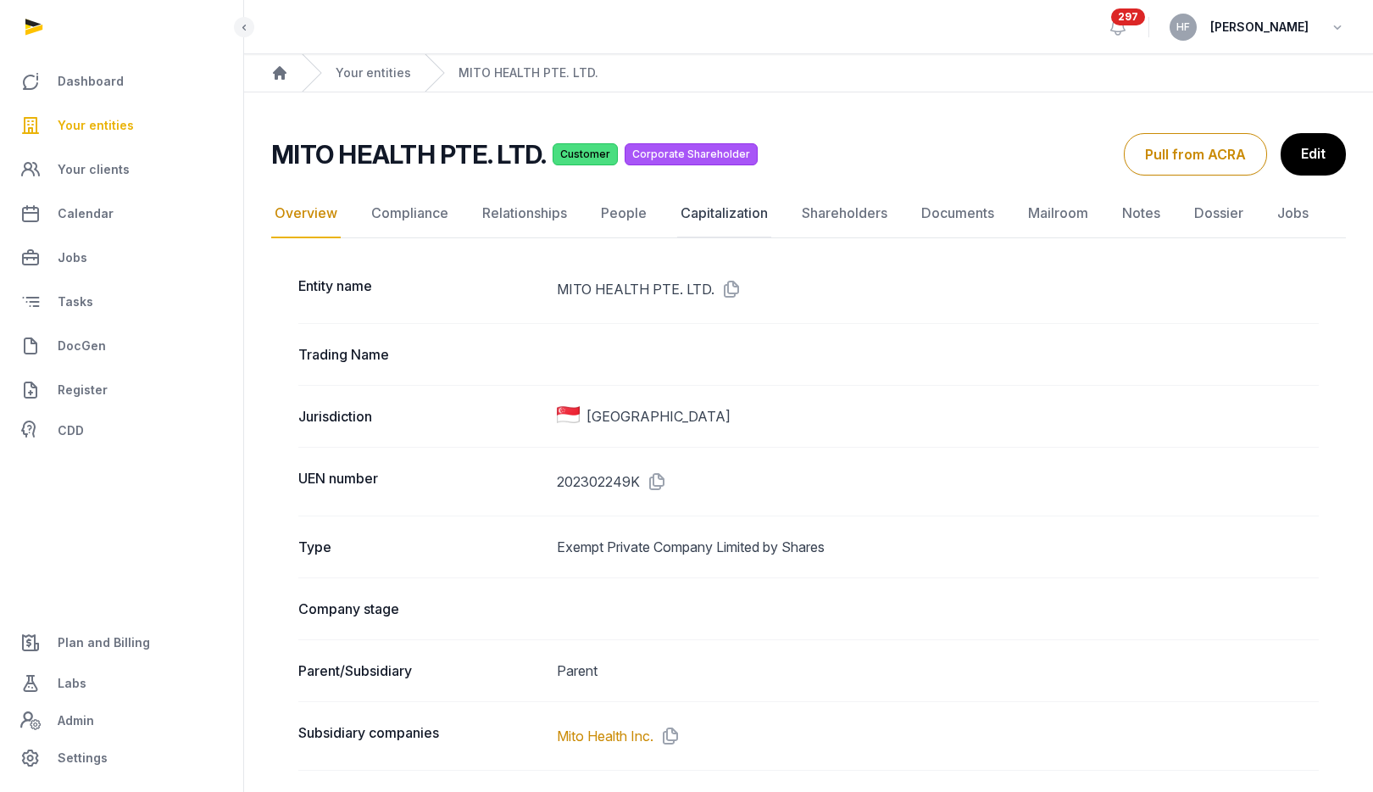
click at [737, 209] on link "Capitalization" at bounding box center [724, 213] width 94 height 49
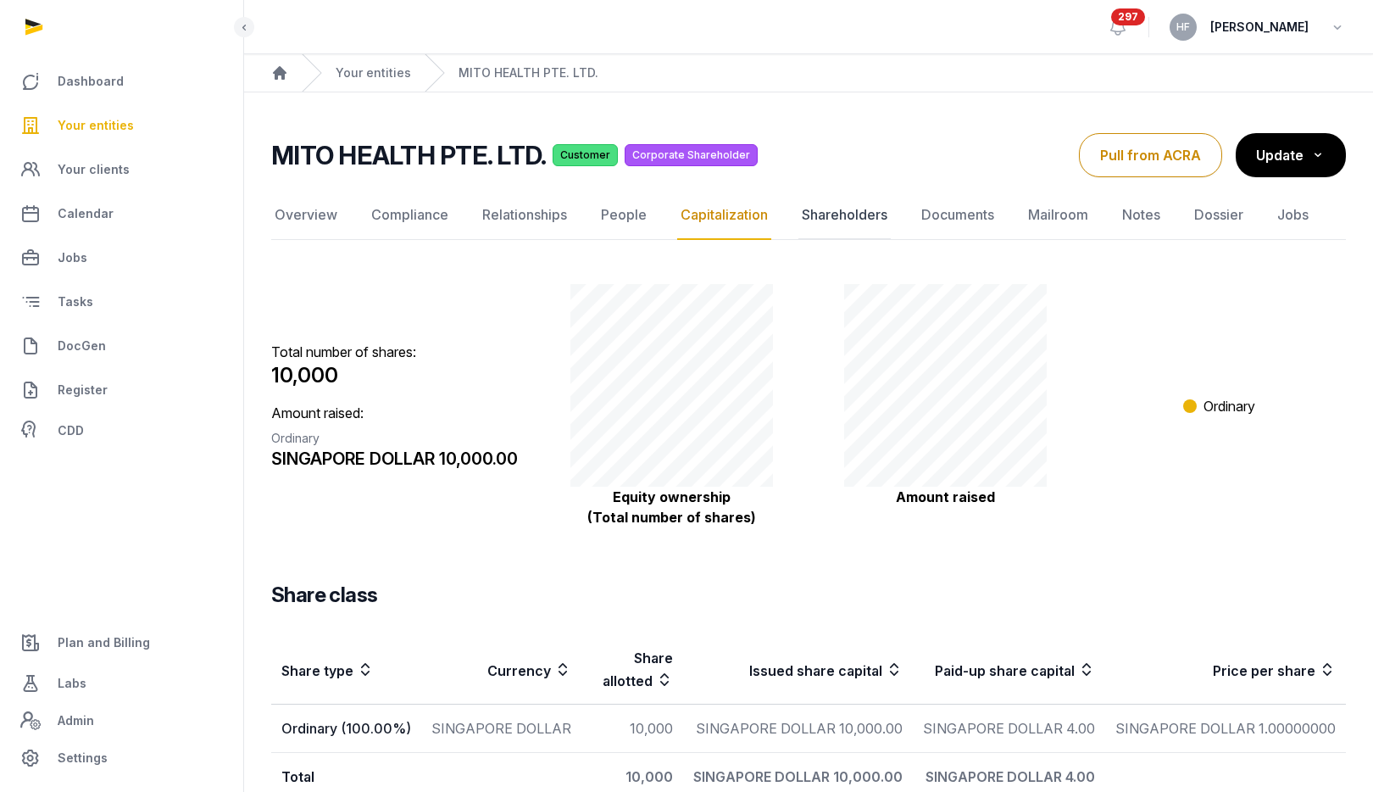
click at [856, 214] on link "Shareholders" at bounding box center [844, 215] width 92 height 49
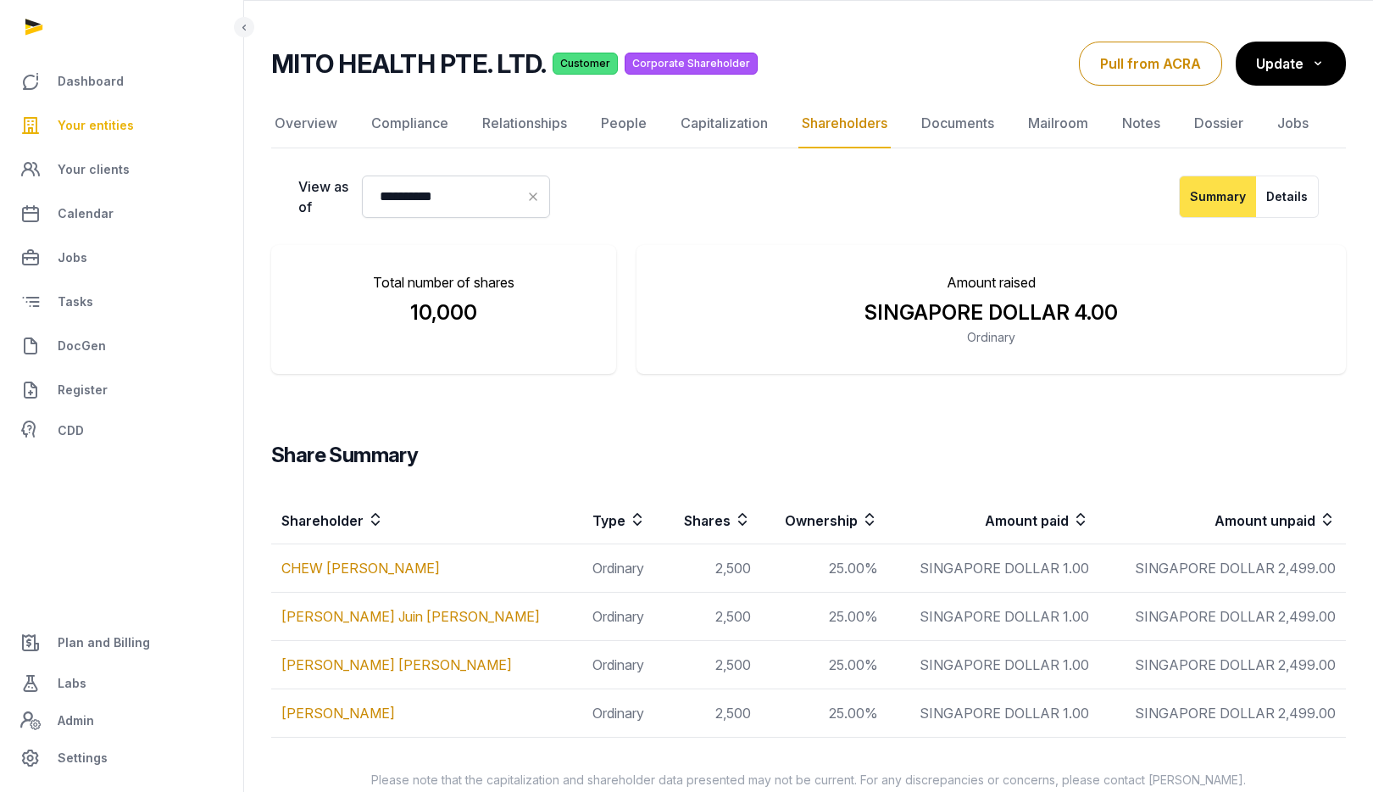
scroll to position [122, 0]
